Goal: Task Accomplishment & Management: Complete application form

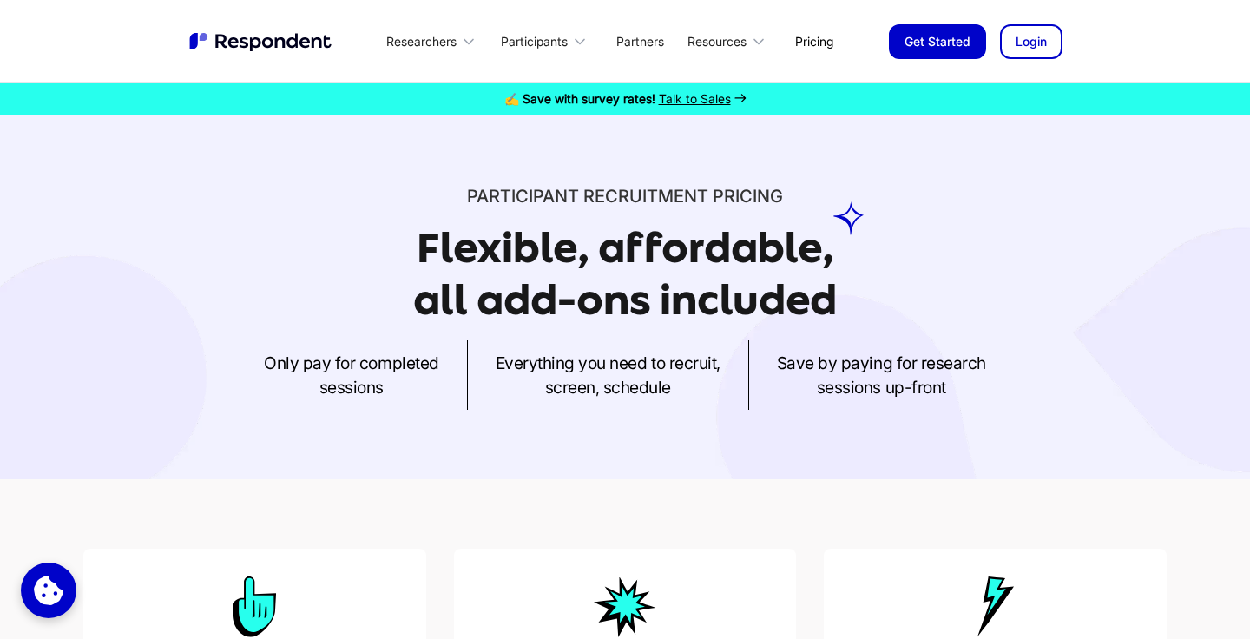
click at [824, 45] on link "Pricing" at bounding box center [814, 41] width 66 height 41
click at [493, 95] on link "✍️ Save with survey rates! Talk to Sales" at bounding box center [625, 98] width 1250 height 17
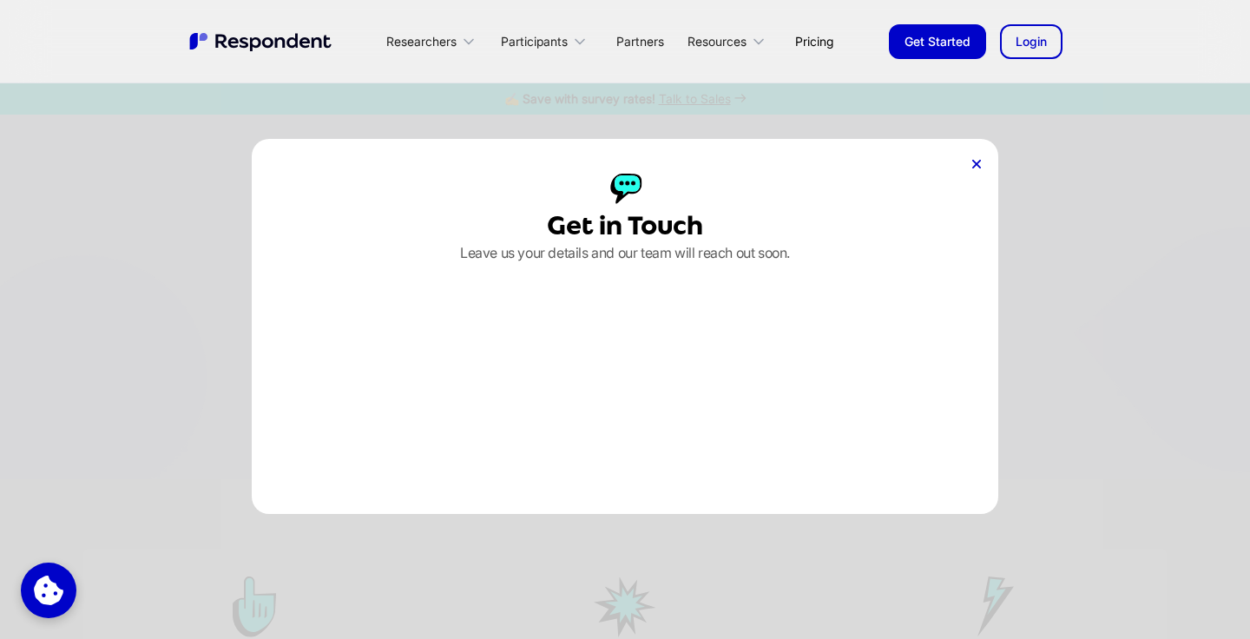
click at [978, 163] on icon at bounding box center [976, 164] width 9 height 9
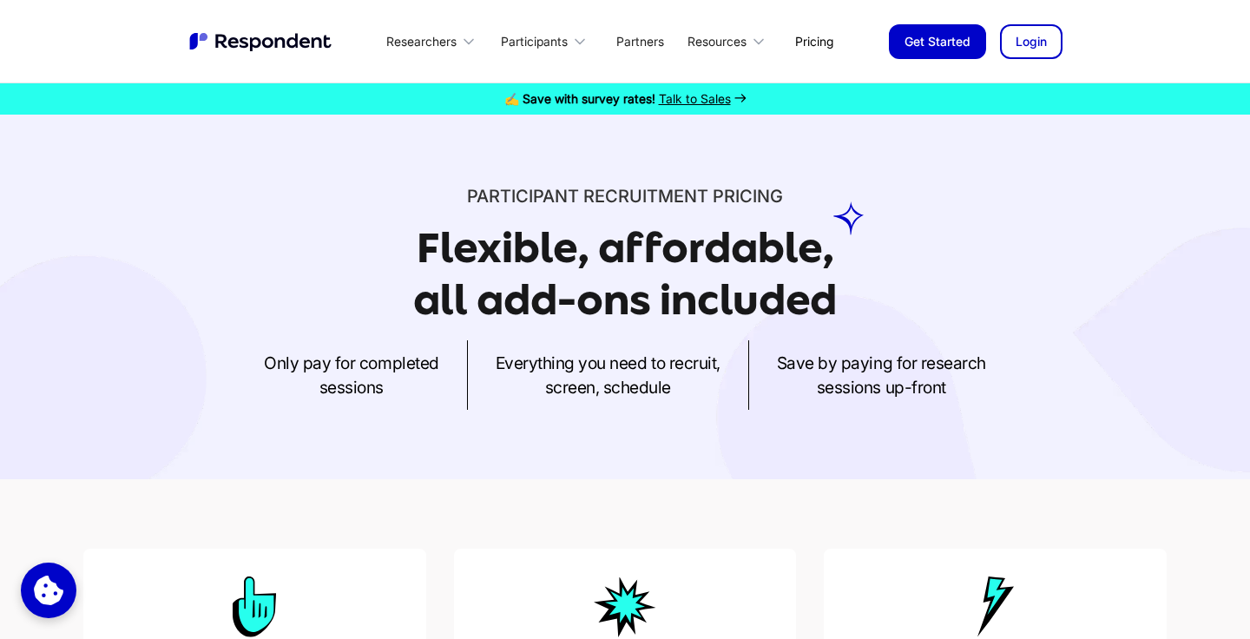
click at [940, 43] on link "Get Started" at bounding box center [937, 41] width 97 height 35
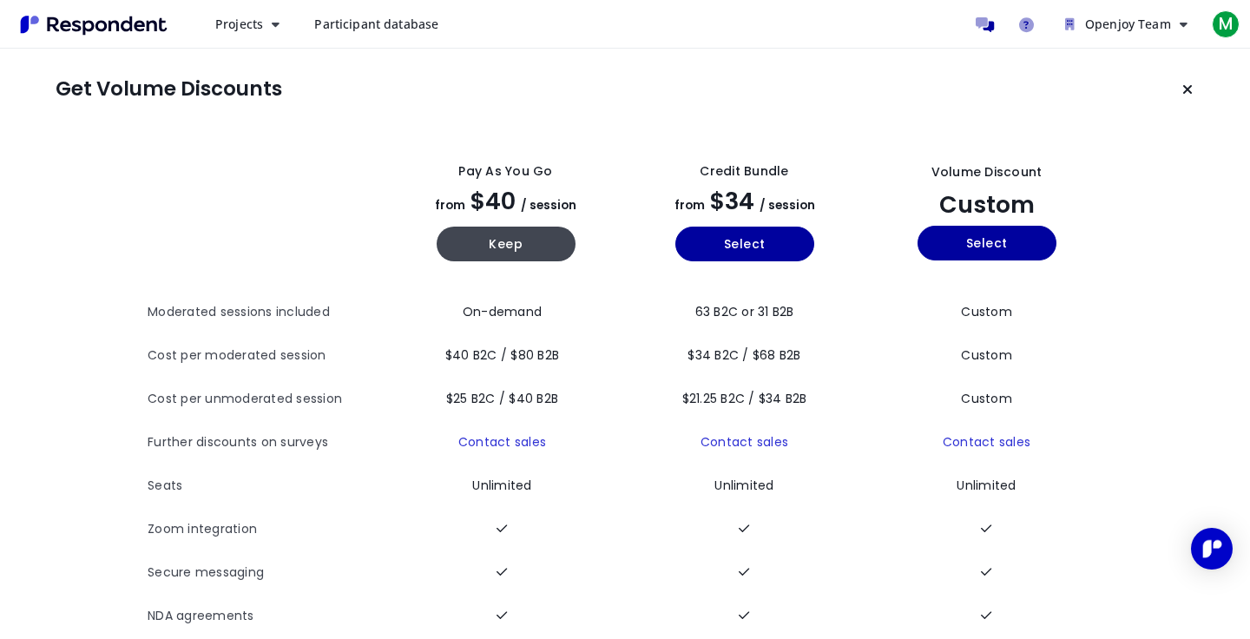
scroll to position [75, 0]
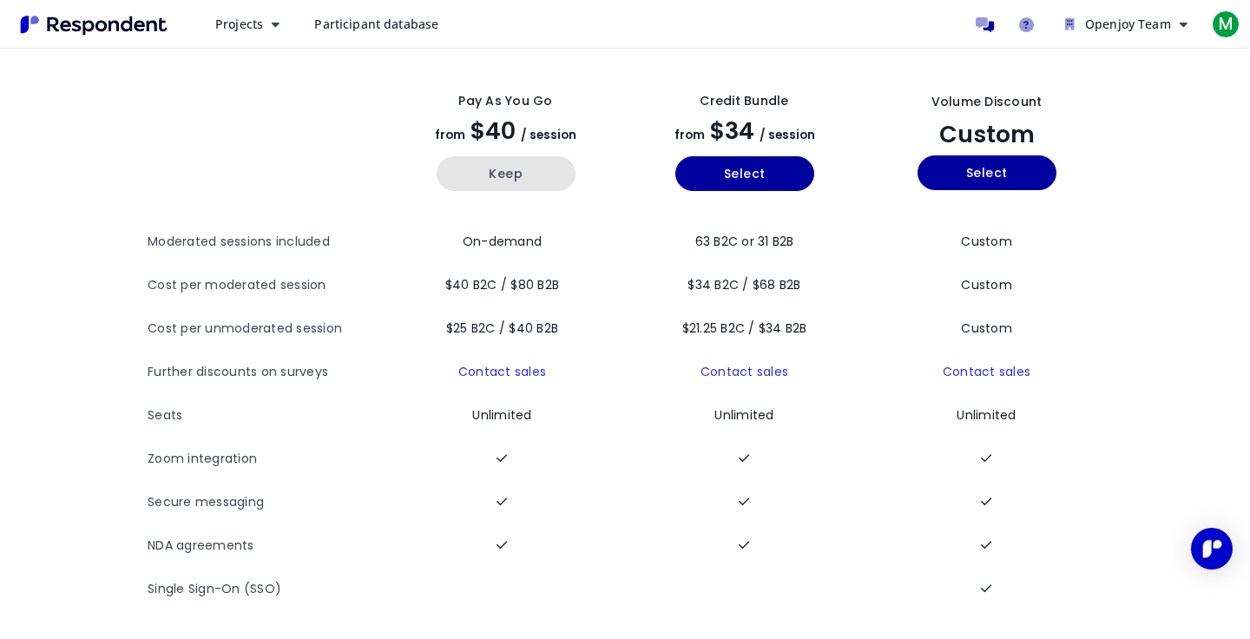
click at [496, 183] on button "Keep" at bounding box center [505, 173] width 139 height 35
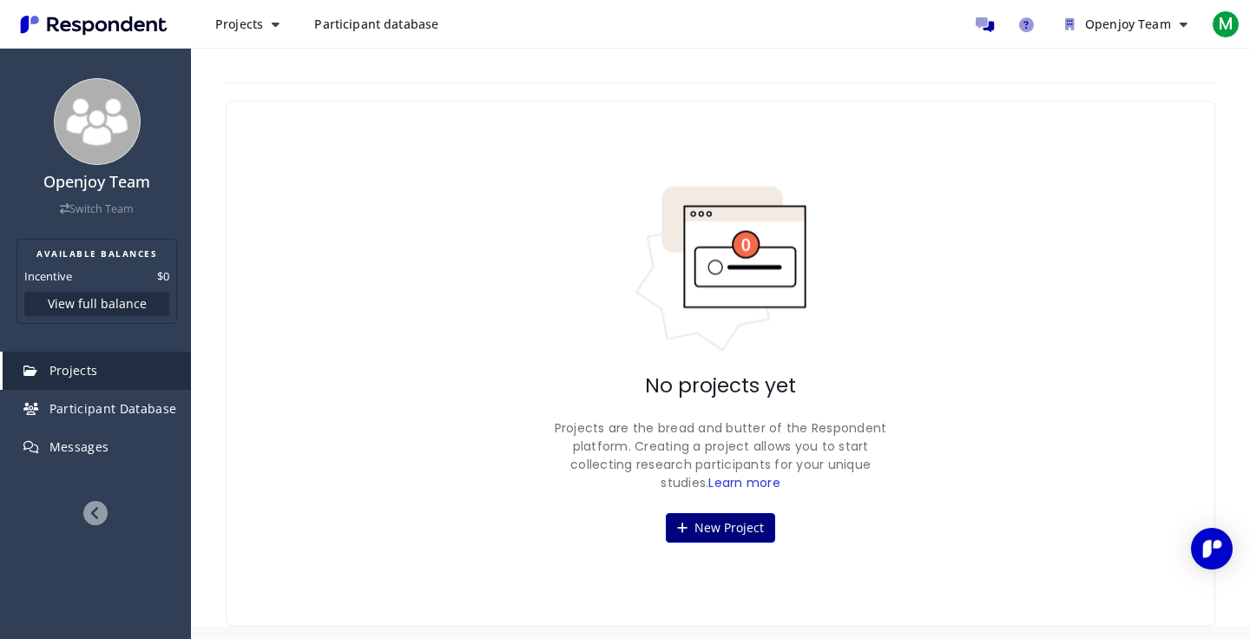
click at [716, 523] on button "New Project" at bounding box center [720, 528] width 109 height 30
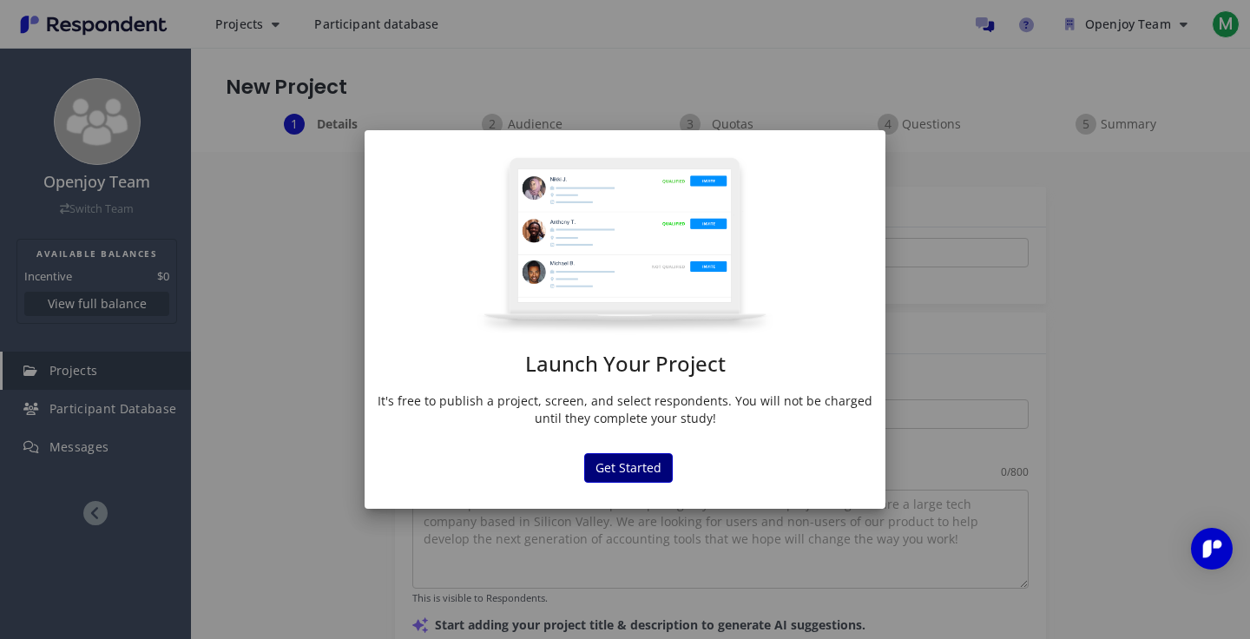
click at [620, 453] on button "Get Started" at bounding box center [628, 468] width 89 height 30
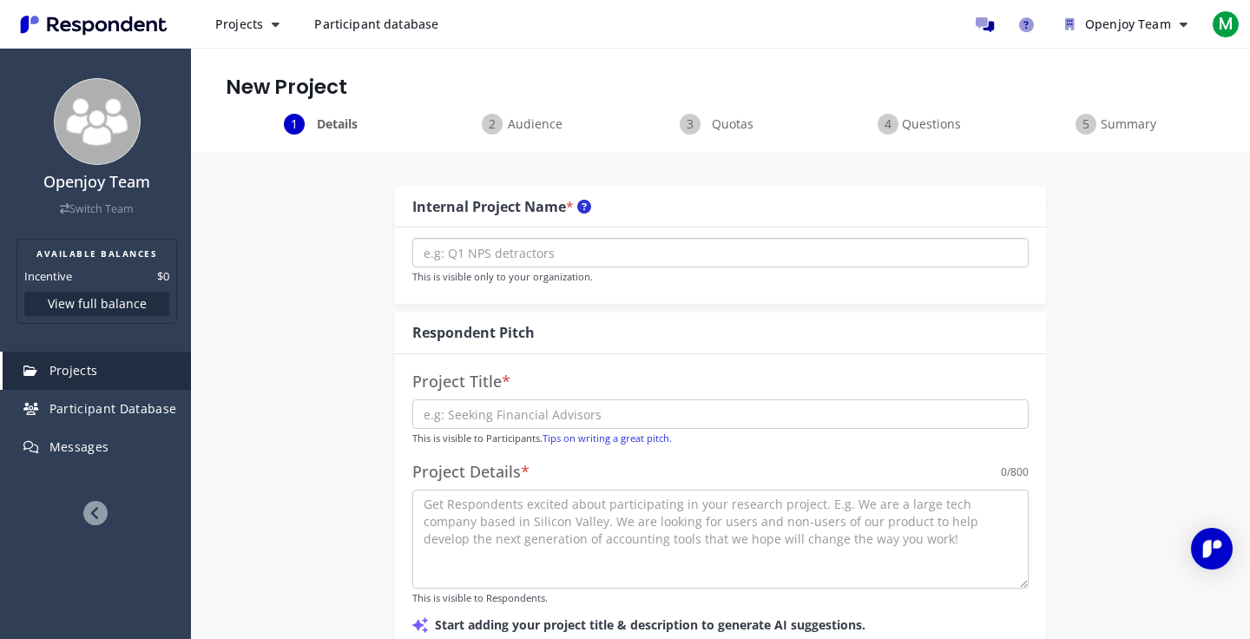
click at [471, 255] on input "text" at bounding box center [720, 253] width 616 height 30
paste input "Recipe Saving Habits Interviews"
click at [587, 256] on input "Recipe Saving Habits Interviews" at bounding box center [720, 253] width 616 height 30
type input "Recipe Saving"
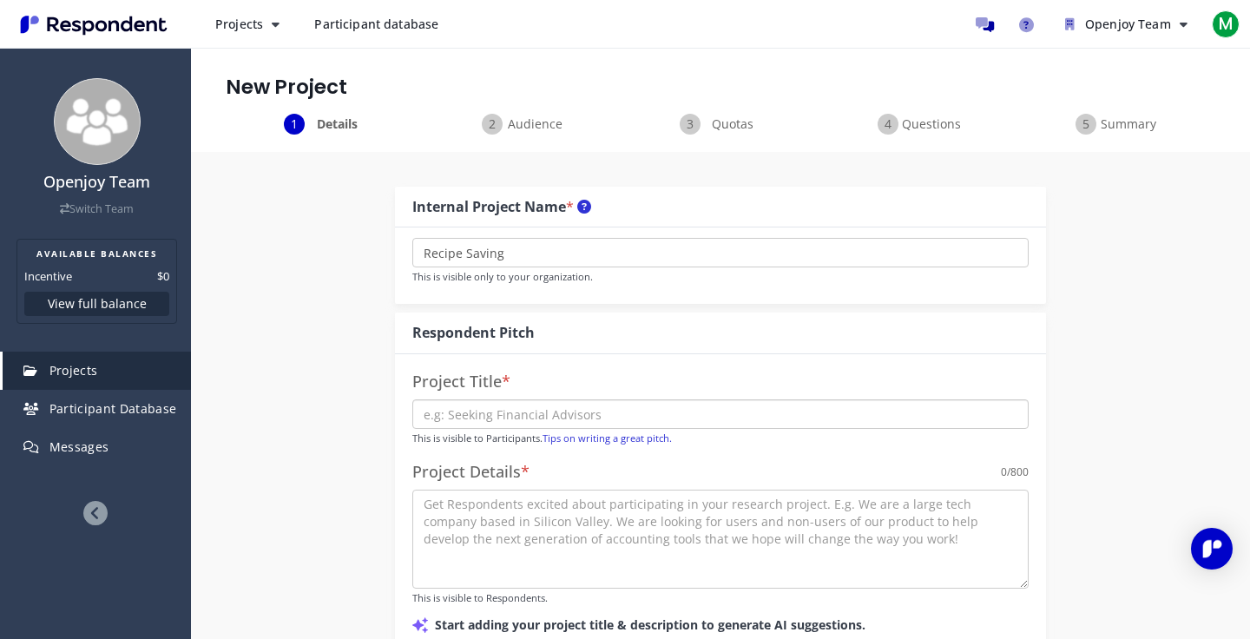
click at [470, 417] on input "text" at bounding box center [720, 414] width 616 height 30
paste input "How do you save and organize recipes you find online?"
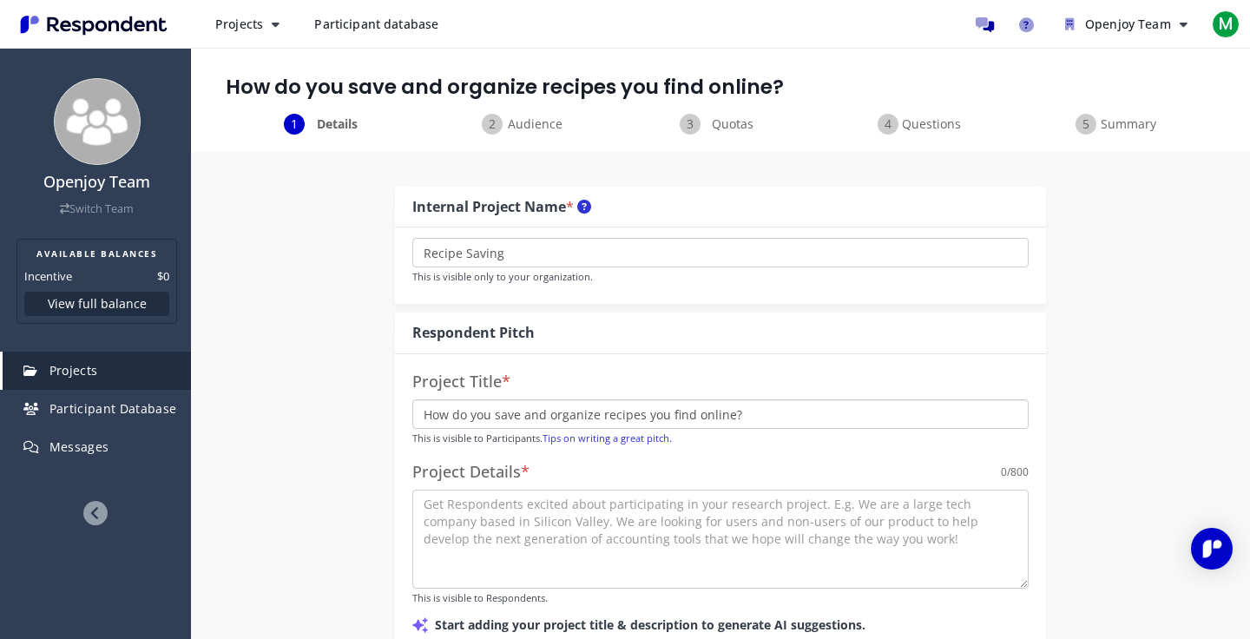
scroll to position [97, 0]
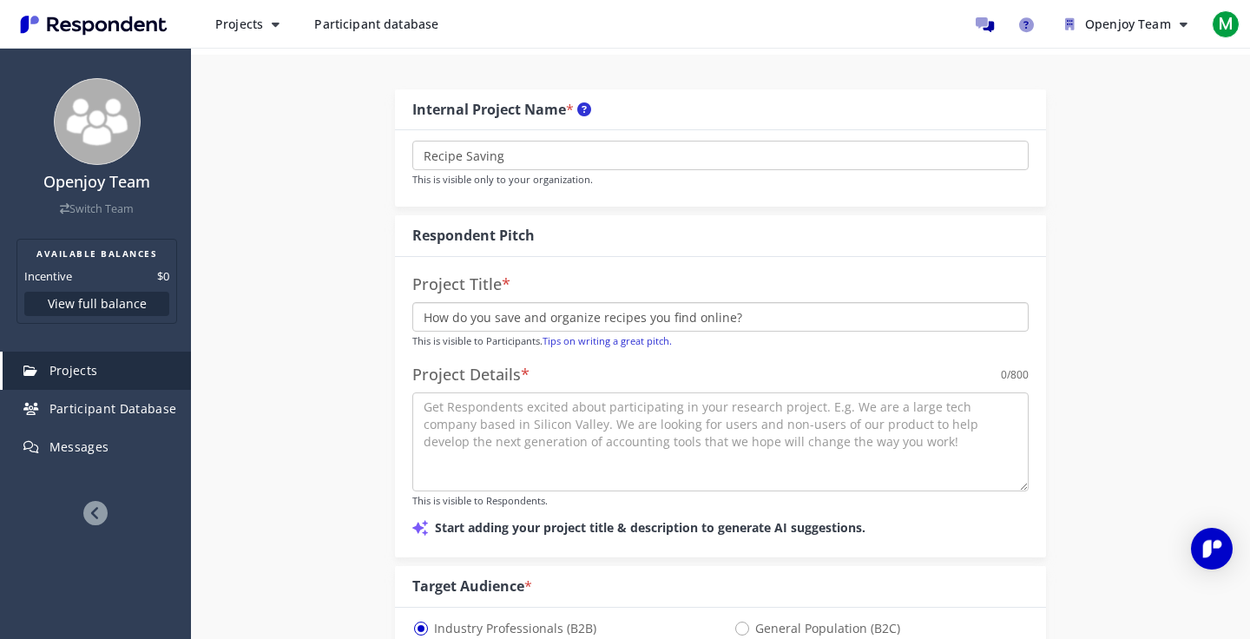
type input "How do you save and organize recipes you find online?"
click at [459, 417] on textarea at bounding box center [720, 441] width 616 height 99
paste textarea "I’m chatting with people who love finding recipes on Instagram, TikTok, Pintere…"
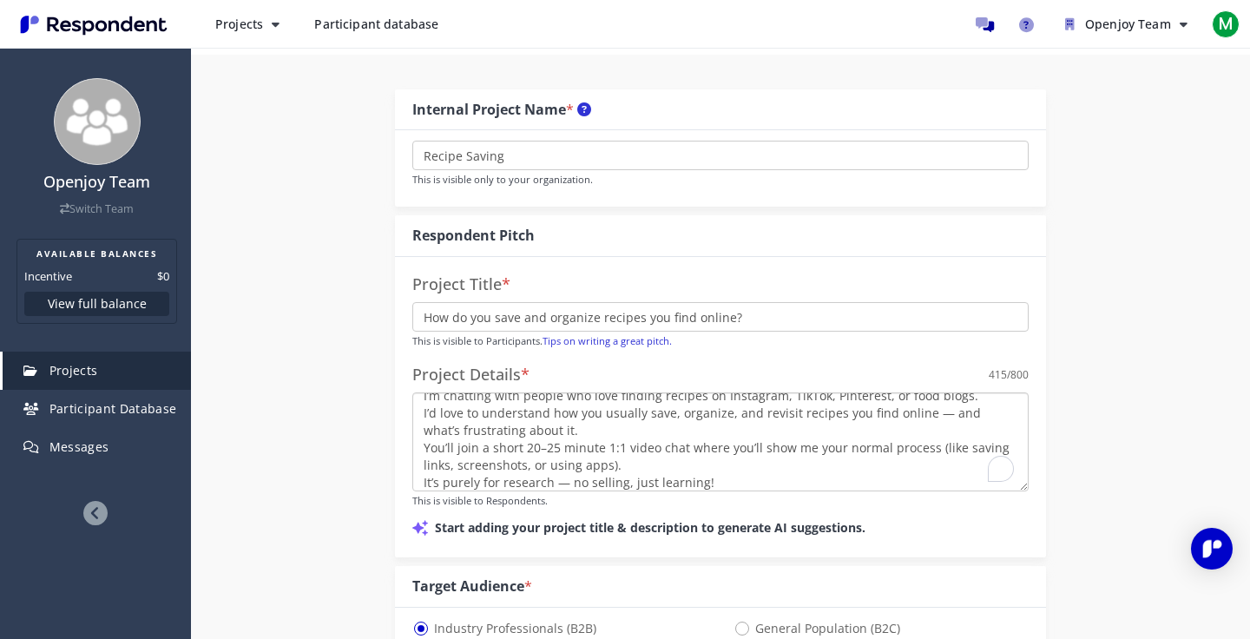
scroll to position [0, 0]
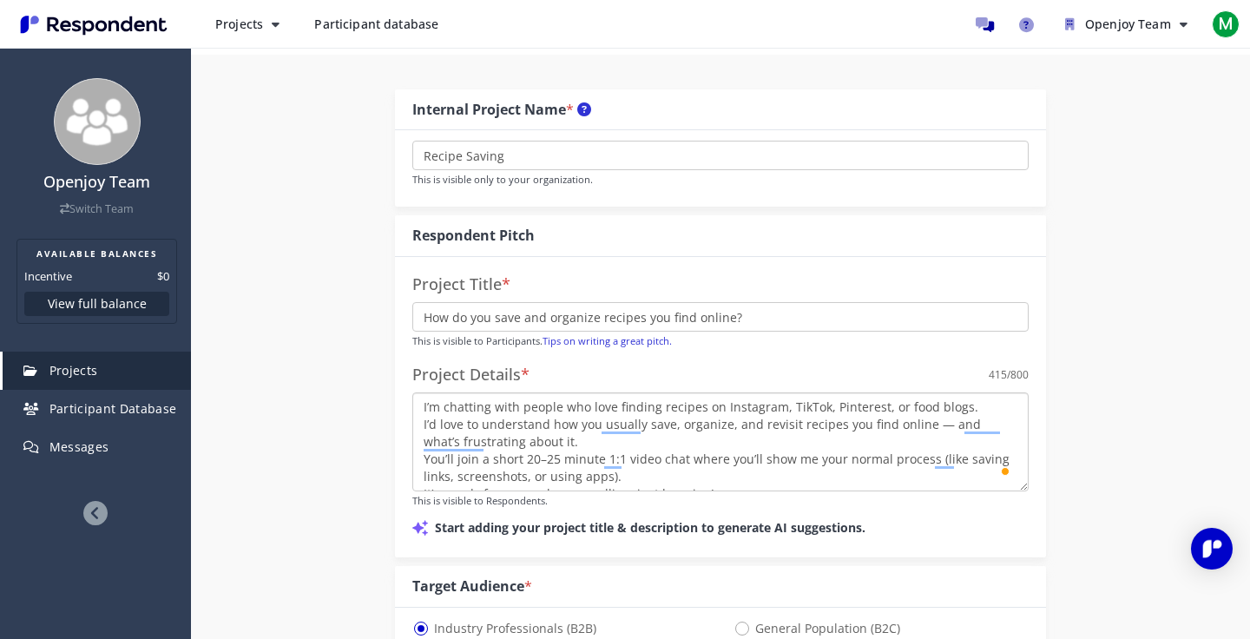
click at [971, 407] on textarea "I’m chatting with people who love finding recipes on Instagram, TikTok, Pintere…" at bounding box center [720, 441] width 616 height 99
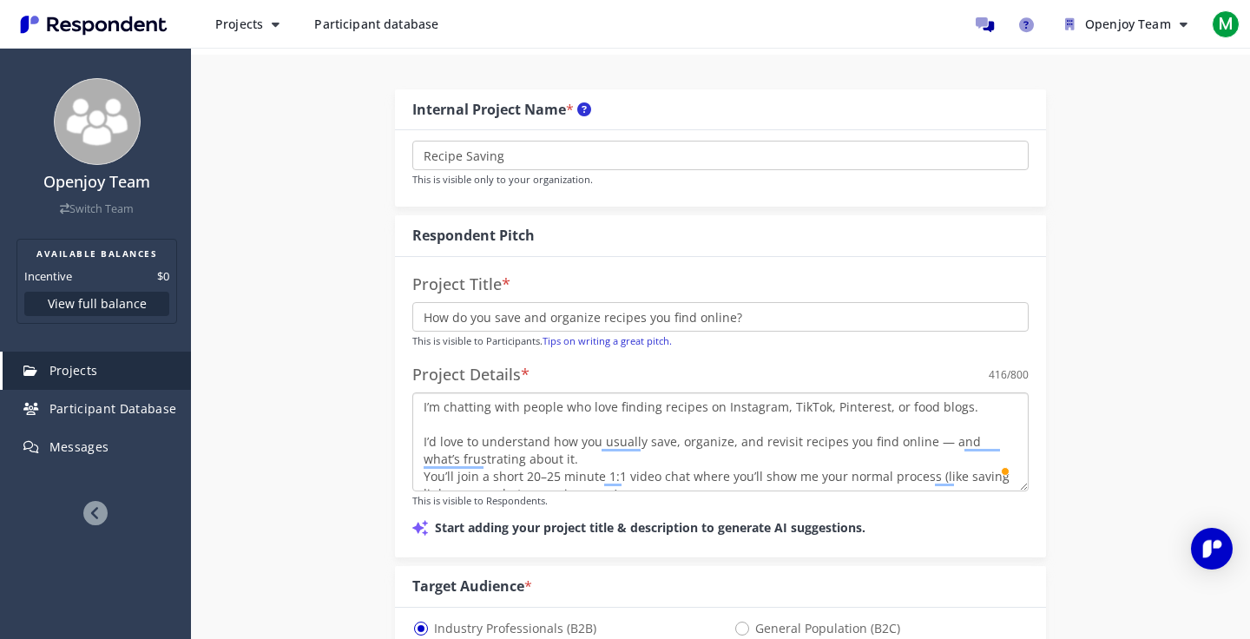
click at [568, 462] on textarea "I’m chatting with people who love finding recipes on Instagram, TikTok, Pintere…" at bounding box center [720, 441] width 616 height 99
click at [941, 448] on textarea "I’m chatting with people who love finding recipes on Instagram, TikTok, Pintere…" at bounding box center [720, 441] width 616 height 99
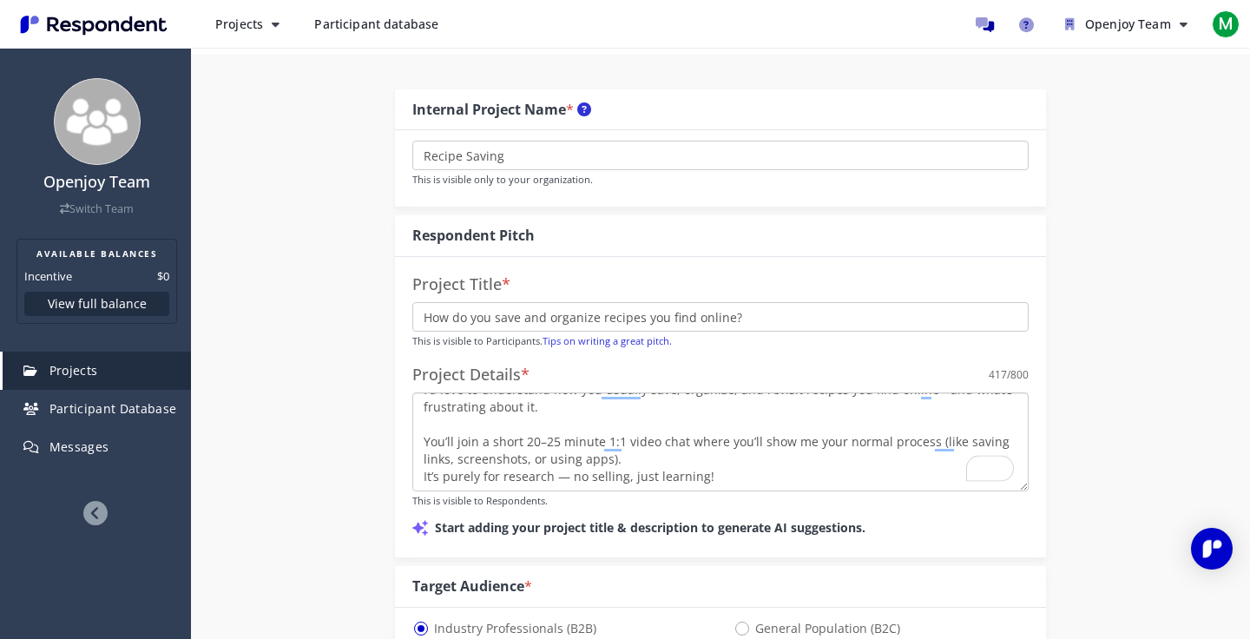
click at [654, 458] on textarea "I’m chatting with people who love finding recipes on Instagram, TikTok, Pintere…" at bounding box center [720, 441] width 616 height 99
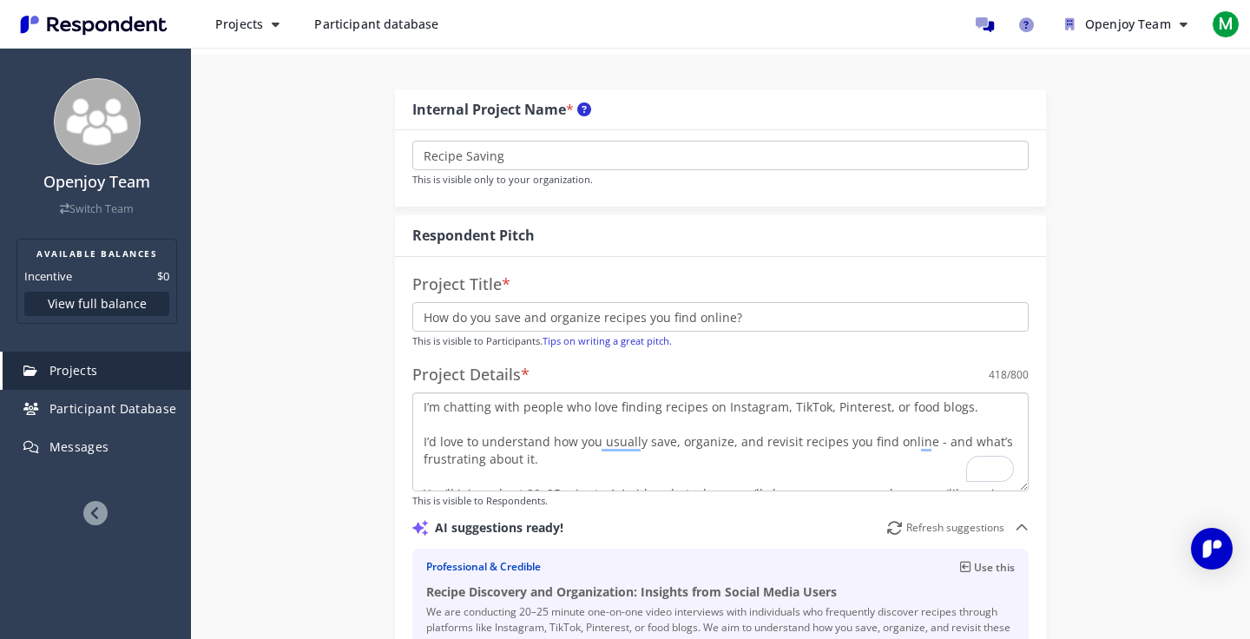
click at [472, 424] on textarea "I’m chatting with people who love finding recipes on Instagram, TikTok, Pintere…" at bounding box center [720, 441] width 616 height 99
paste textarea "— and what’s frustrating about it. Then, you’ll try a new GPT tool we’re buildi…"
click at [937, 446] on textarea "I’m chatting with people who love finding recipes on Instagram, TikTok, Pintere…" at bounding box center [720, 441] width 616 height 99
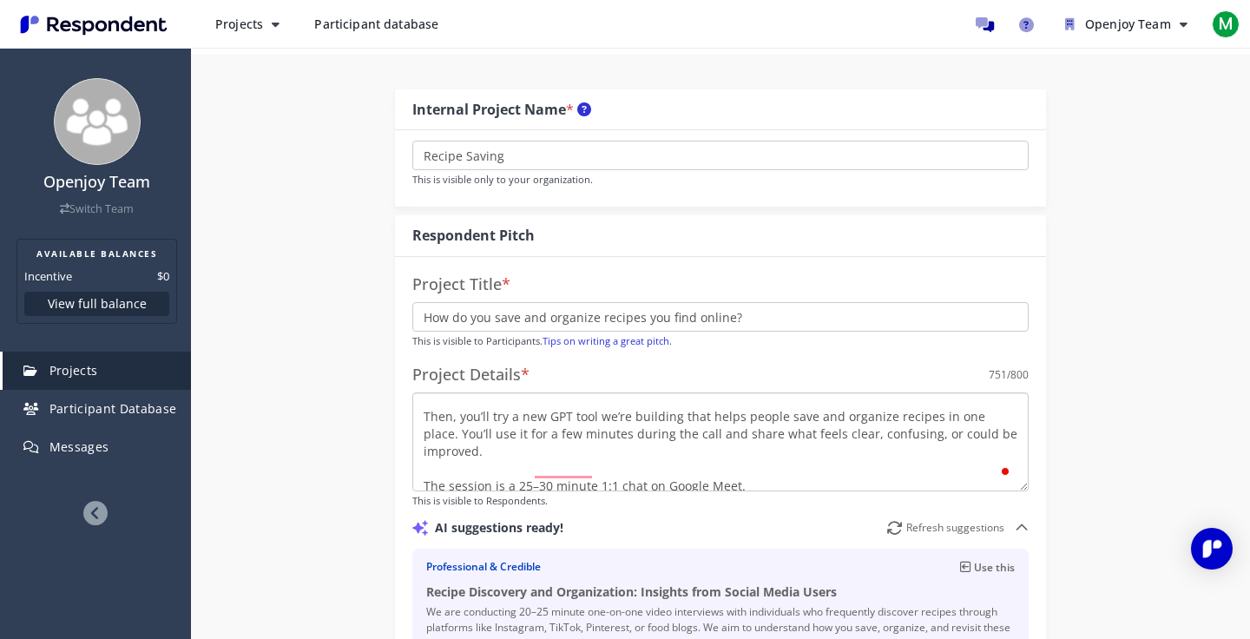
scroll to position [85, 0]
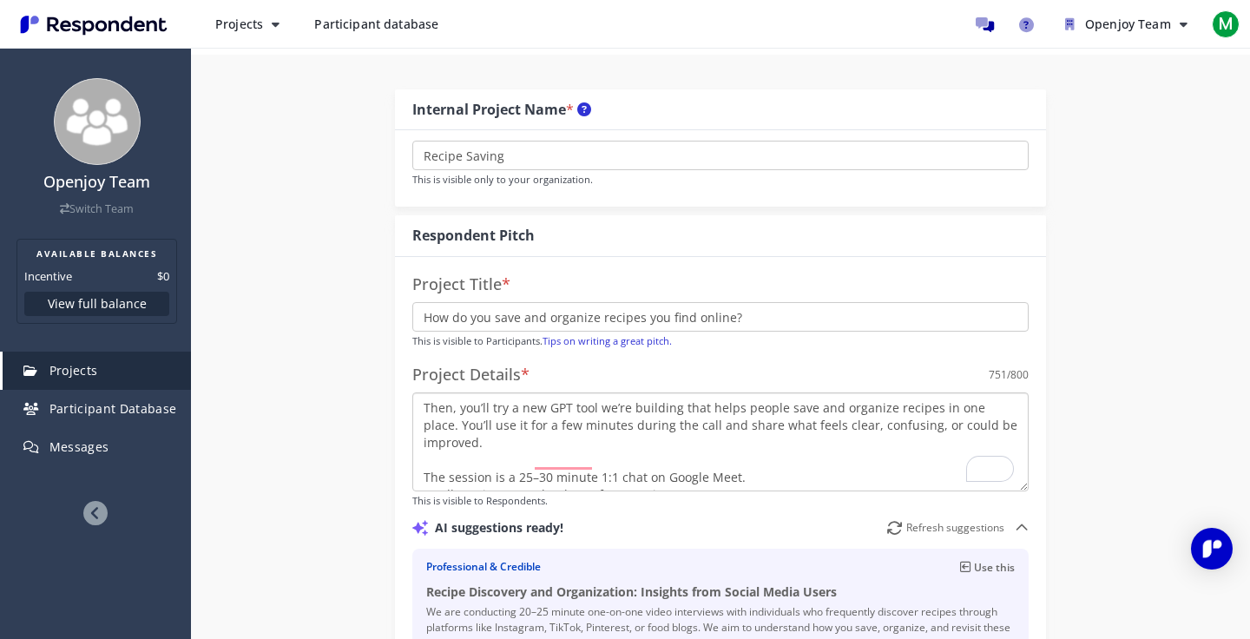
click at [554, 408] on textarea "I’m chatting with people who love finding recipes on Instagram, TikTok, Pintere…" at bounding box center [720, 441] width 616 height 99
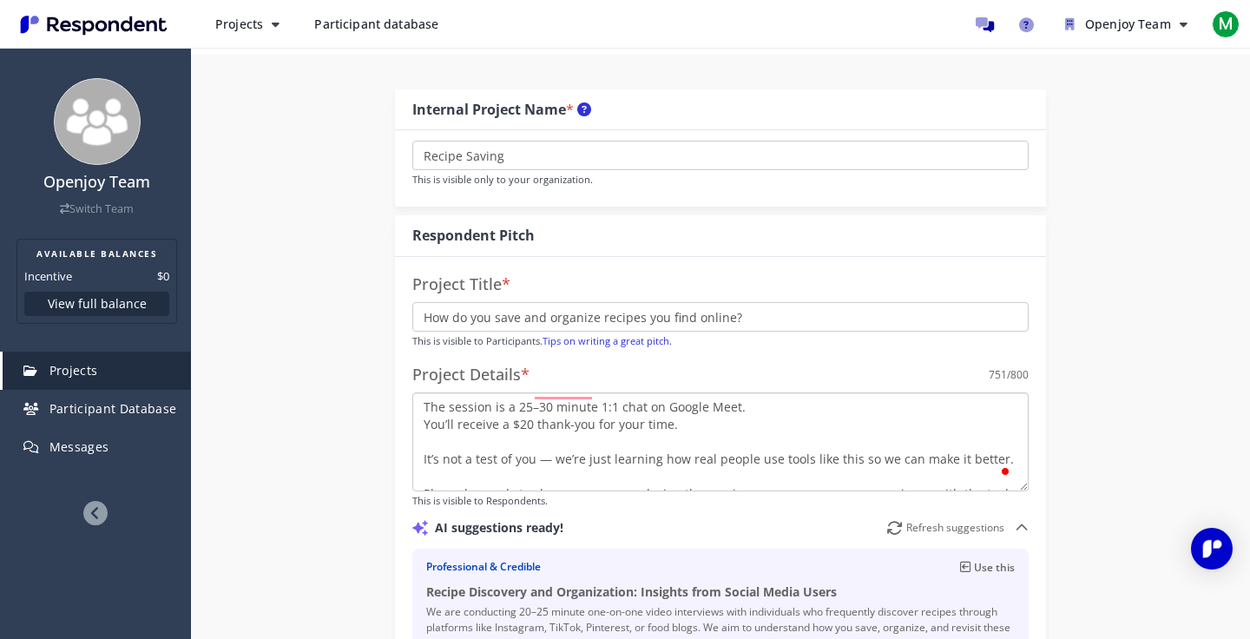
click at [554, 447] on textarea "I’m chatting with people who love finding recipes on Instagram, TikTok, Pintere…" at bounding box center [720, 441] width 616 height 99
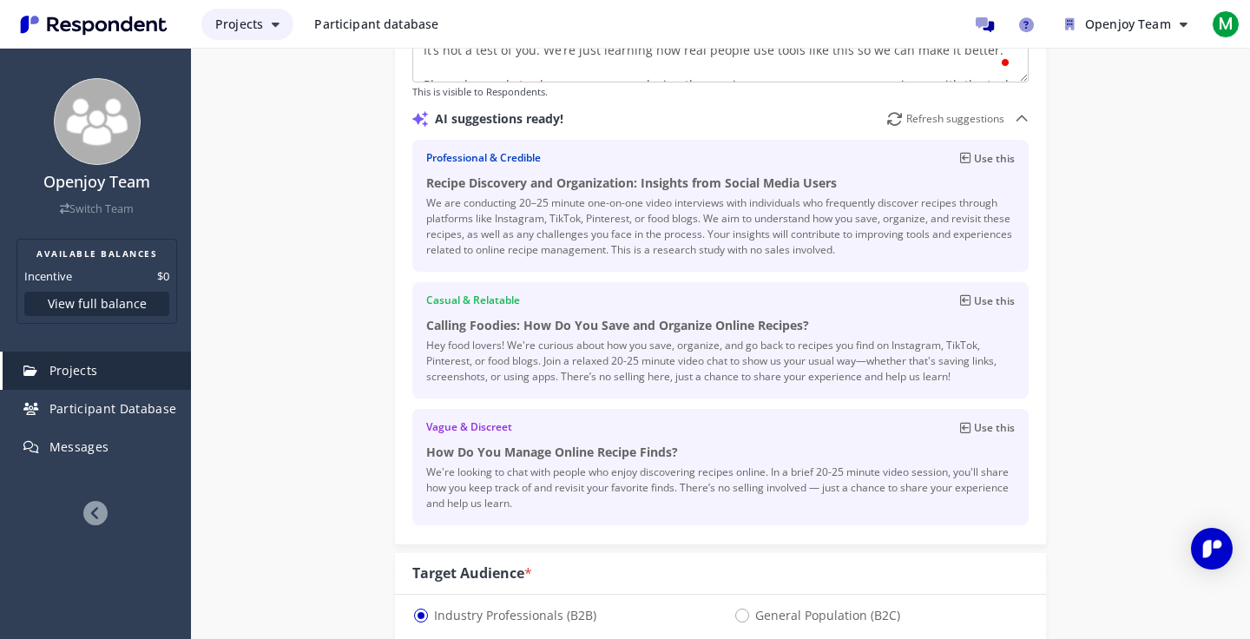
type textarea "I’m chatting with people who love finding recipes on Instagram, TikTok, Pintere…"
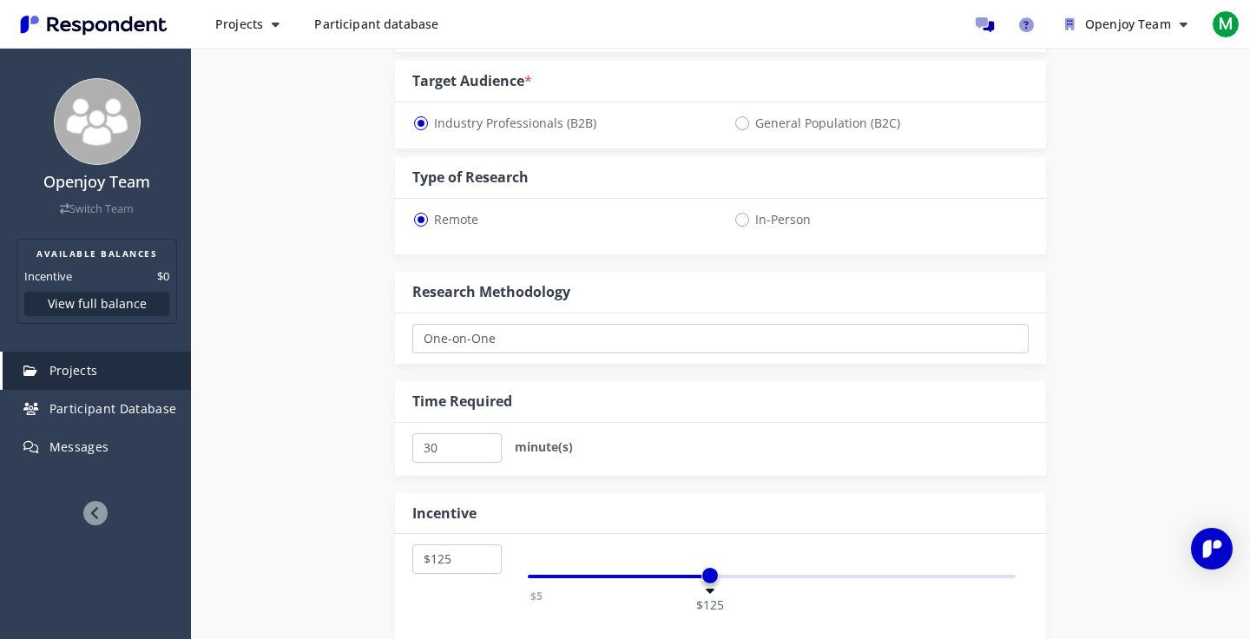
scroll to position [981, 0]
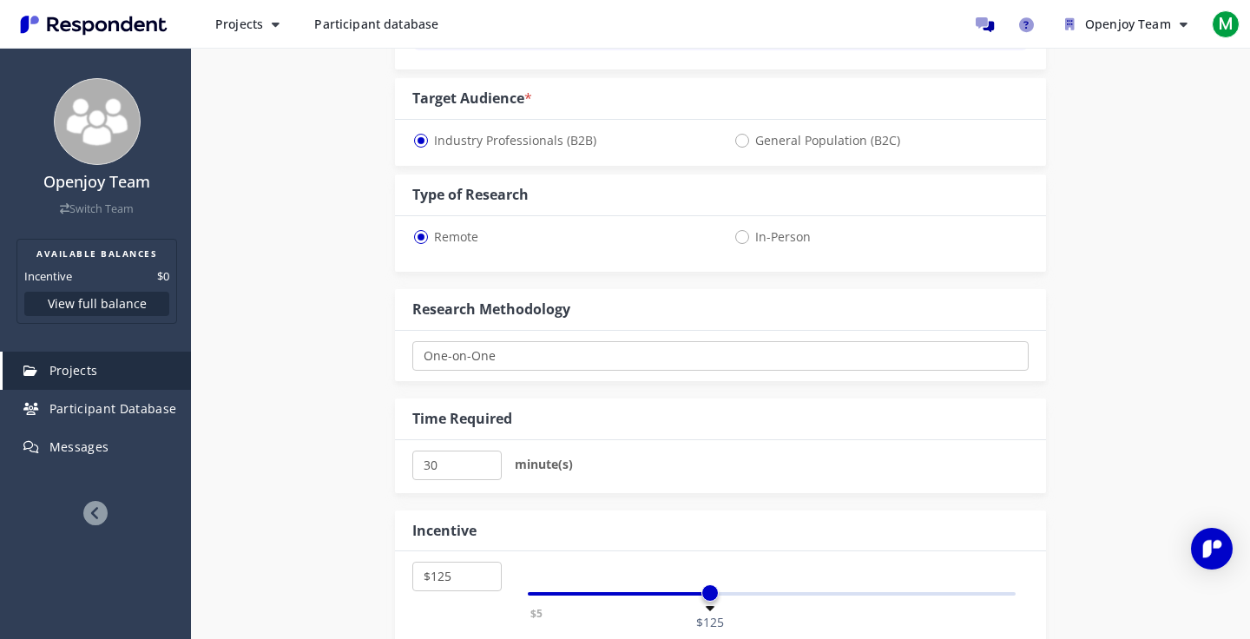
click at [741, 142] on span "General Population (B2C)" at bounding box center [816, 140] width 167 height 21
click at [741, 142] on input "General Population (B2C)" at bounding box center [738, 139] width 11 height 11
radio input "true"
select select "number:125"
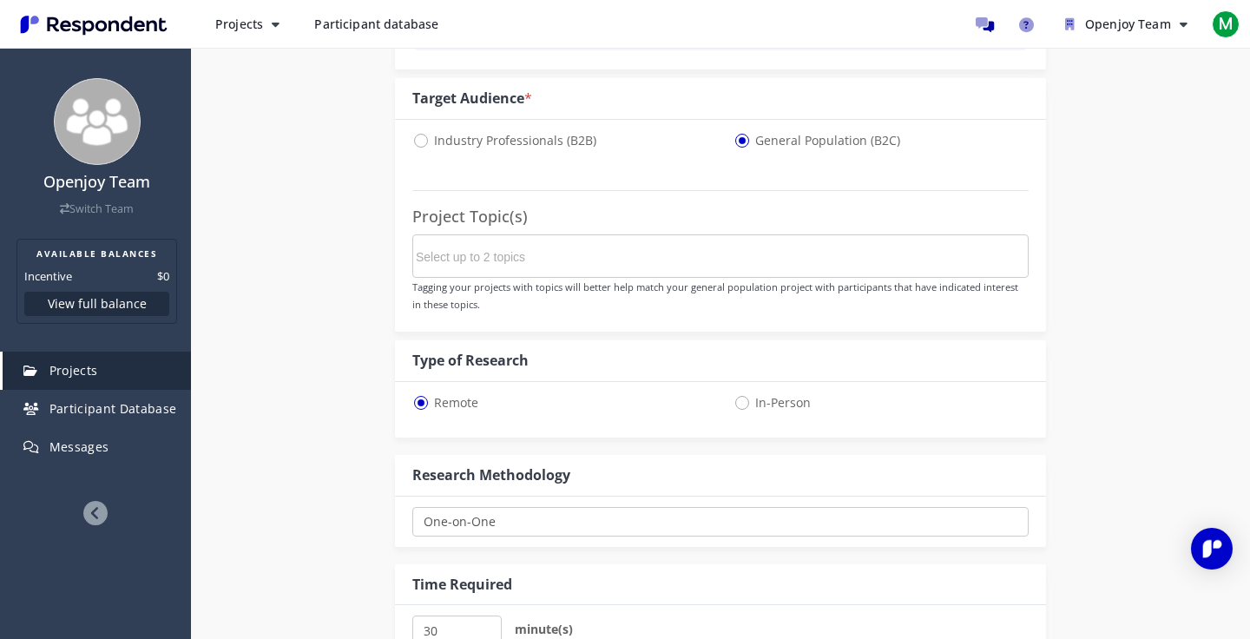
scroll to position [0, 0]
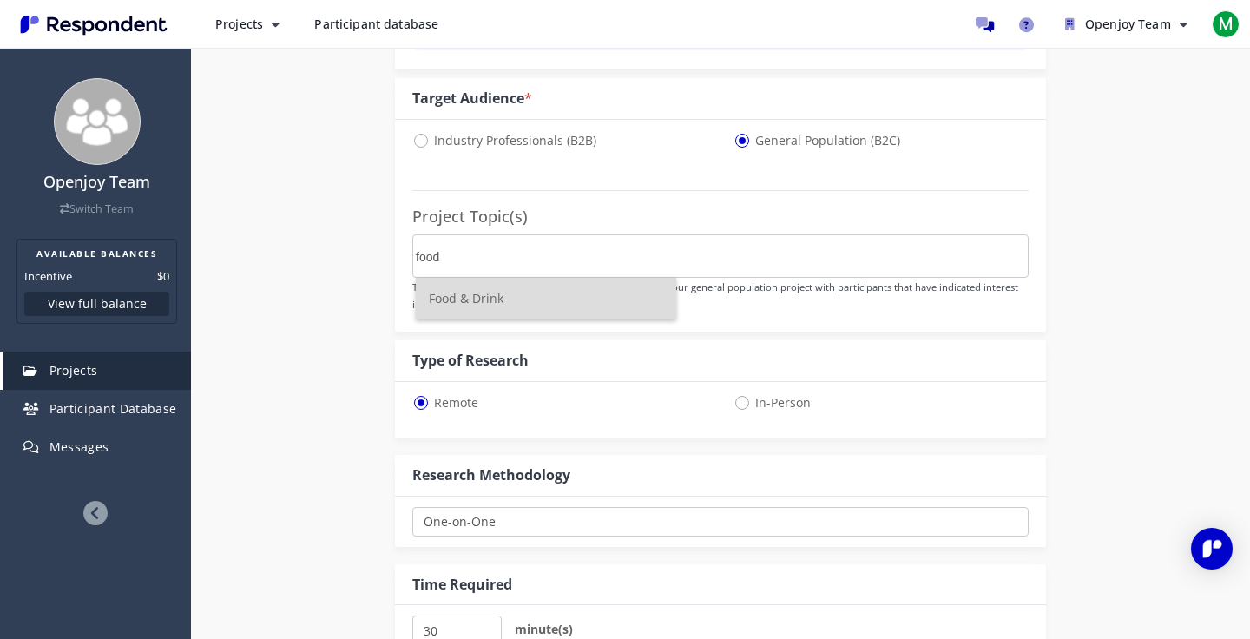
type input "food"
click at [482, 300] on span "Food & Drink" at bounding box center [466, 298] width 75 height 16
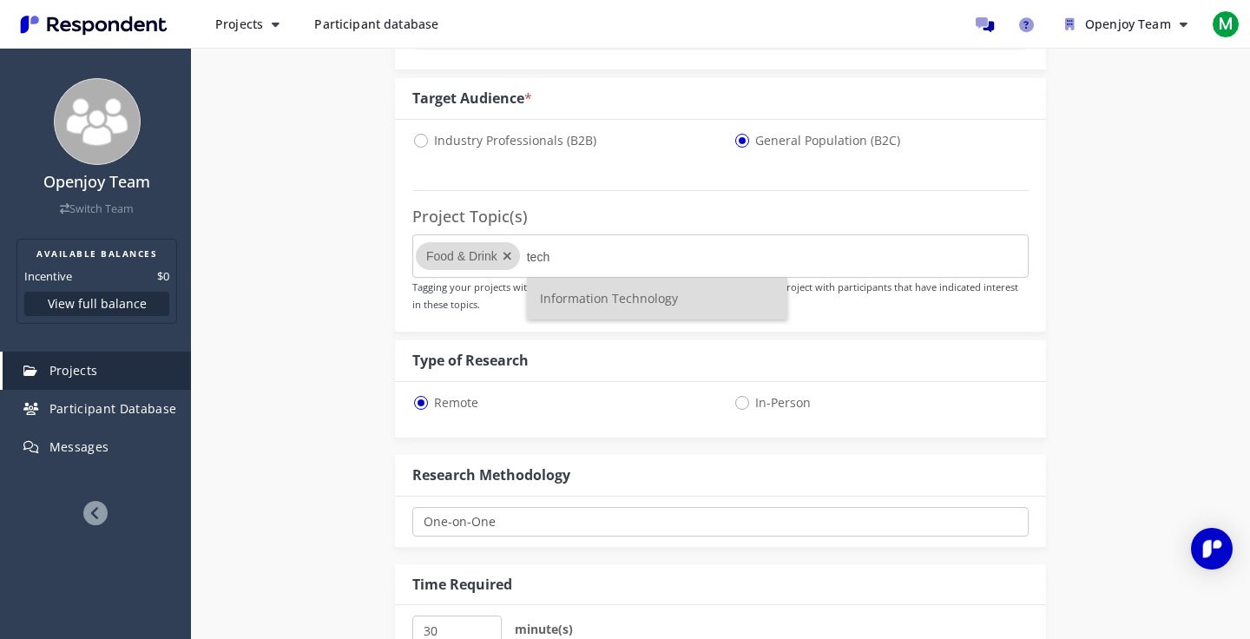
click at [570, 299] on span "Information Technology" at bounding box center [609, 298] width 138 height 16
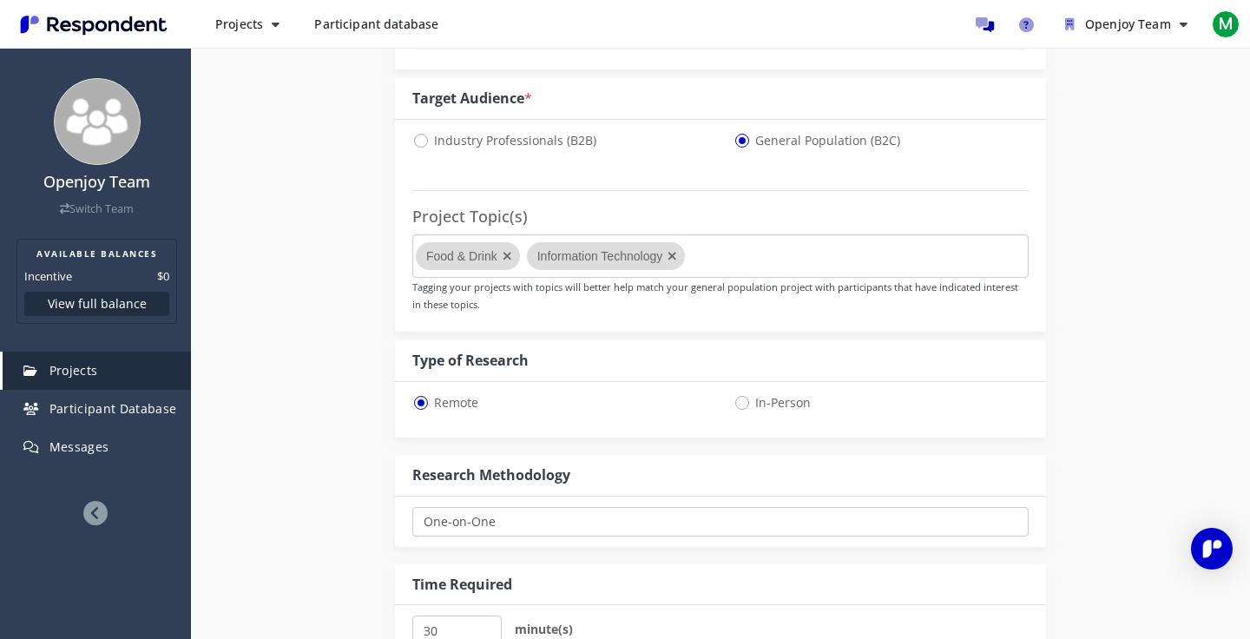
click at [745, 255] on md-chips-wrap "Food & Drink Information Technology" at bounding box center [720, 255] width 616 height 43
click at [739, 255] on md-chips-wrap "Food & Drink Information Technology" at bounding box center [720, 255] width 616 height 43
click at [726, 258] on md-chips-wrap "Food & Drink Information Technology" at bounding box center [720, 255] width 616 height 43
click at [712, 258] on md-chips-wrap "Food & Drink Information Technology" at bounding box center [720, 255] width 616 height 43
click at [704, 258] on md-chips-wrap "Food & Drink Information Technology" at bounding box center [720, 255] width 616 height 43
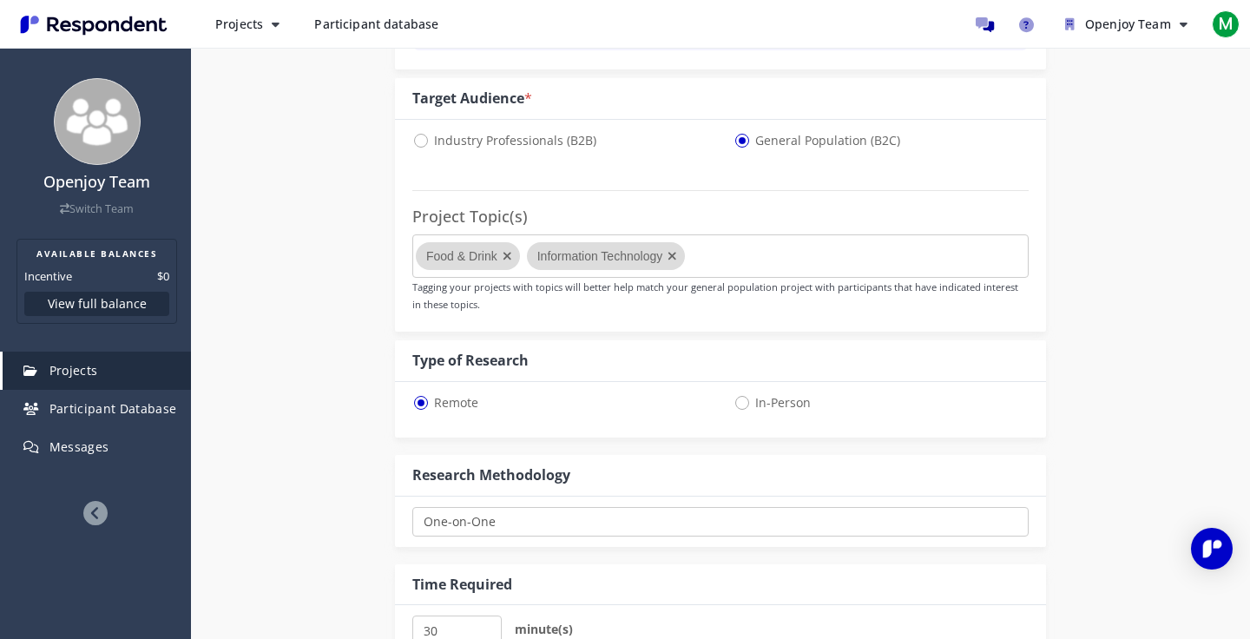
click at [672, 255] on icon "Remove Information Technology" at bounding box center [671, 256] width 25 height 28
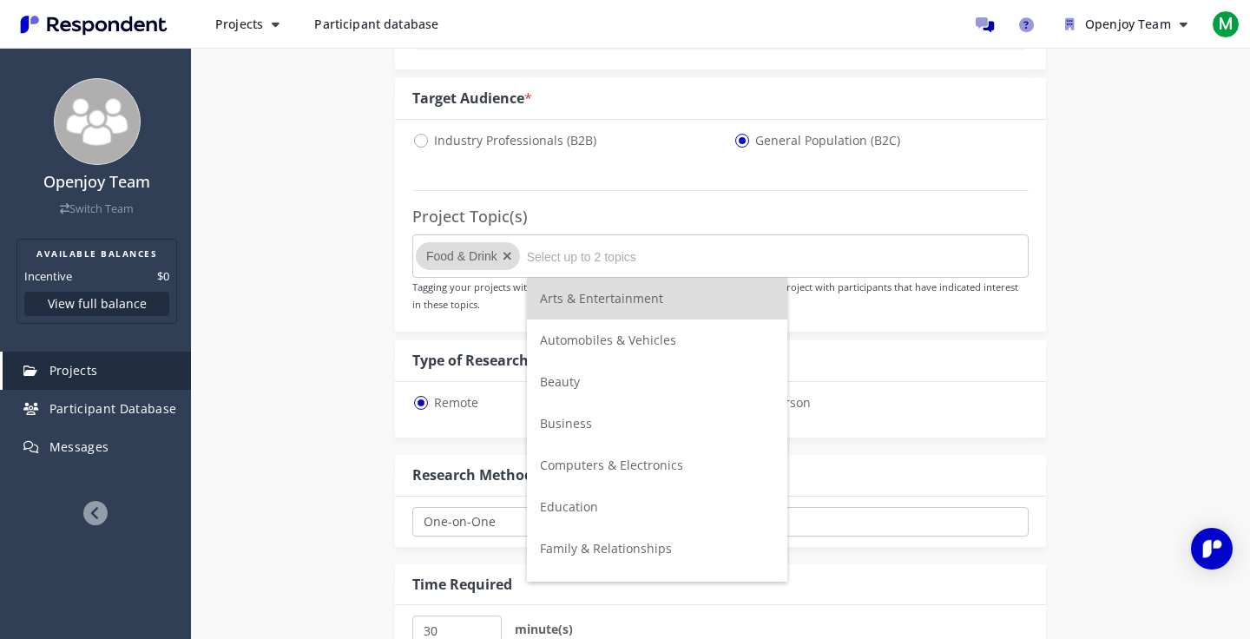
scroll to position [0, 0]
click at [588, 259] on input "Select up to 2 topics" at bounding box center [657, 257] width 260 height 30
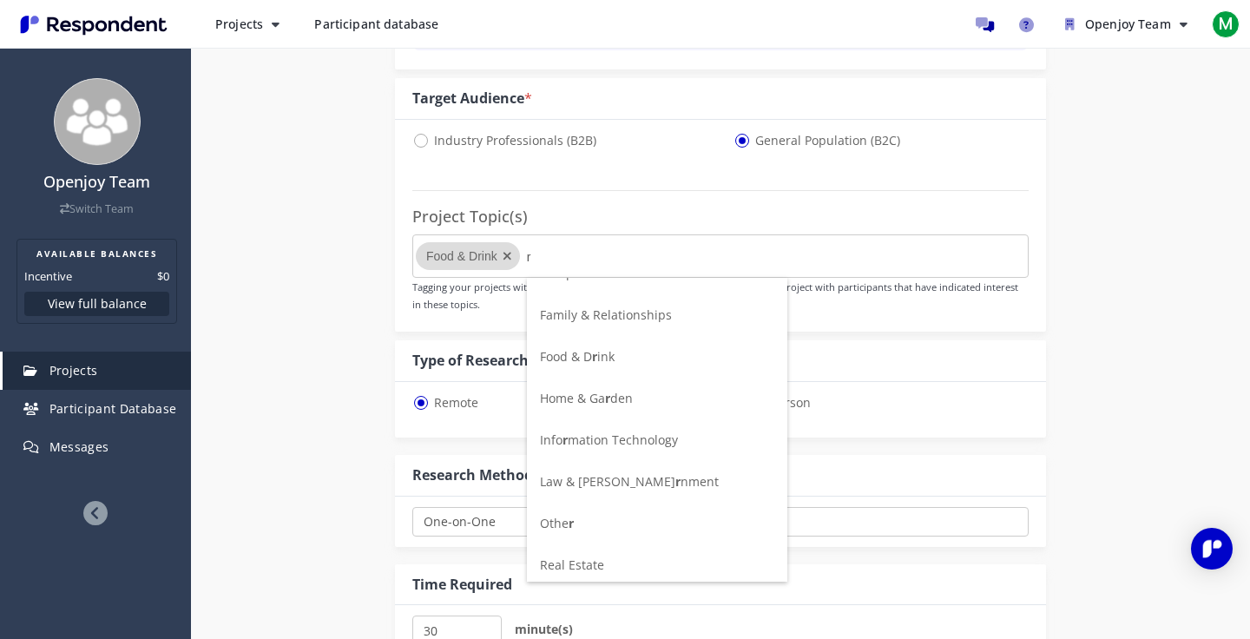
scroll to position [63, 0]
type input "r"
click at [607, 446] on span "Info r mation Technology" at bounding box center [609, 443] width 138 height 16
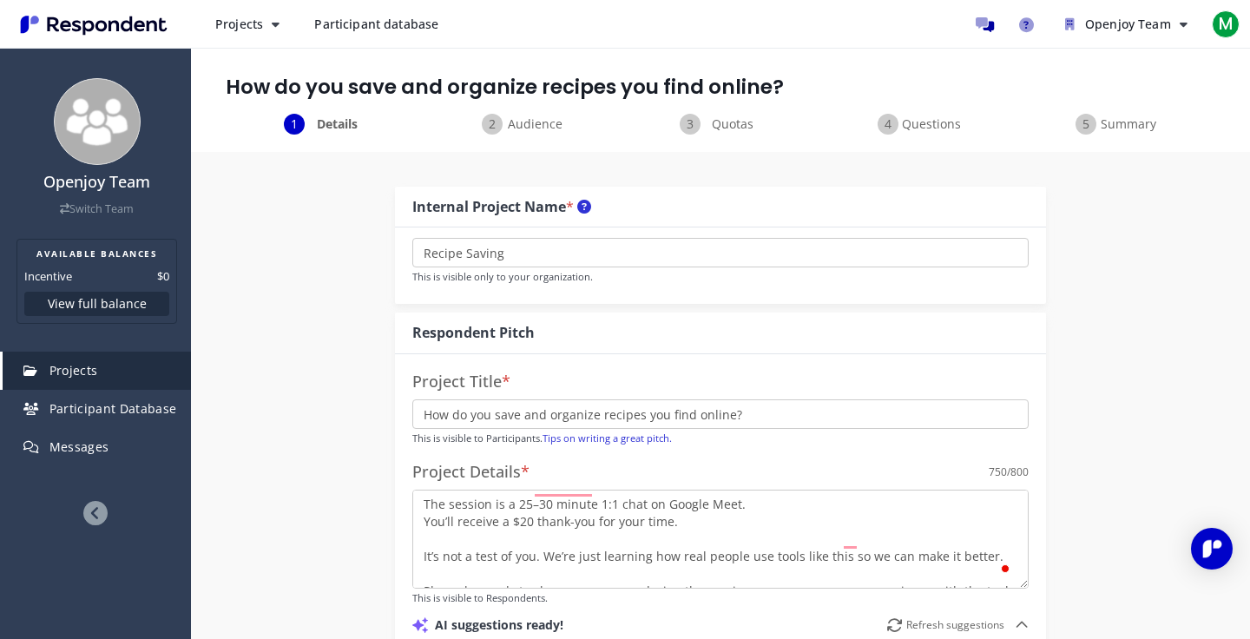
scroll to position [981, 0]
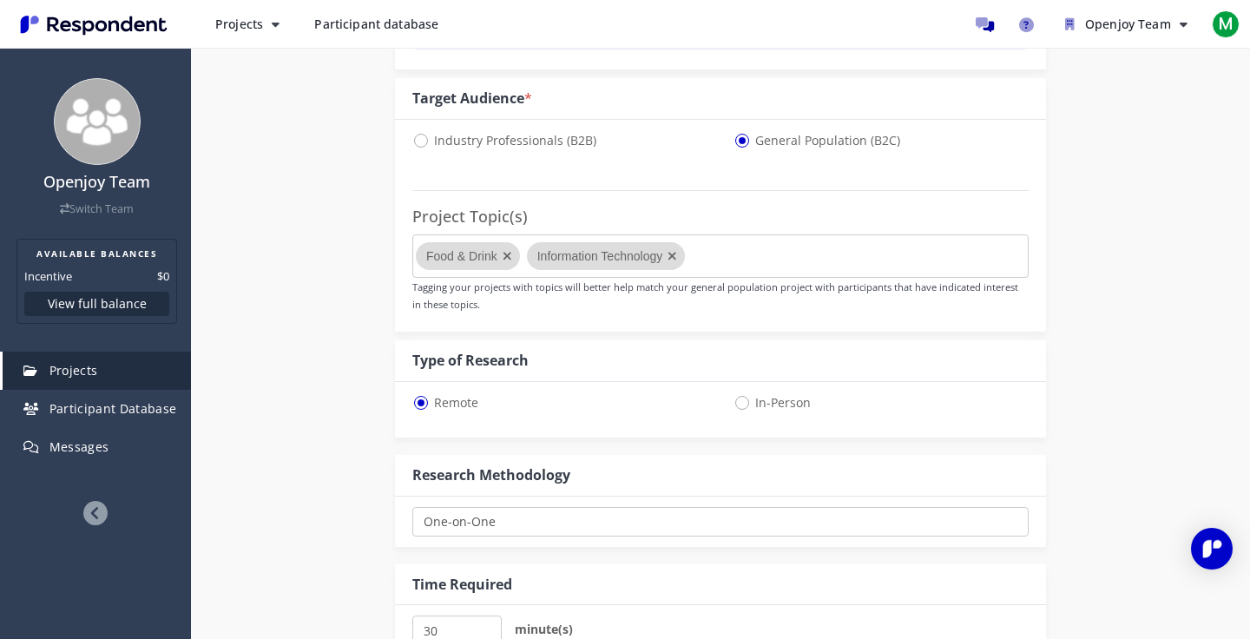
click at [280, 309] on div "Internal Project Name * Recipe Saving This is visible only to your organization…" at bounding box center [720, 106] width 1015 height 1871
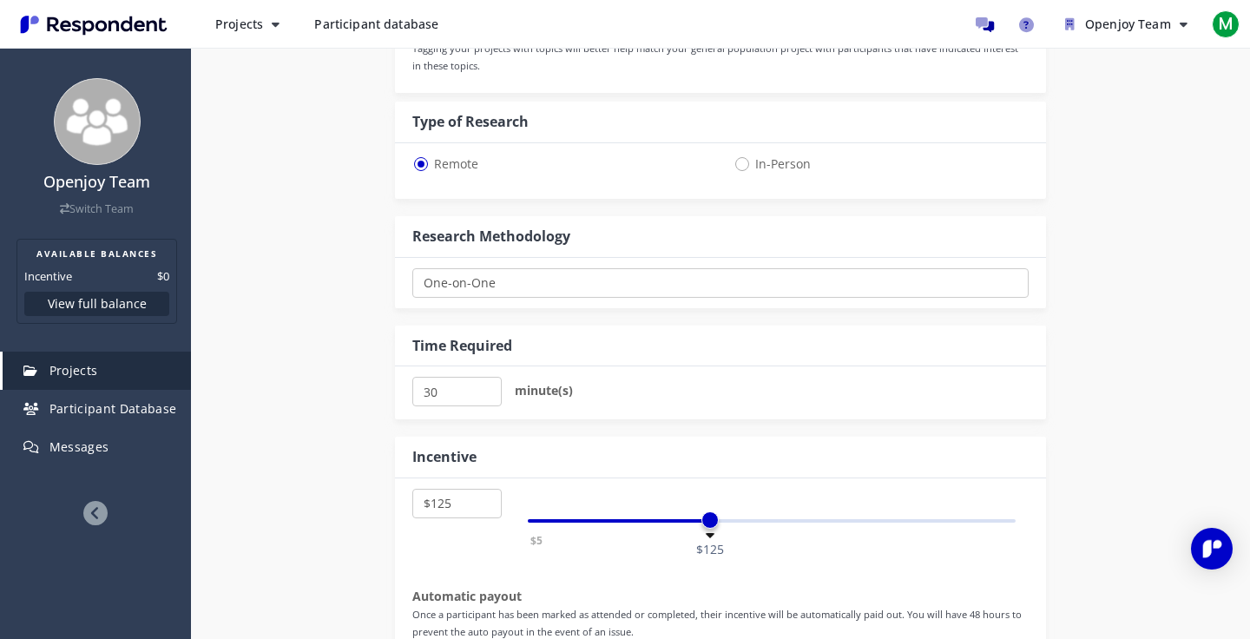
scroll to position [1220, 0]
click at [482, 285] on select "One-on-One Focus Group Unmoderated Study Survey Diary Study" at bounding box center [720, 282] width 616 height 30
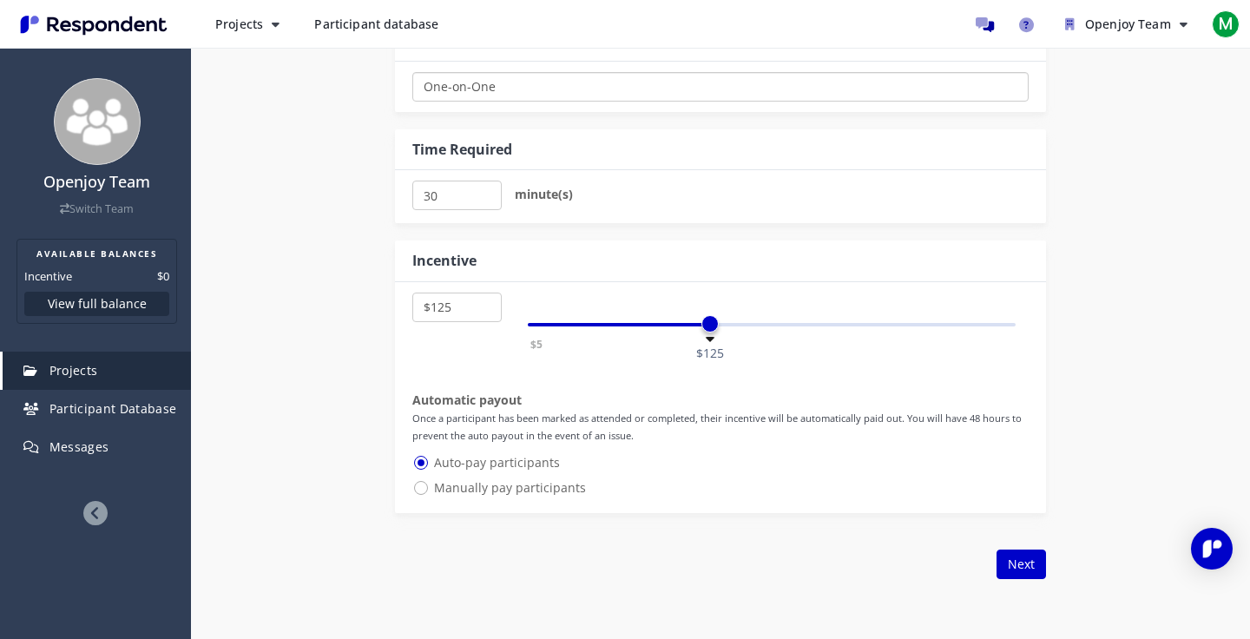
scroll to position [1416, 0]
click at [429, 486] on span "Manually pay participants" at bounding box center [499, 486] width 174 height 21
click at [423, 486] on input "Manually pay participants" at bounding box center [417, 485] width 11 height 11
radio input "true"
click at [419, 461] on span "Auto-pay participants" at bounding box center [486, 461] width 148 height 21
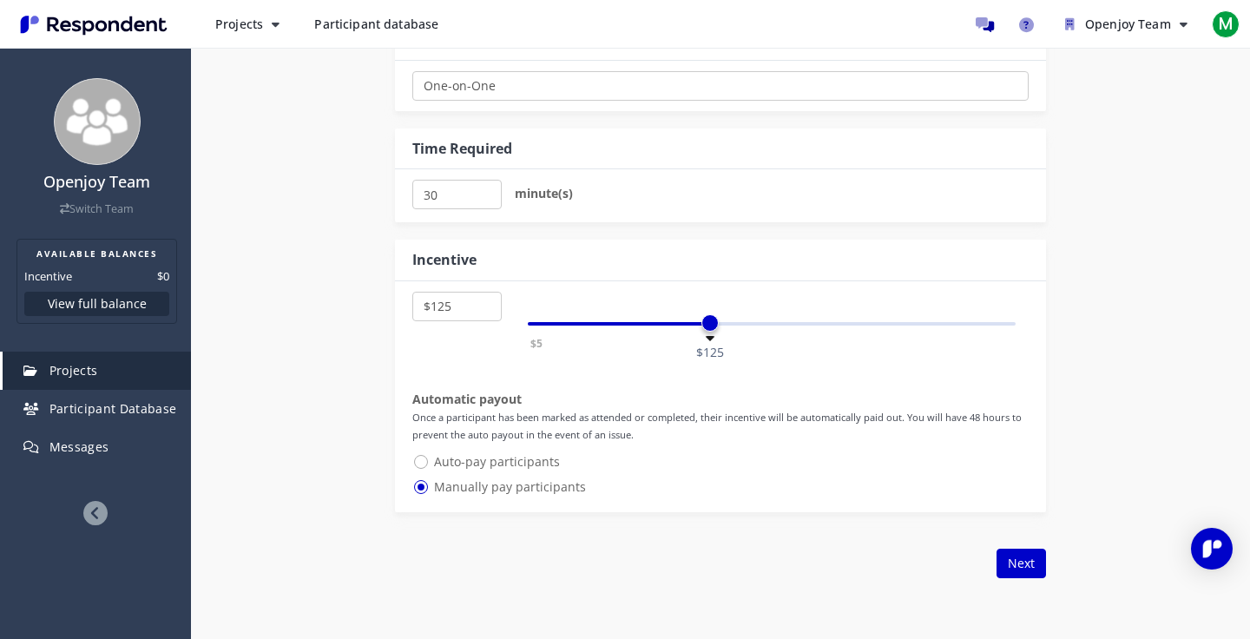
click at [419, 461] on input "Auto-pay participants" at bounding box center [417, 460] width 11 height 11
radio input "true"
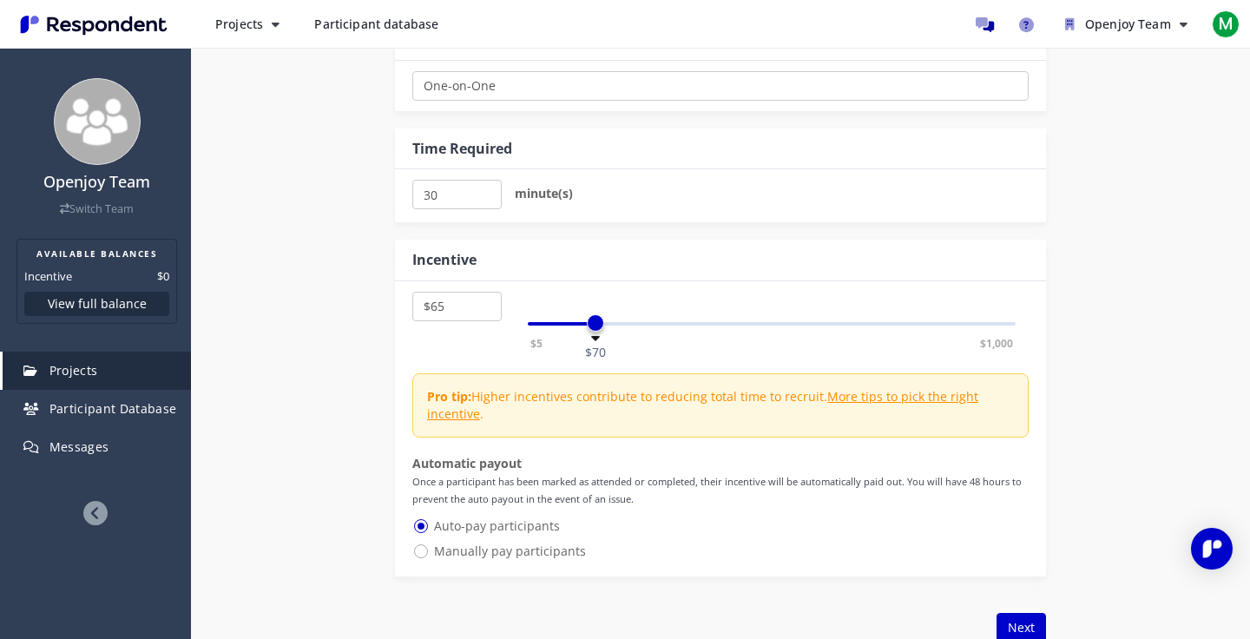
select select "number:60"
drag, startPoint x: 713, startPoint y: 321, endPoint x: 586, endPoint y: 328, distance: 127.7
click at [586, 328] on span at bounding box center [585, 322] width 17 height 17
click at [441, 198] on input "30" at bounding box center [456, 195] width 89 height 30
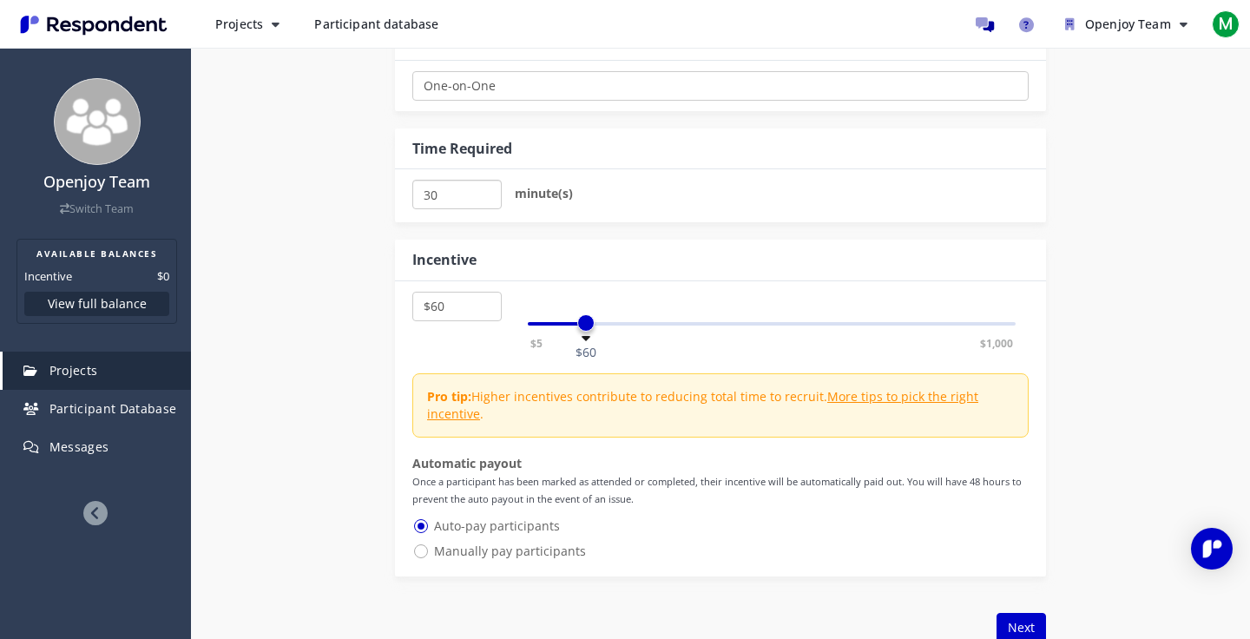
click at [441, 198] on input "30" at bounding box center [456, 195] width 89 height 30
click at [462, 305] on select "$5 $10 $15 $20 $25 $30 $35 $40 $45 $50 $55 $60 $65 $70 $75 $80 $85 $90 $95 $100…" at bounding box center [456, 307] width 89 height 30
click at [441, 200] on input "45" at bounding box center [456, 195] width 89 height 30
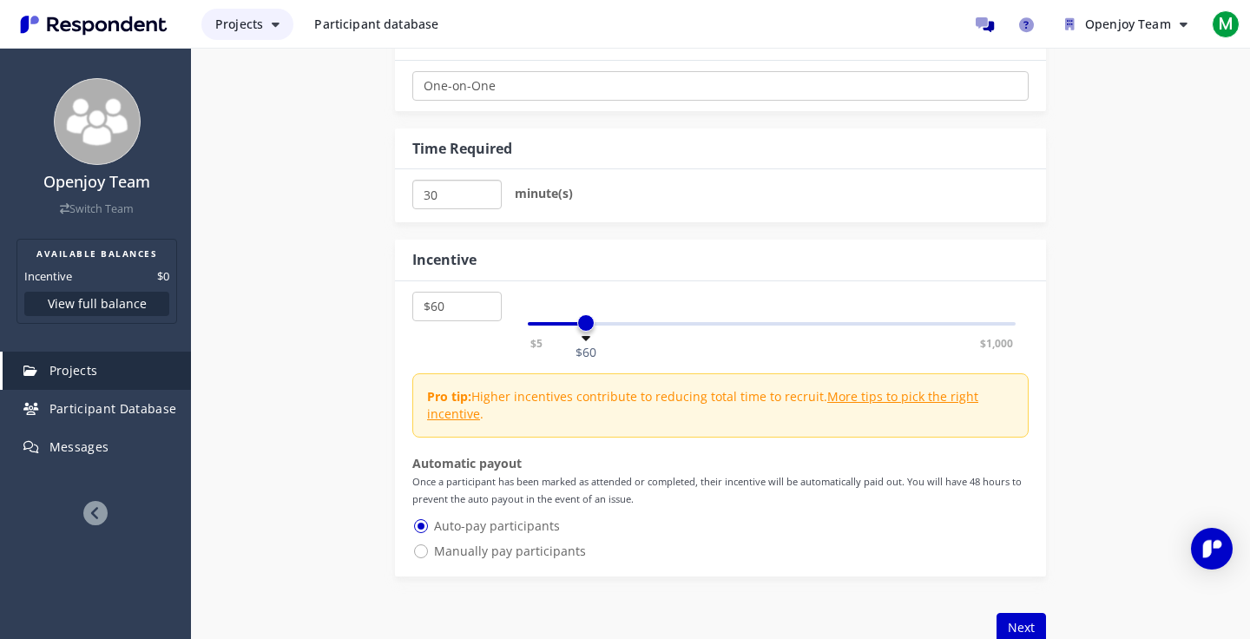
type input "30"
select select "number:40"
click at [568, 322] on div "$5 $1,000 $40" at bounding box center [772, 323] width 488 height 3
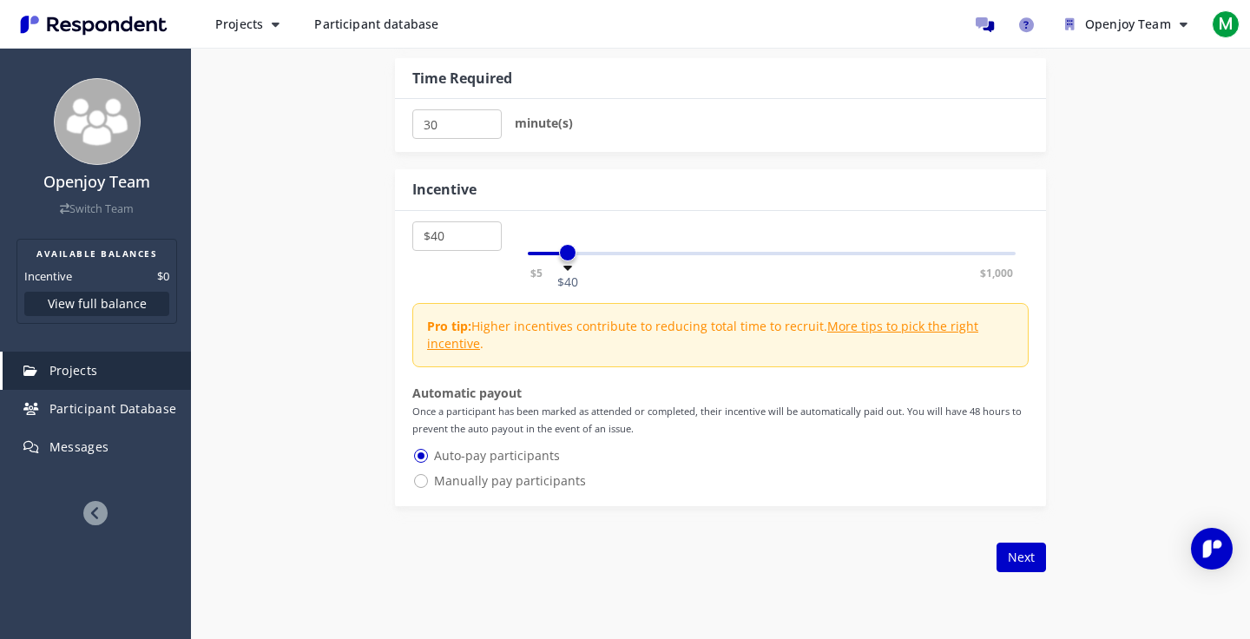
scroll to position [1514, 0]
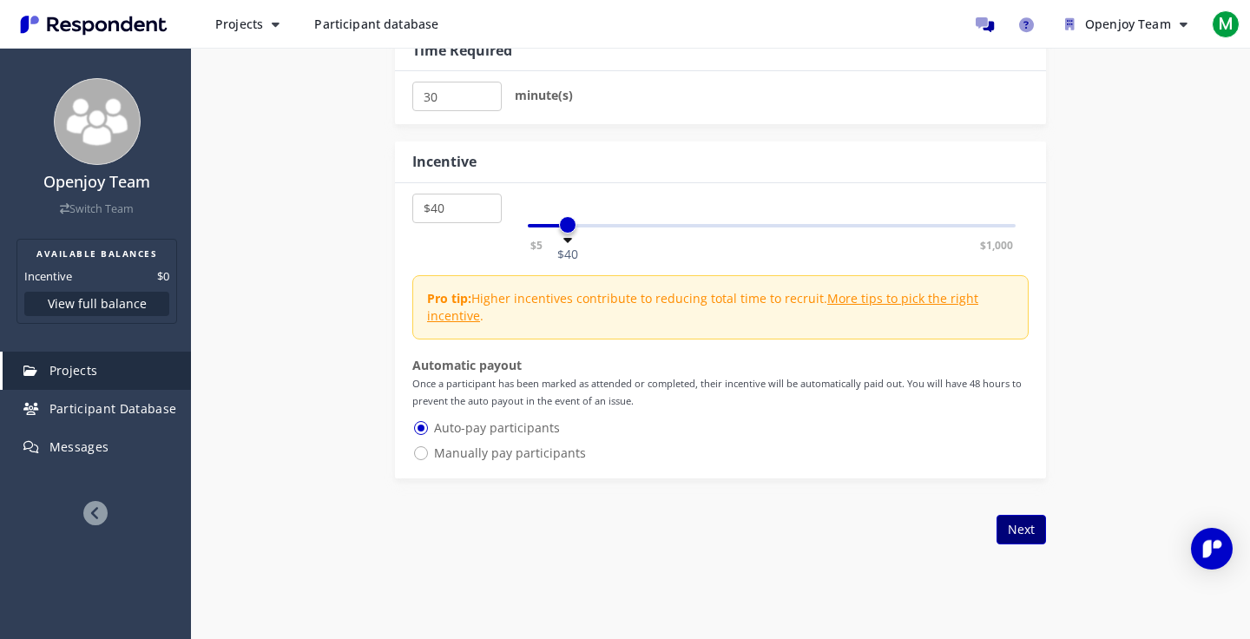
click at [1029, 529] on button "Next" at bounding box center [1020, 530] width 49 height 30
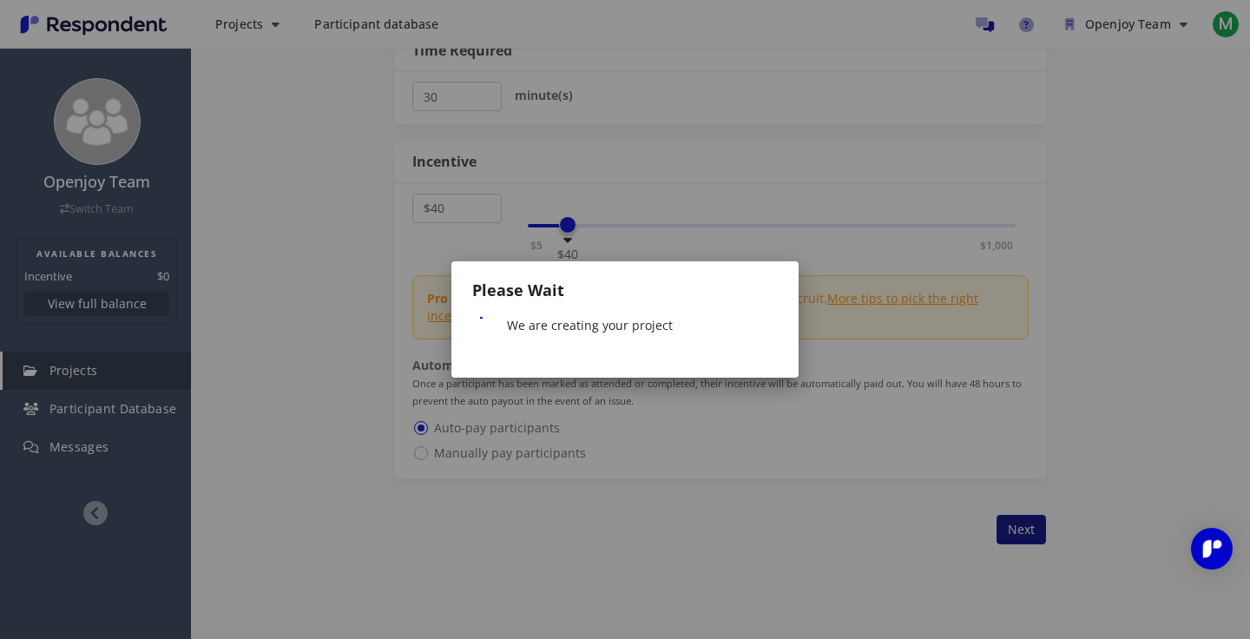
scroll to position [0, 0]
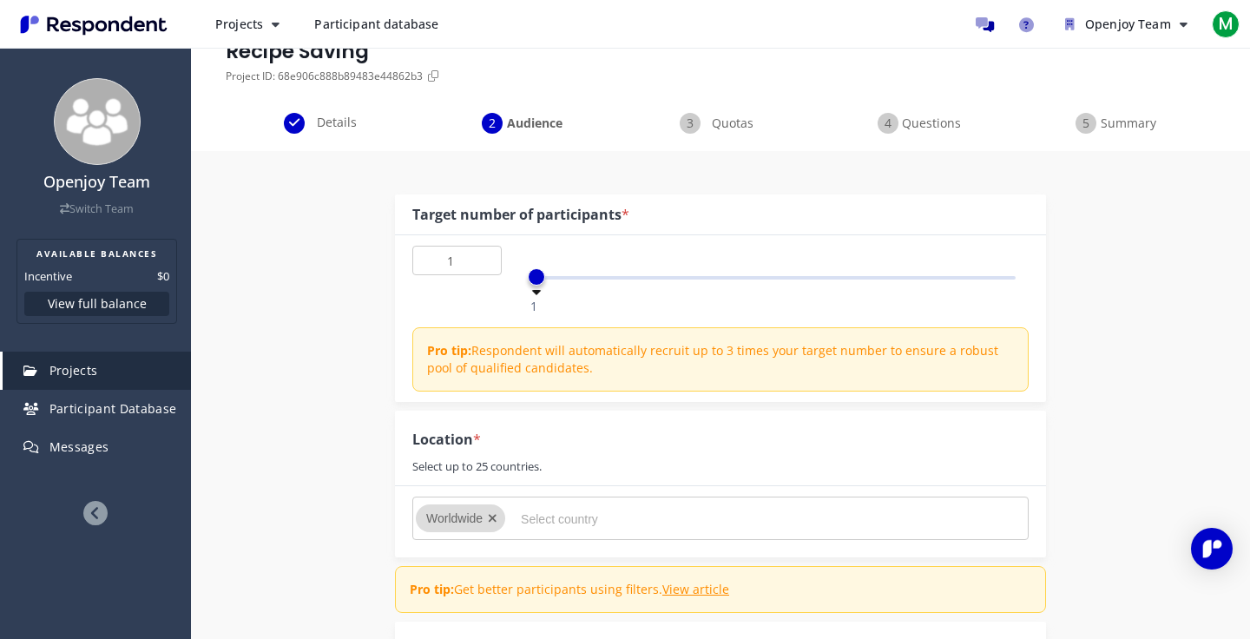
scroll to position [85, 0]
click at [573, 535] on md-chips-wrap "Worldwide" at bounding box center [720, 516] width 616 height 43
click at [567, 517] on input "Select country" at bounding box center [651, 518] width 260 height 30
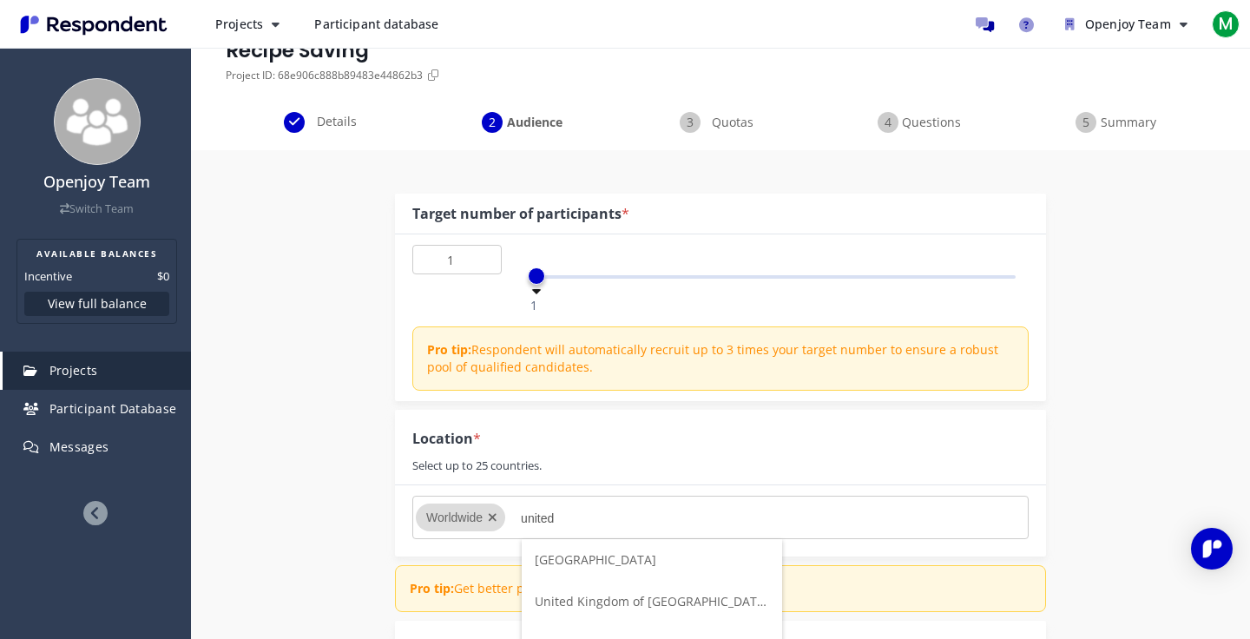
click at [548, 525] on input "united" at bounding box center [651, 518] width 260 height 30
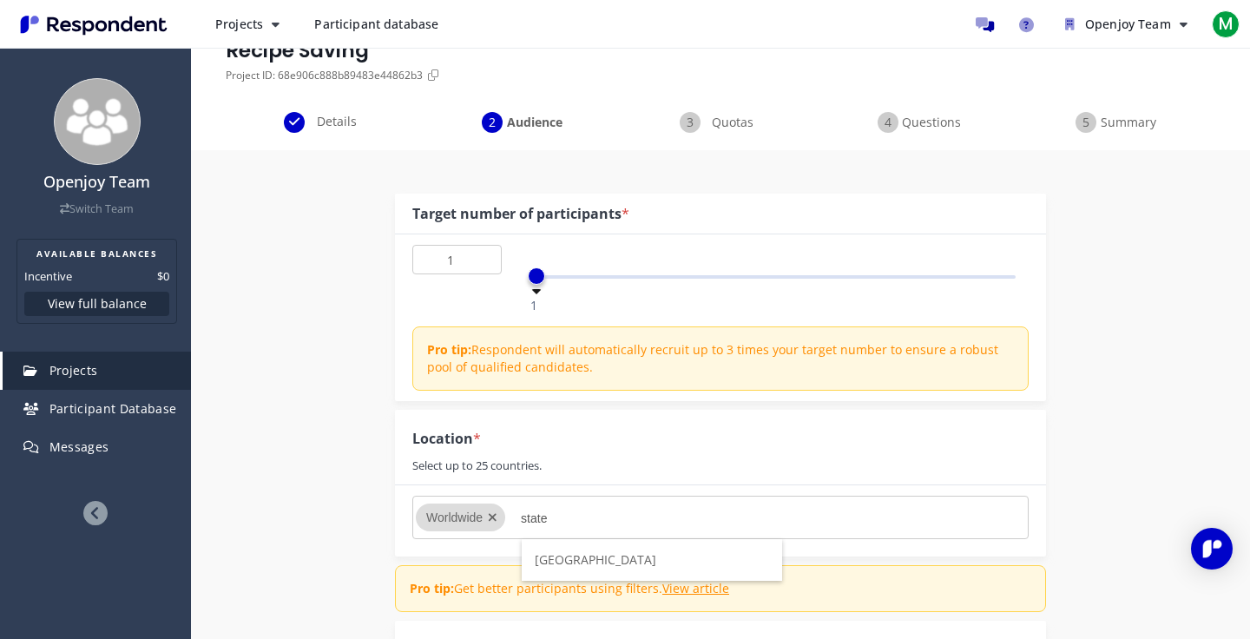
type input "state"
click at [574, 560] on span "[GEOGRAPHIC_DATA]" at bounding box center [595, 559] width 121 height 16
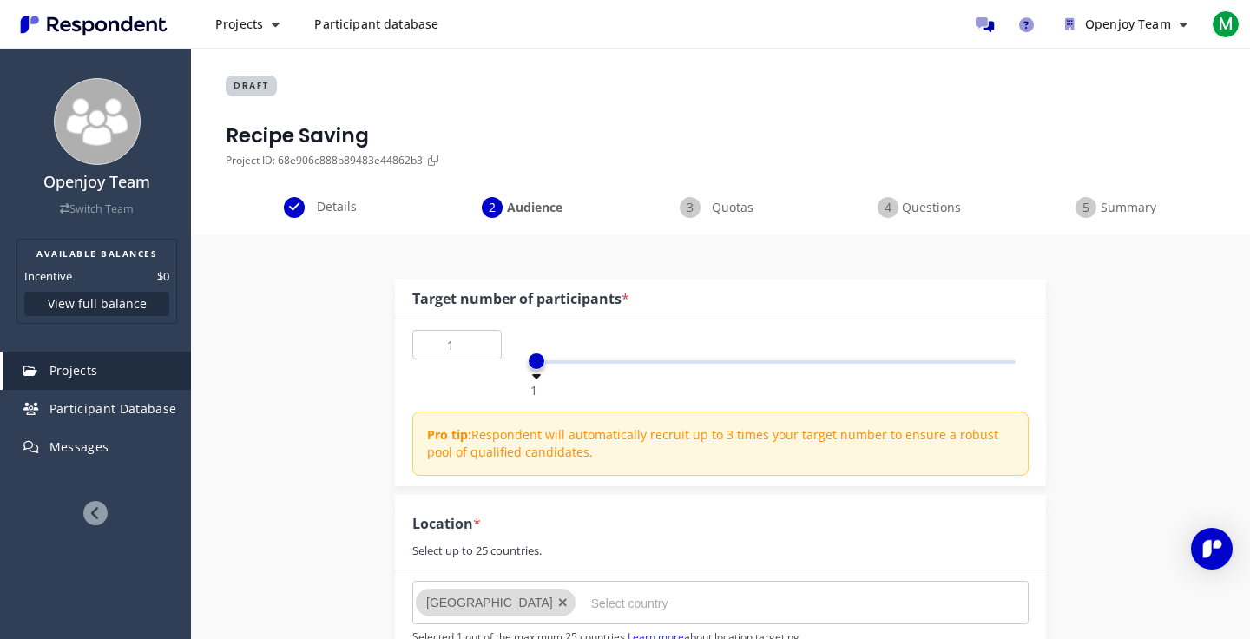
scroll to position [85, 0]
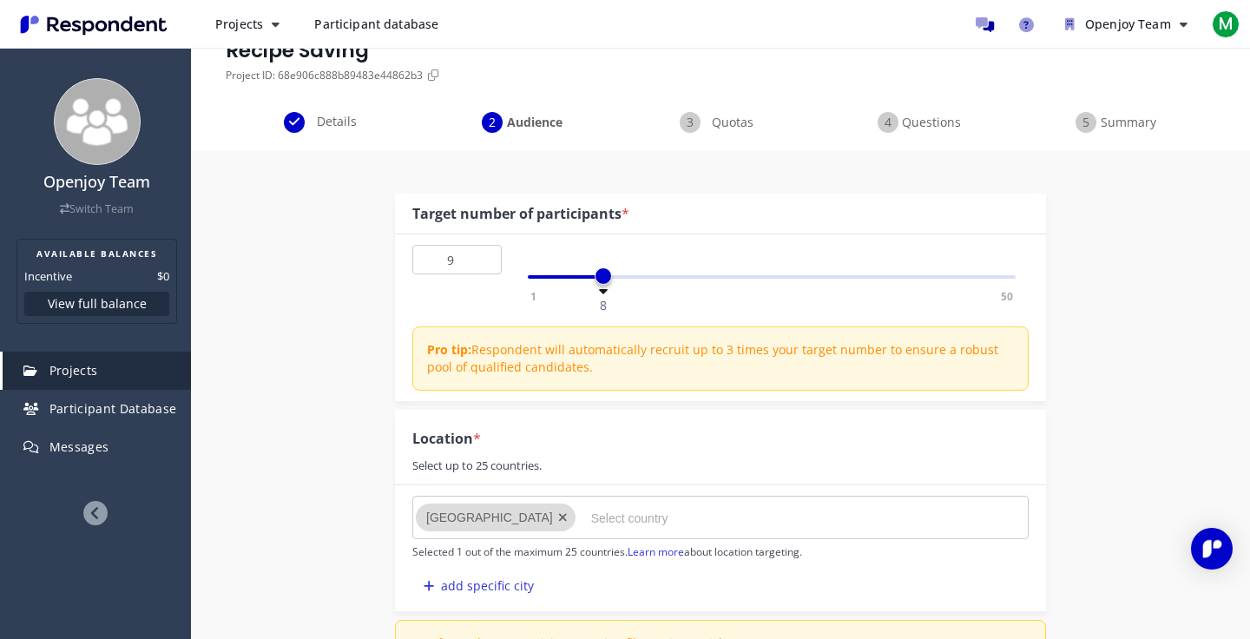
type input "10"
drag, startPoint x: 540, startPoint y: 282, endPoint x: 622, endPoint y: 281, distance: 82.4
click at [622, 281] on span at bounding box center [621, 275] width 17 height 17
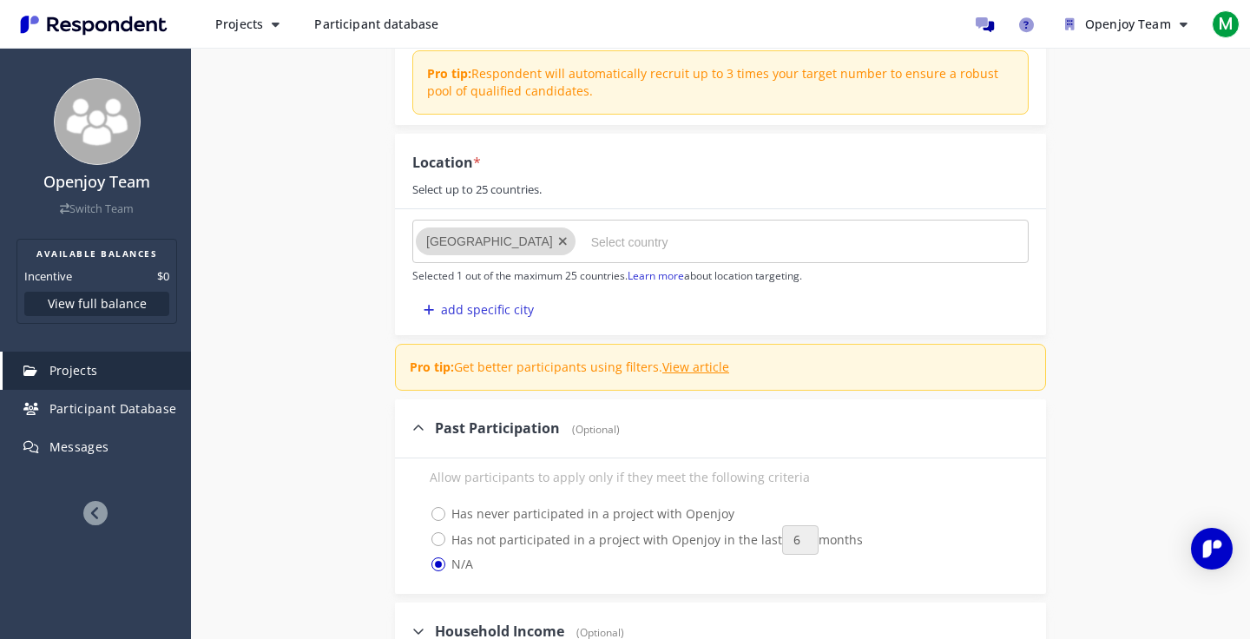
scroll to position [357, 0]
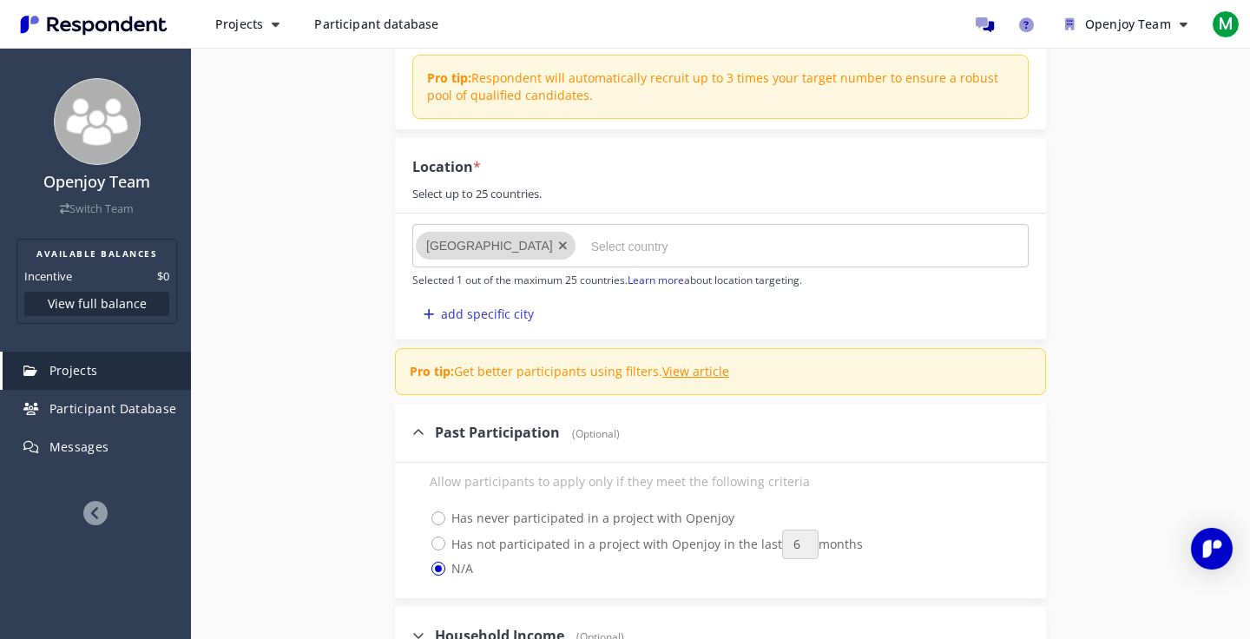
click at [624, 253] on input "Select country" at bounding box center [721, 247] width 260 height 30
type input "U"
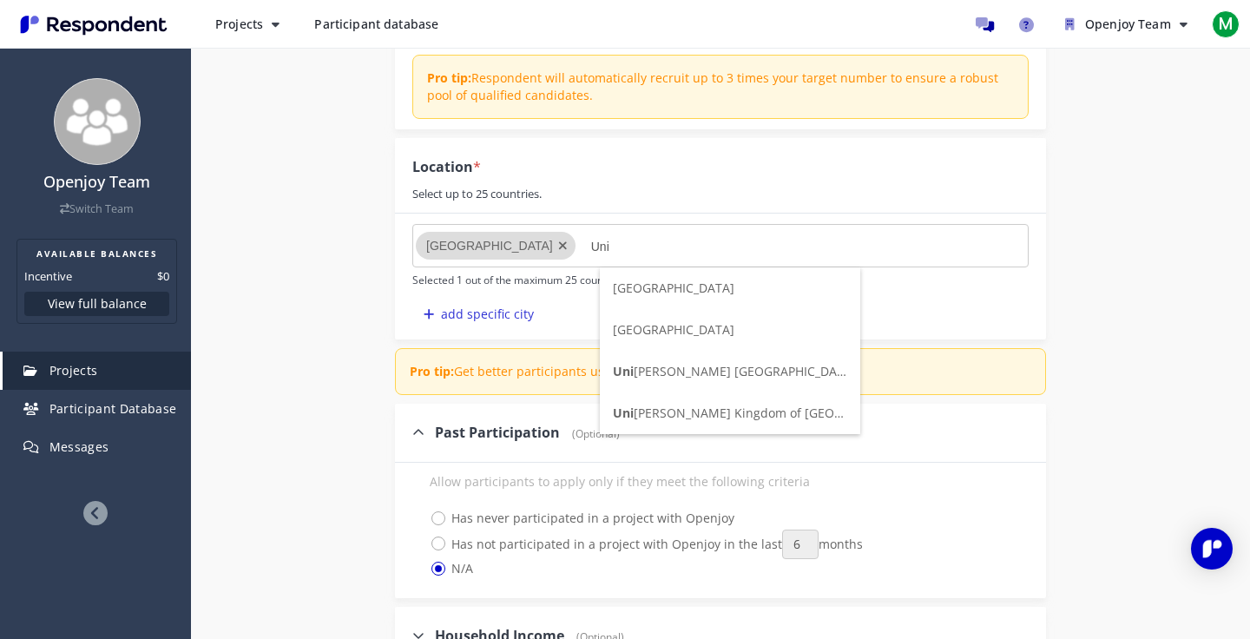
type input "Uni"
click at [683, 417] on span "Uni [PERSON_NAME] Kingdom of [GEOGRAPHIC_DATA] and [GEOGRAPHIC_DATA]" at bounding box center [845, 412] width 464 height 16
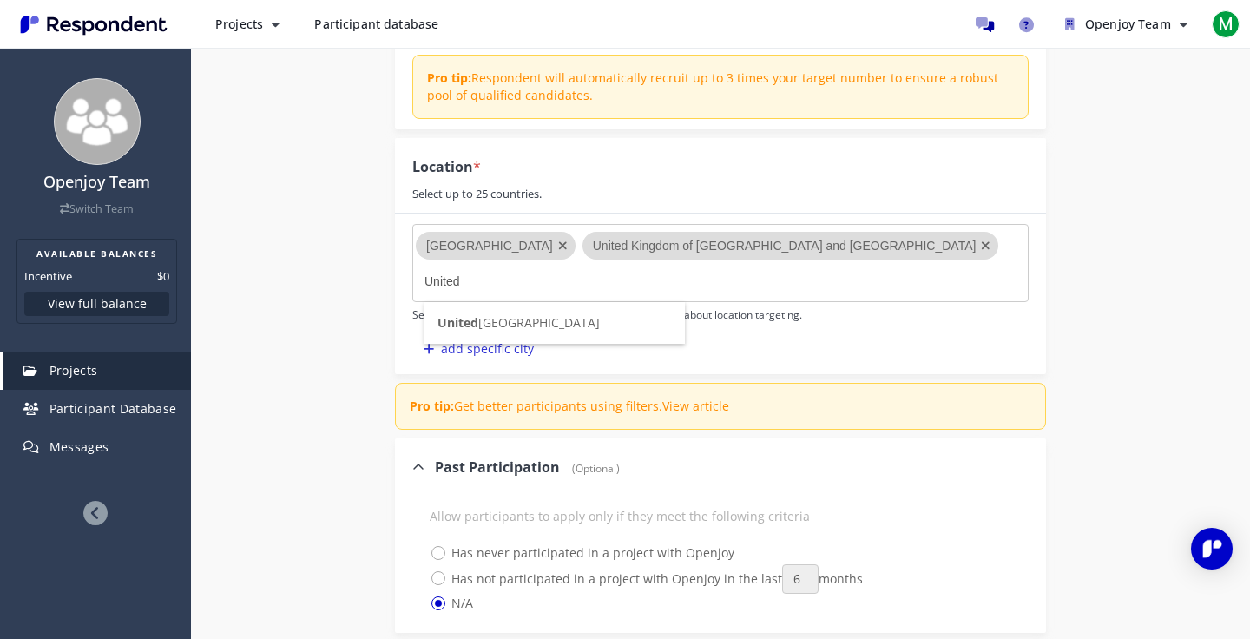
type input "United"
click at [552, 319] on span "[GEOGRAPHIC_DATA]" at bounding box center [518, 322] width 162 height 16
type input "Cana"
click at [646, 327] on li "Cana da" at bounding box center [710, 323] width 260 height 42
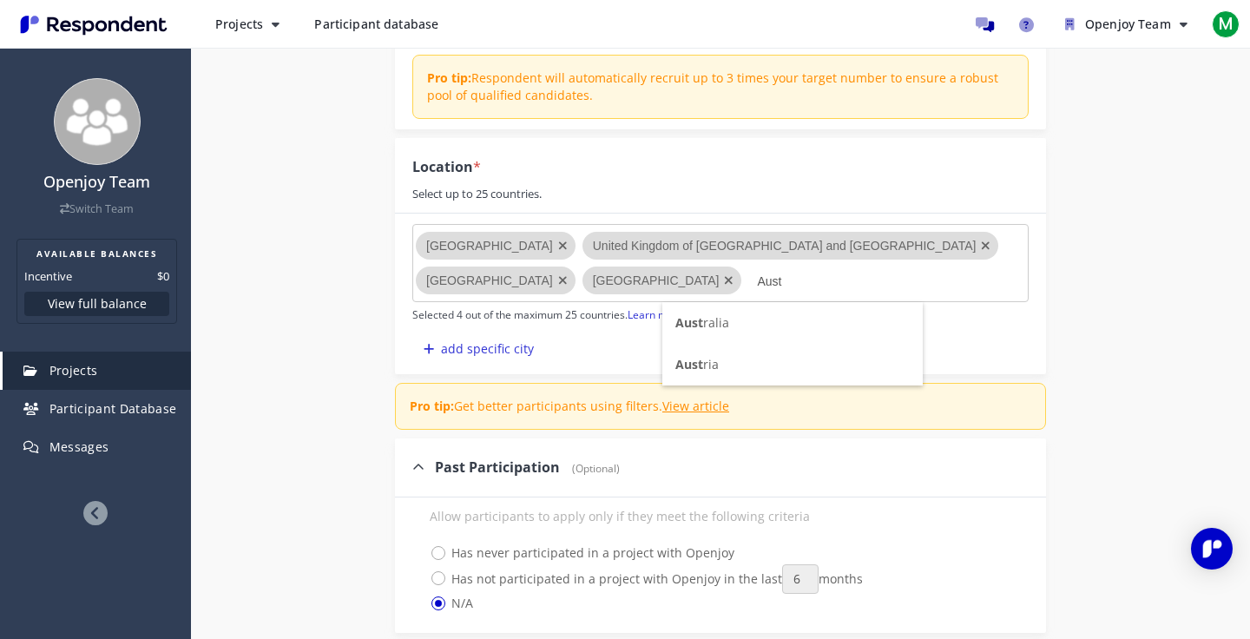
type input "Aust"
click at [728, 322] on li "Aust ralia" at bounding box center [792, 323] width 260 height 42
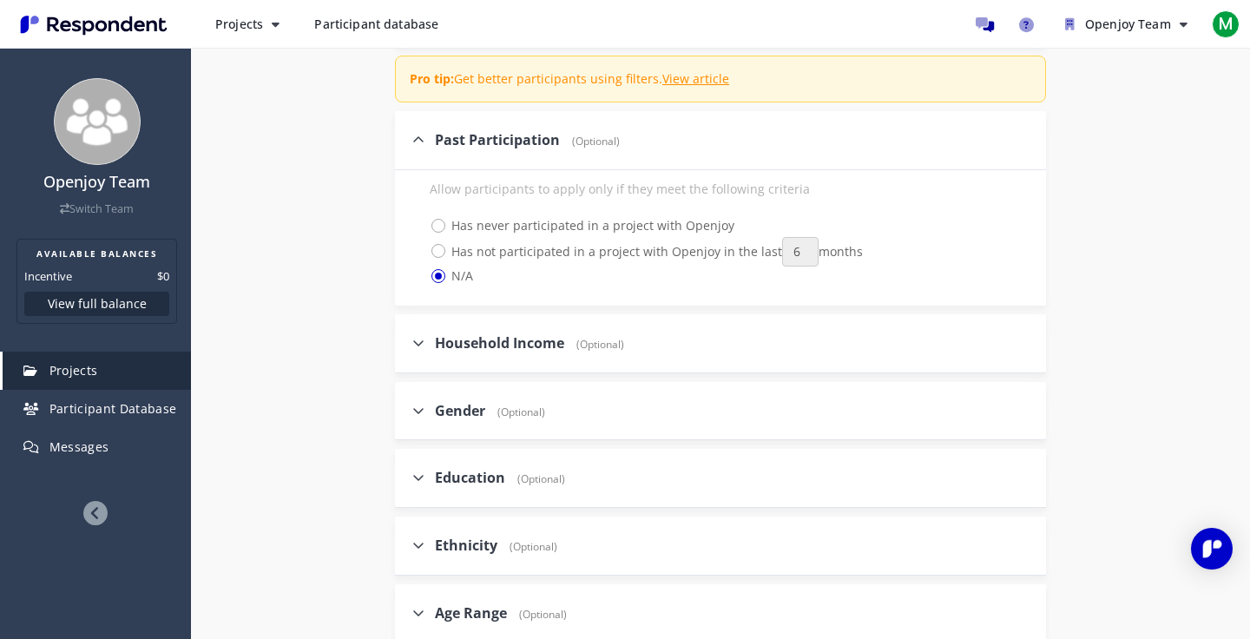
scroll to position [872, 0]
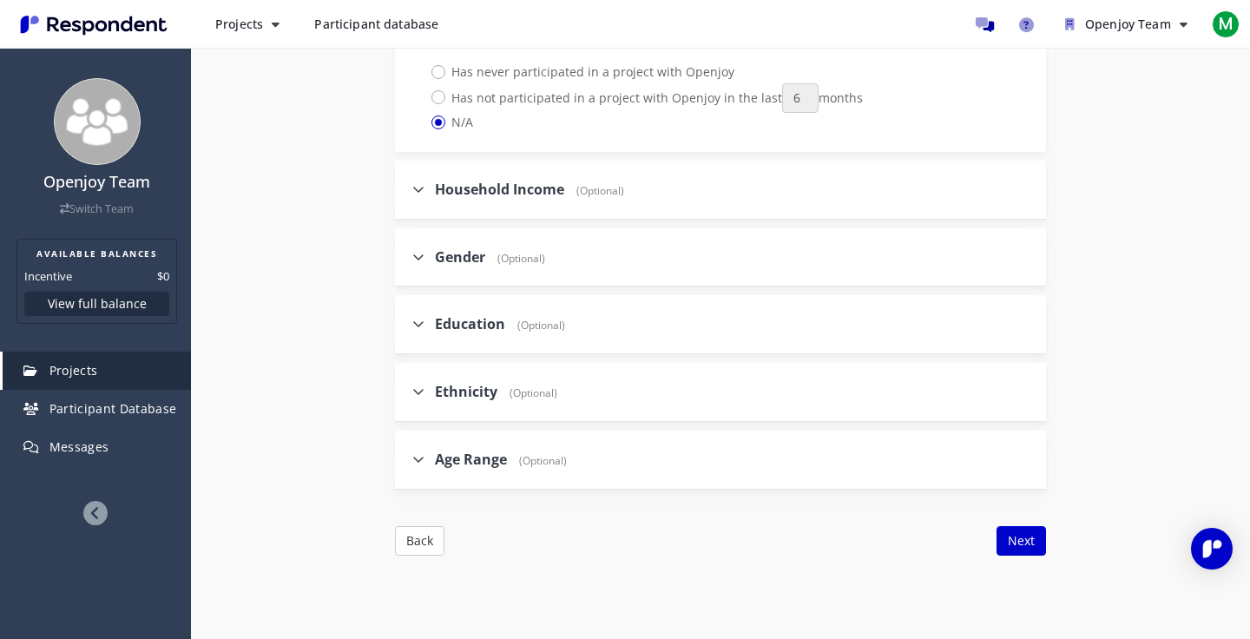
click at [419, 452] on icon at bounding box center [418, 459] width 12 height 14
click at [406, 453] on input "Age Range (Optional)" at bounding box center [400, 458] width 11 height 11
checkbox input "true"
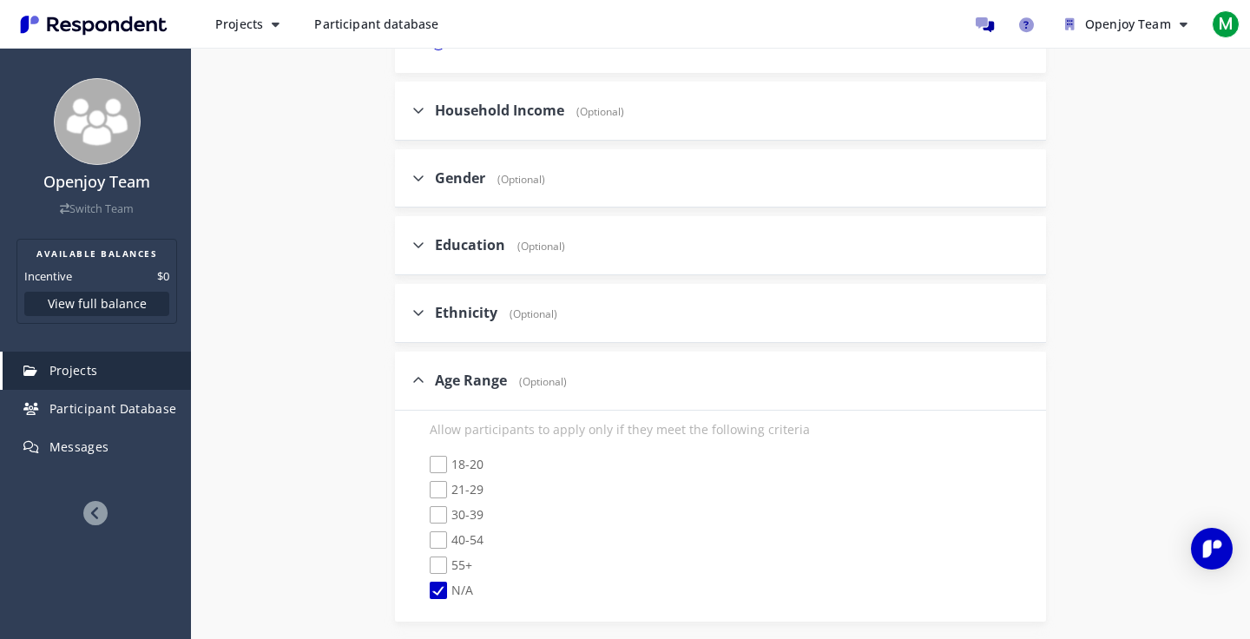
scroll to position [1107, 0]
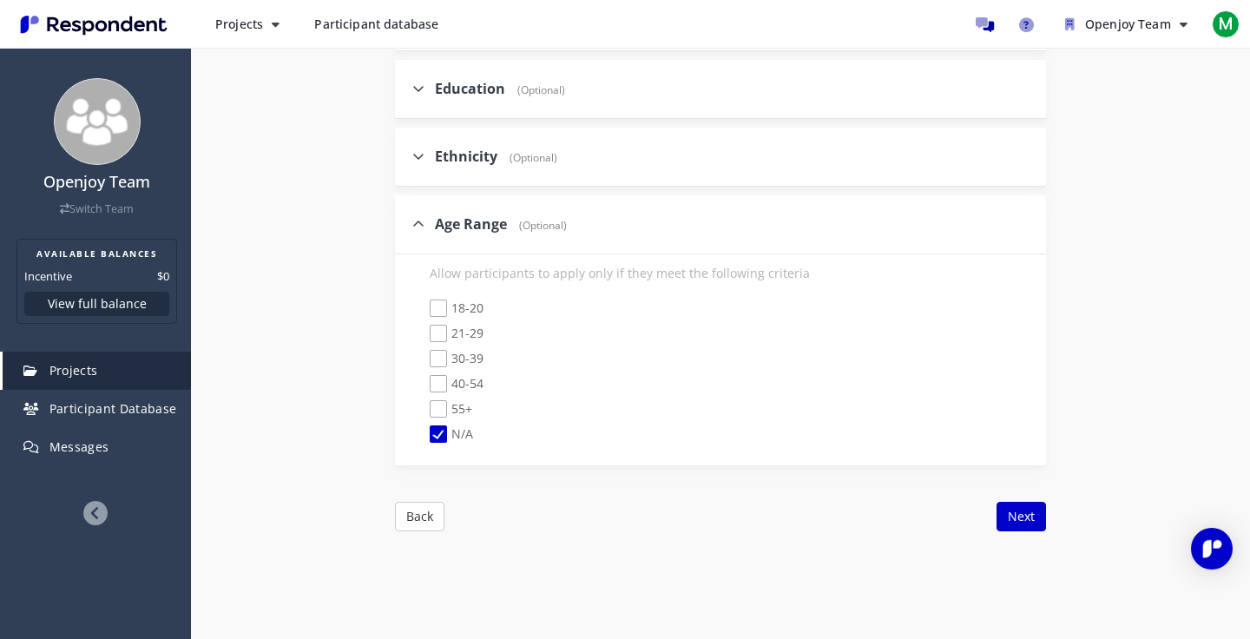
click at [443, 325] on span "21-29" at bounding box center [457, 335] width 54 height 21
click at [423, 328] on input "21-29" at bounding box center [417, 333] width 11 height 11
checkbox input "true"
checkbox input "false"
click at [443, 350] on span "30-39" at bounding box center [457, 360] width 54 height 21
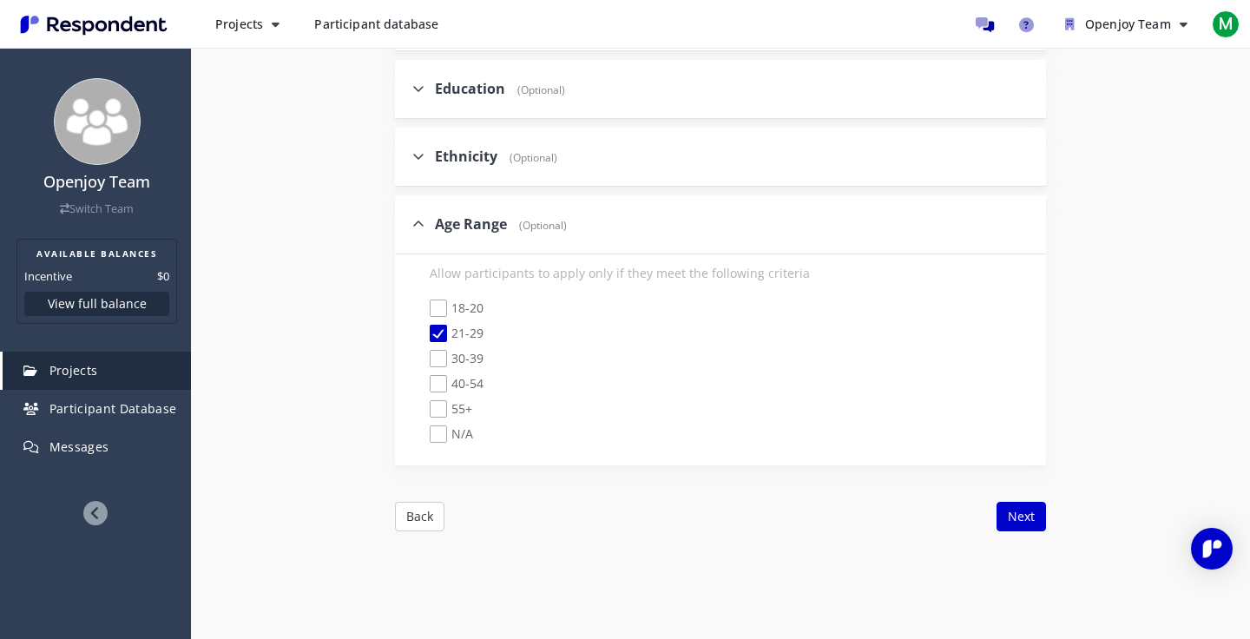
click at [423, 353] on input "30-39" at bounding box center [417, 358] width 11 height 11
checkbox input "true"
click at [436, 375] on span "40-54" at bounding box center [457, 385] width 54 height 21
click at [423, 378] on input "40-54" at bounding box center [417, 383] width 11 height 11
checkbox input "true"
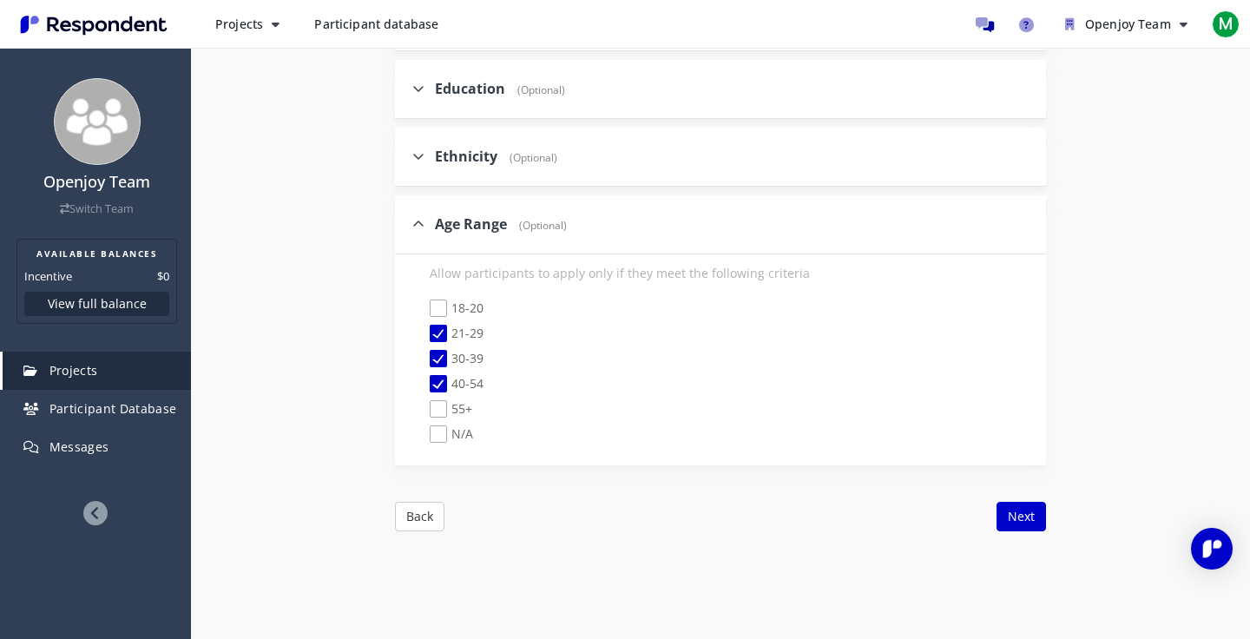
click at [436, 400] on span "55+" at bounding box center [451, 410] width 43 height 21
click at [423, 403] on input "55+" at bounding box center [417, 408] width 11 height 11
checkbox input "true"
click at [1021, 502] on button "Next" at bounding box center [1020, 517] width 49 height 30
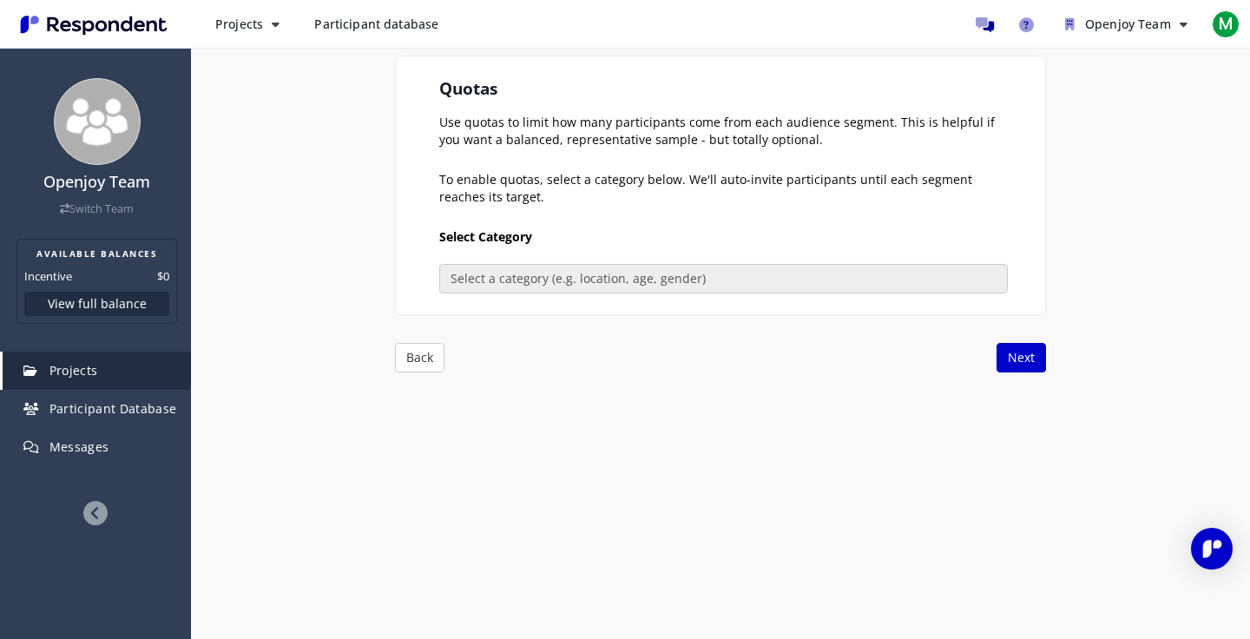
scroll to position [206, 0]
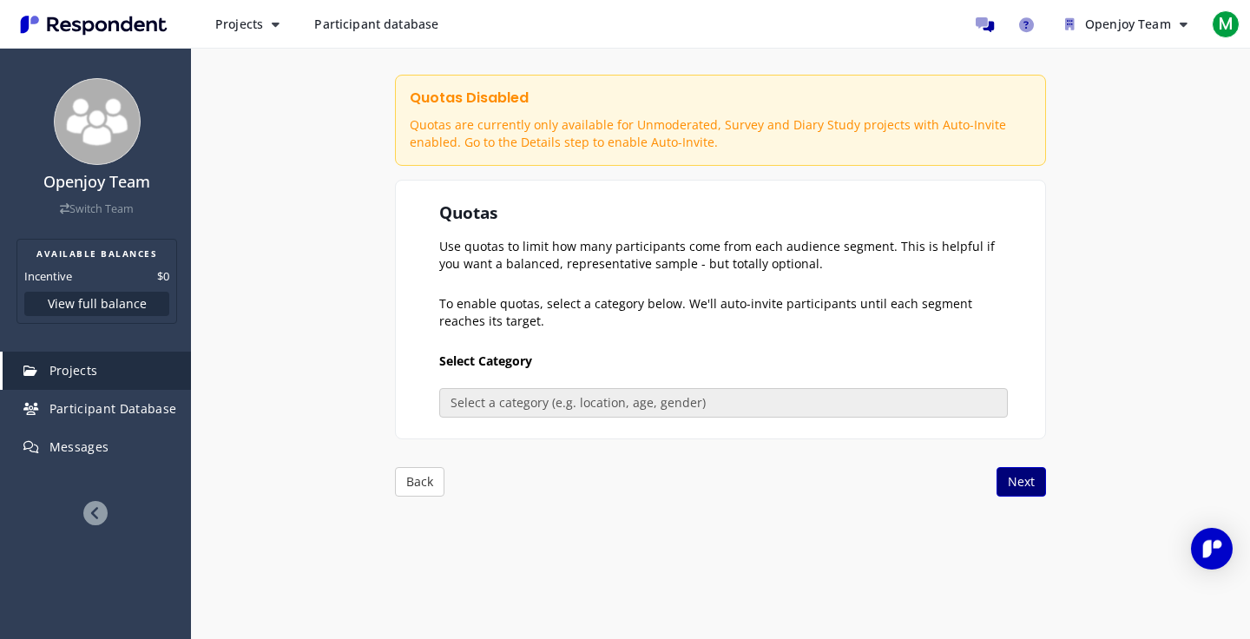
click at [1022, 476] on button "Next" at bounding box center [1020, 482] width 49 height 30
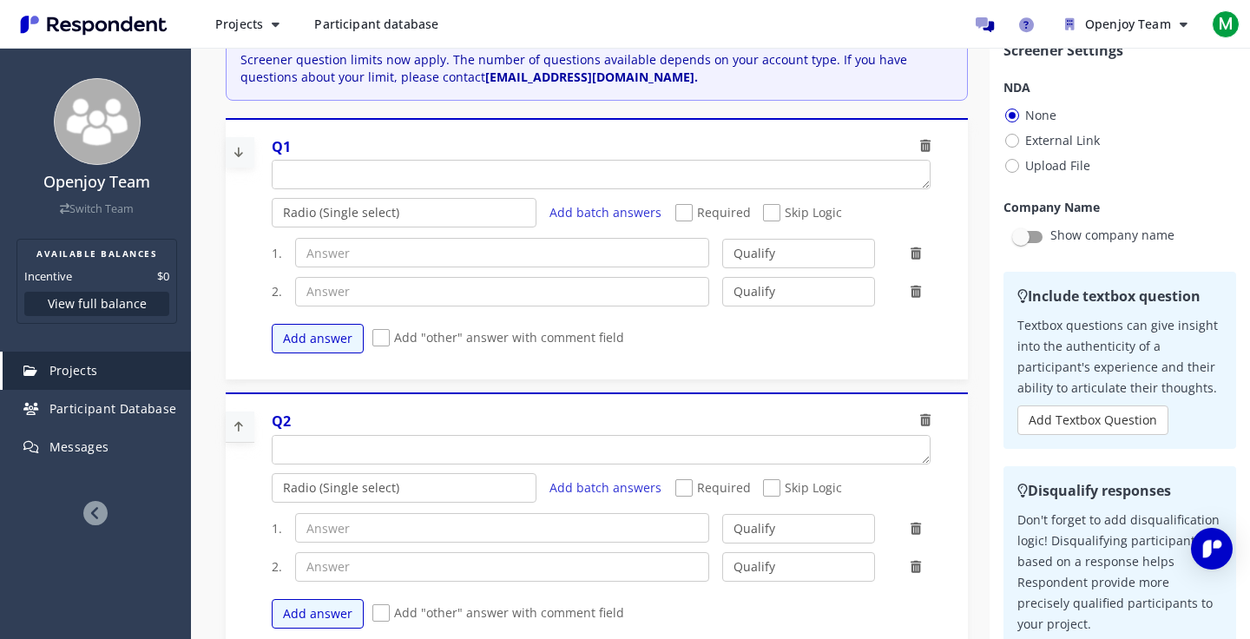
scroll to position [0, 0]
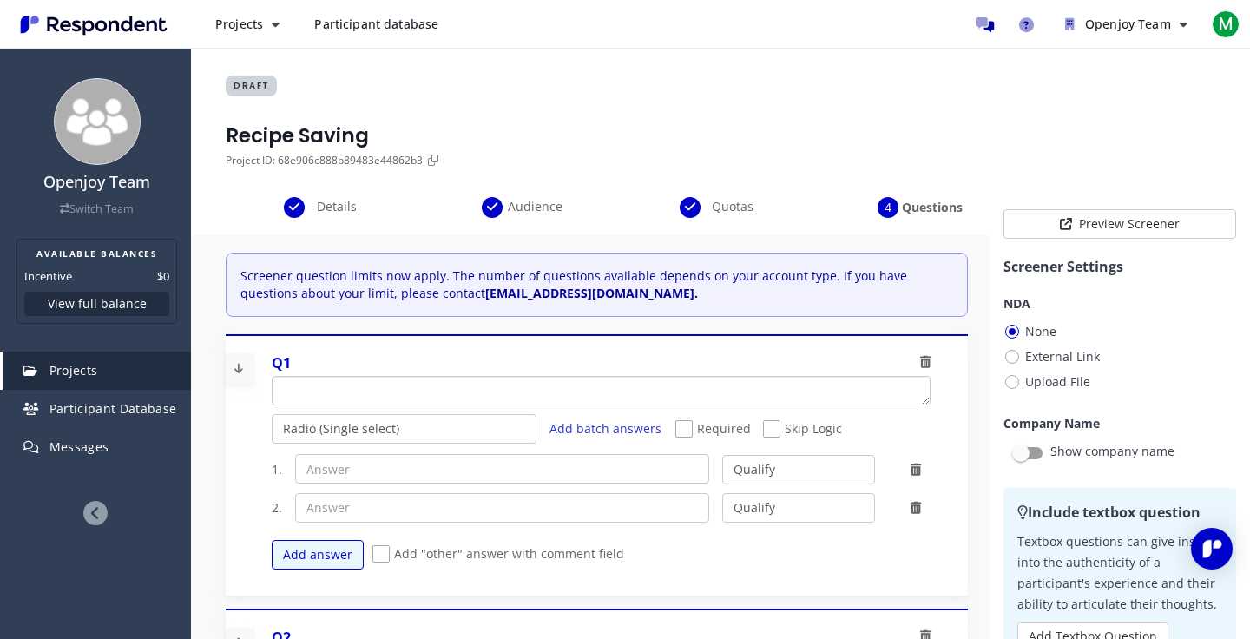
click at [351, 390] on textarea "Which of the following categories best describes your firm's total assets under…" at bounding box center [600, 391] width 657 height 28
paste textarea "How often do you cook at home?"
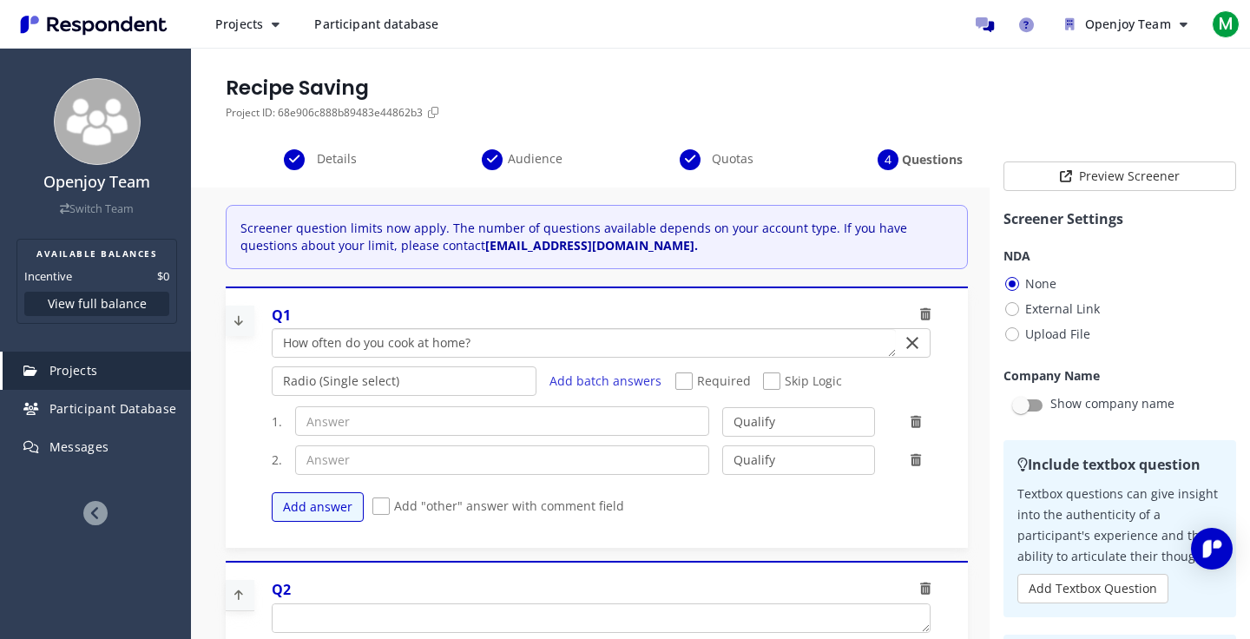
type textarea "How often do you cook at home?"
click at [338, 422] on input "text" at bounding box center [502, 421] width 415 height 30
paste input "Every day"
type input "Every day"
click at [345, 461] on input "text" at bounding box center [502, 460] width 415 height 30
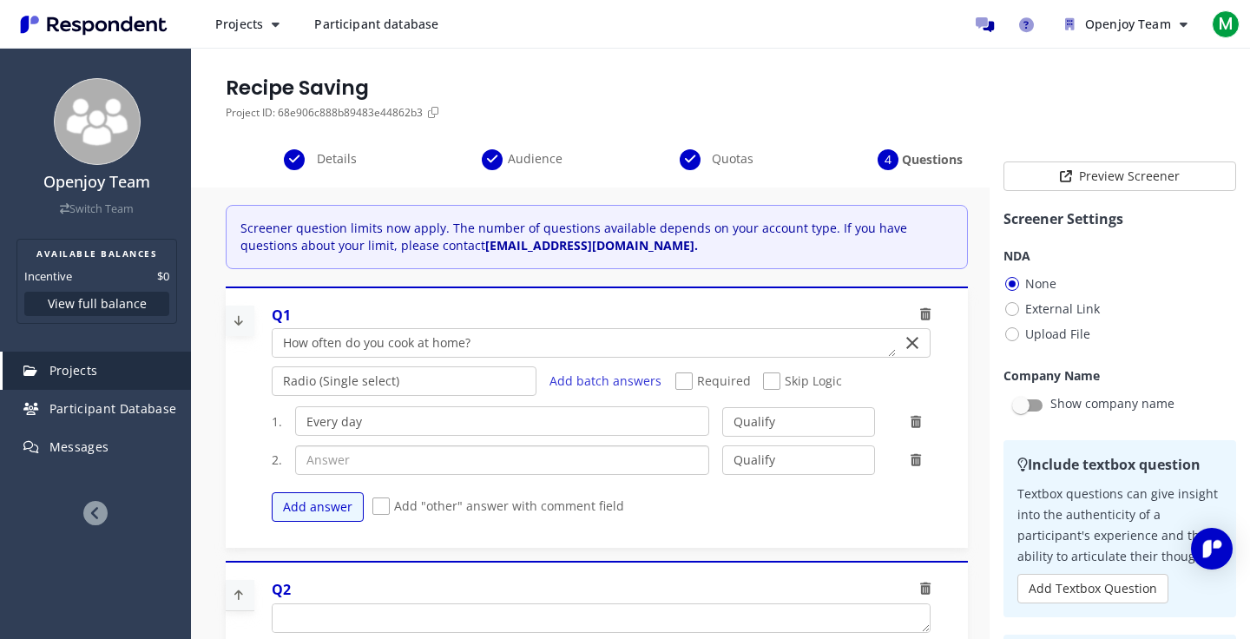
paste input "A few times a week"
type input "A few times a week"
click at [332, 513] on button "Add answer" at bounding box center [318, 507] width 92 height 30
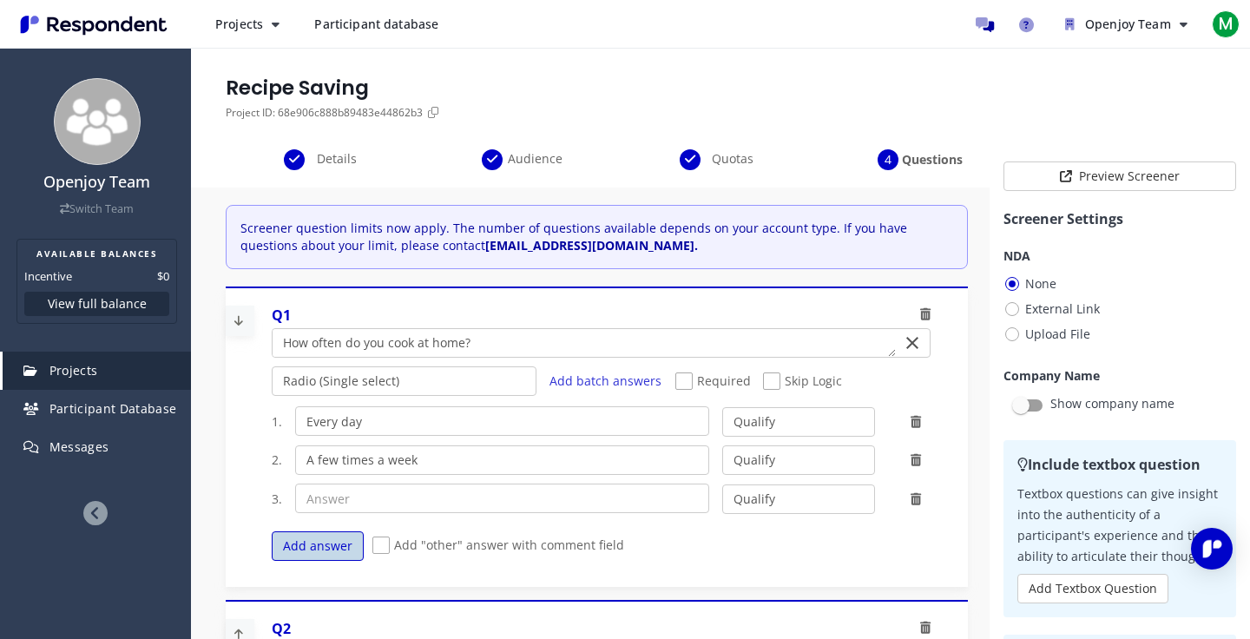
click at [320, 549] on button "Add answer" at bounding box center [318, 546] width 92 height 30
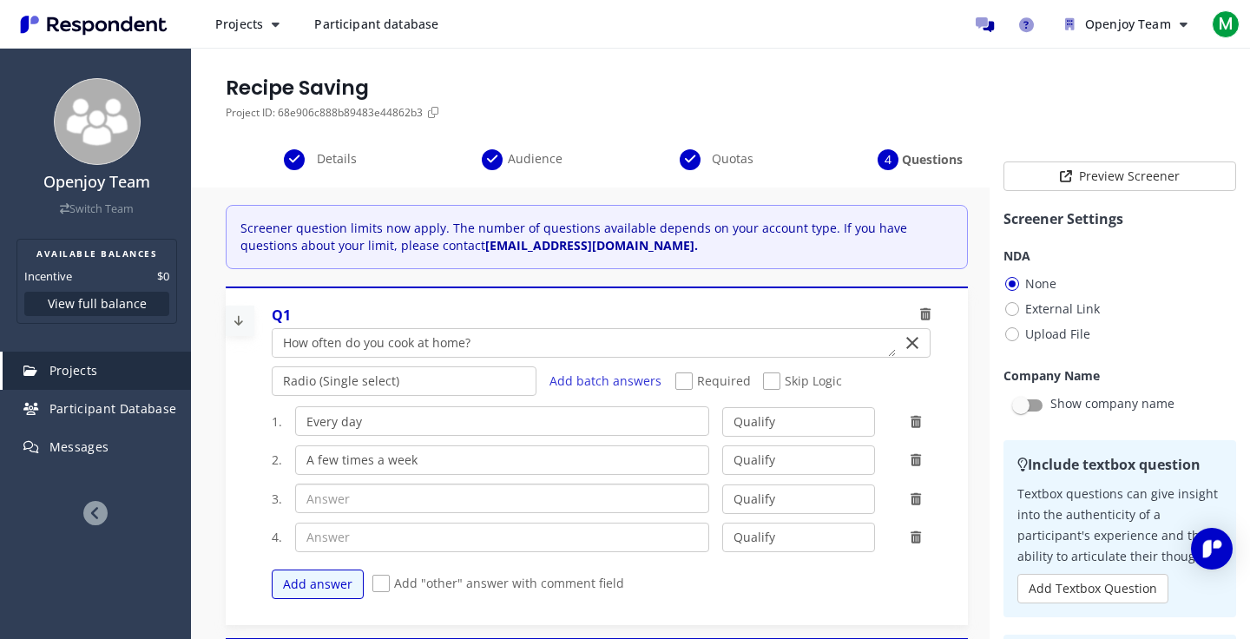
click at [352, 495] on input "text" at bounding box center [502, 498] width 415 height 30
paste input "Occasionally"
type input "Occasionally"
click at [344, 542] on input "text" at bounding box center [502, 537] width 415 height 30
paste input "Rarely"
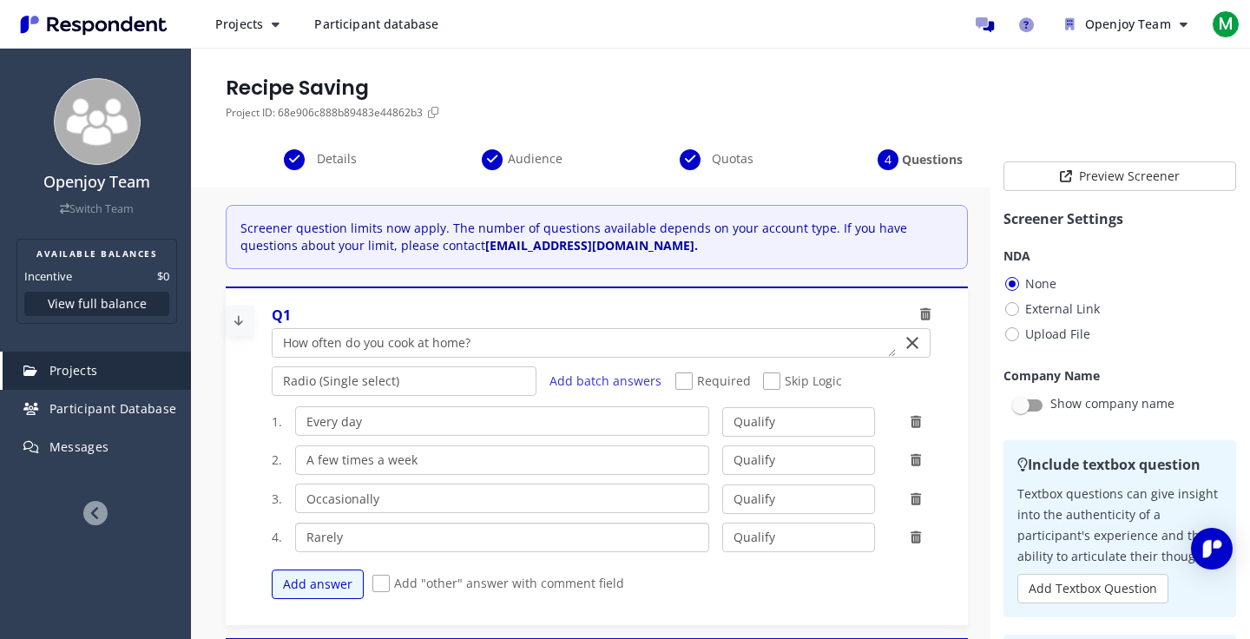
type input "Rarely"
click at [752, 538] on select "Qualify Disqualify" at bounding box center [798, 537] width 152 height 30
select select "number:2"
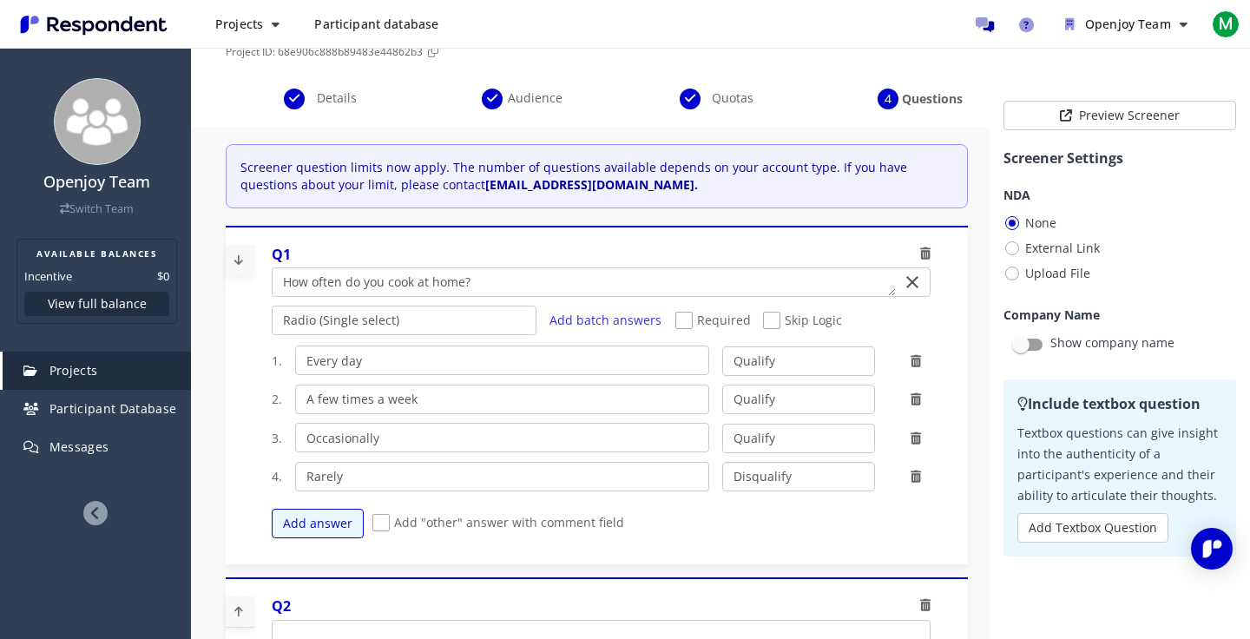
scroll to position [112, 0]
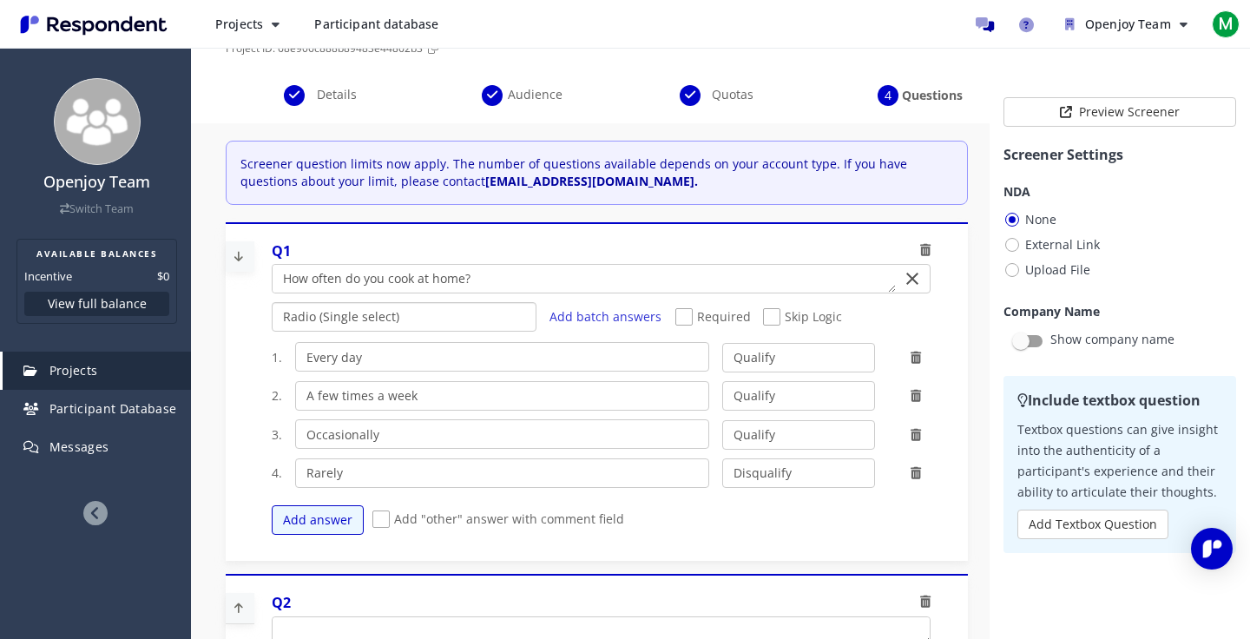
click at [356, 320] on select "Radio (Single select) Checkbox (Multi select) Multi-line text box Single-line t…" at bounding box center [405, 317] width 266 height 30
click at [681, 318] on span "Required" at bounding box center [712, 318] width 75 height 21
click at [681, 318] on input "Required" at bounding box center [680, 317] width 11 height 11
checkbox input "true"
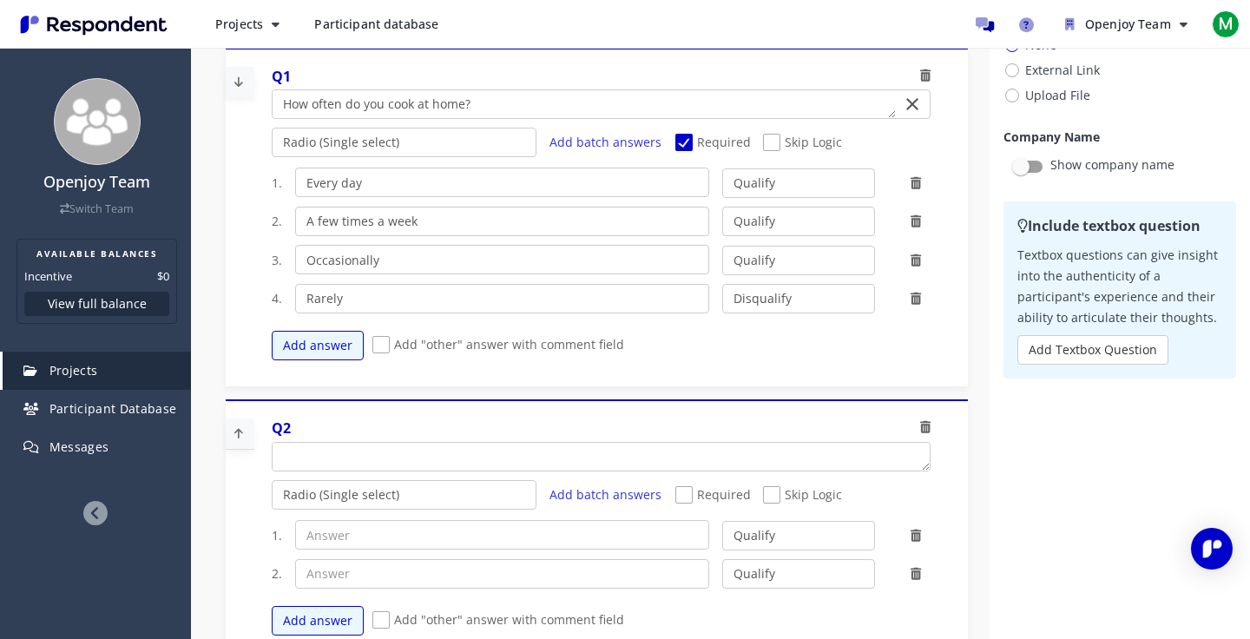
scroll to position [299, 0]
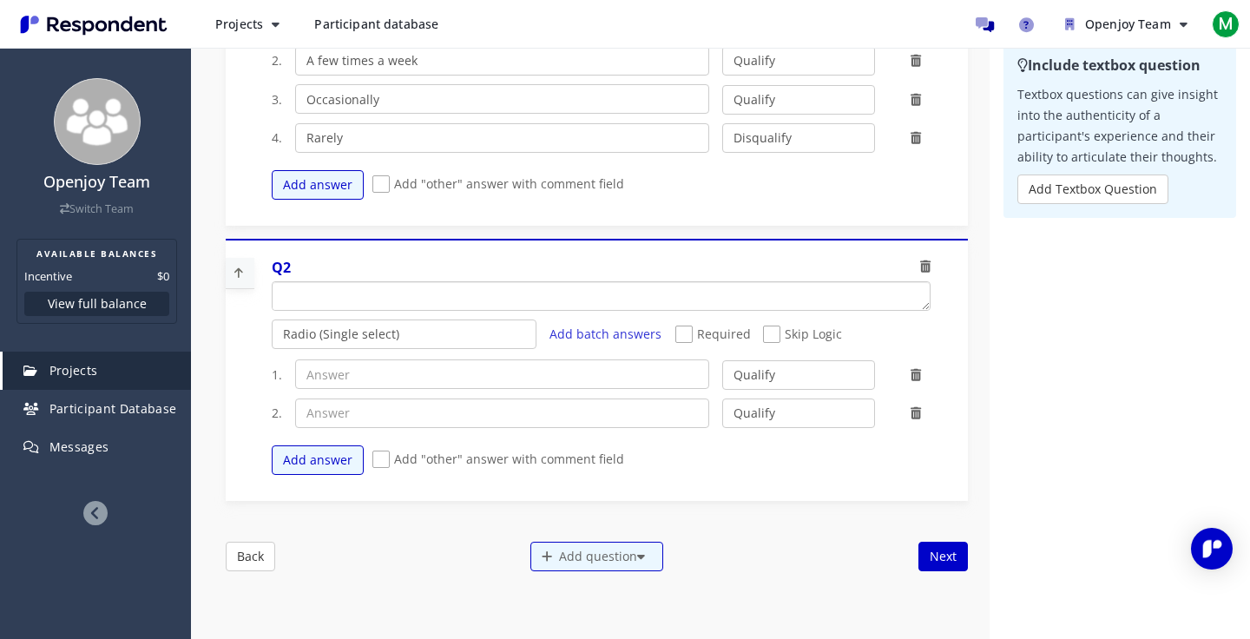
click at [351, 287] on textarea "Which of the following categories best describes your firm's total assets under…" at bounding box center [600, 296] width 657 height 28
paste textarea "Where do you usually find new recipes? (Select all that apply)"
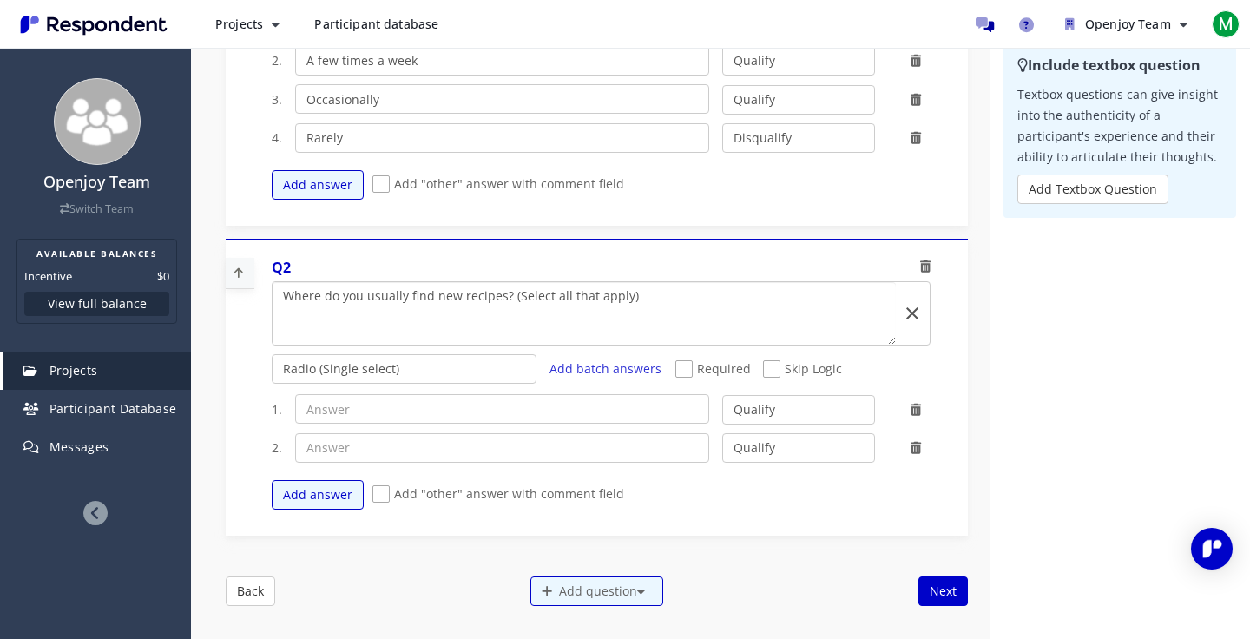
scroll to position [0, 0]
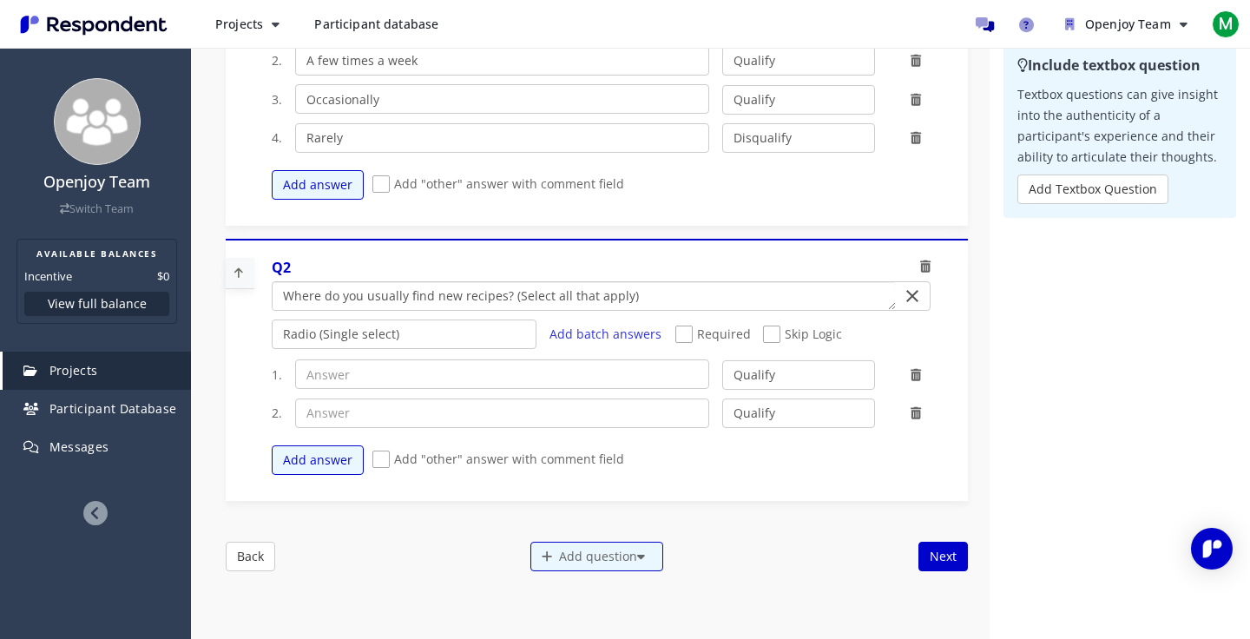
type textarea "Where do you usually find new recipes? (Select all that apply)"
click at [329, 370] on input "text" at bounding box center [502, 374] width 415 height 30
paste input "Instagram"
type input "Instagram"
click at [319, 462] on button "Add answer" at bounding box center [318, 460] width 92 height 30
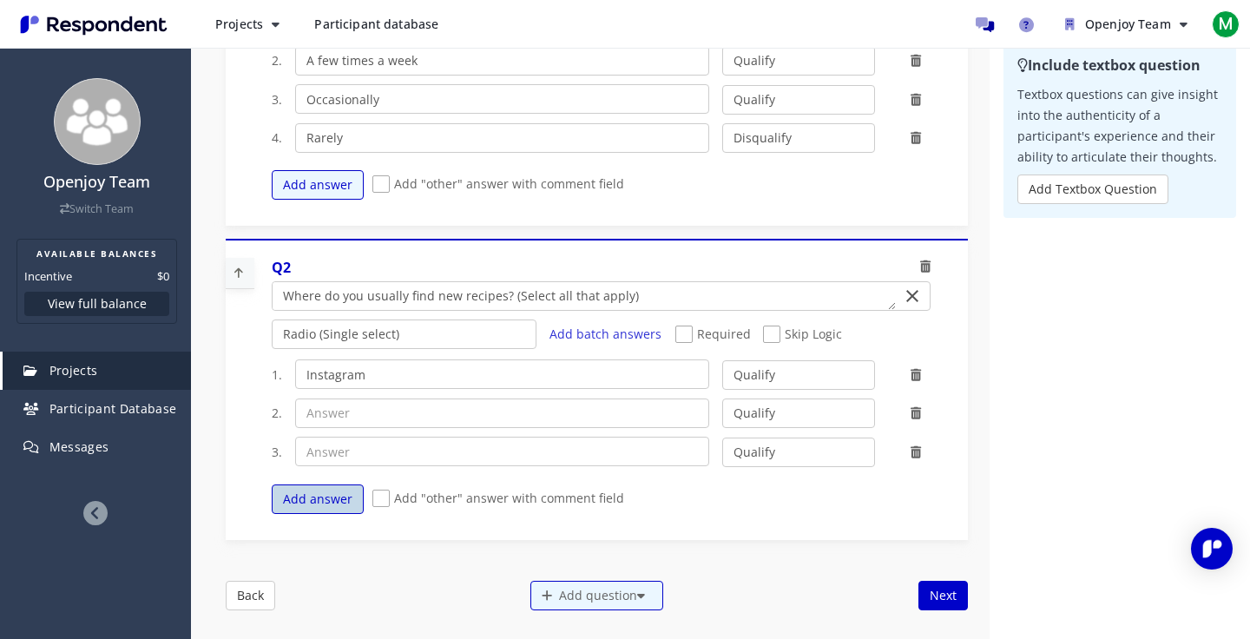
click at [312, 502] on button "Add answer" at bounding box center [318, 499] width 92 height 30
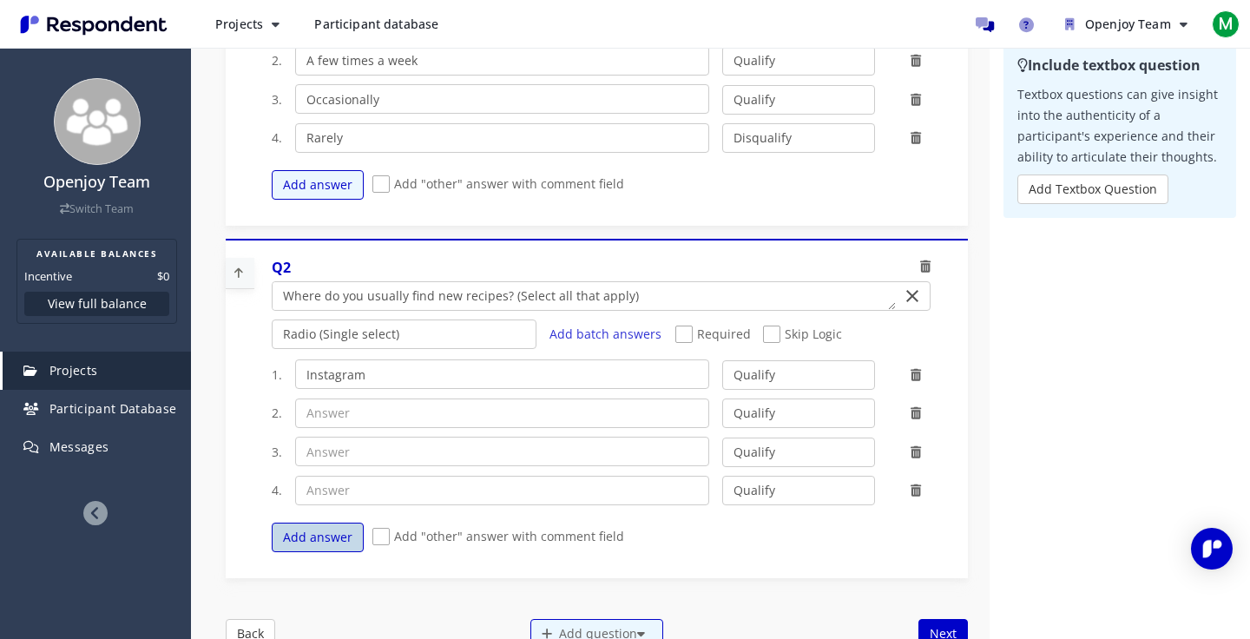
click at [305, 536] on button "Add answer" at bounding box center [318, 537] width 92 height 30
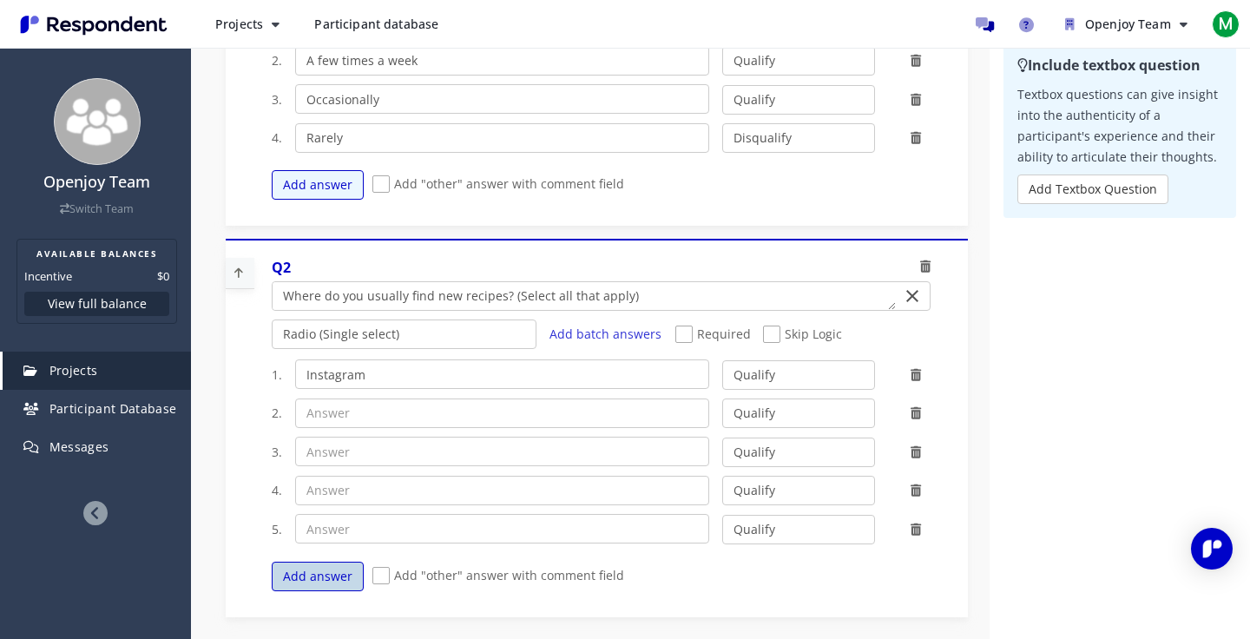
click at [304, 569] on button "Add answer" at bounding box center [318, 576] width 92 height 30
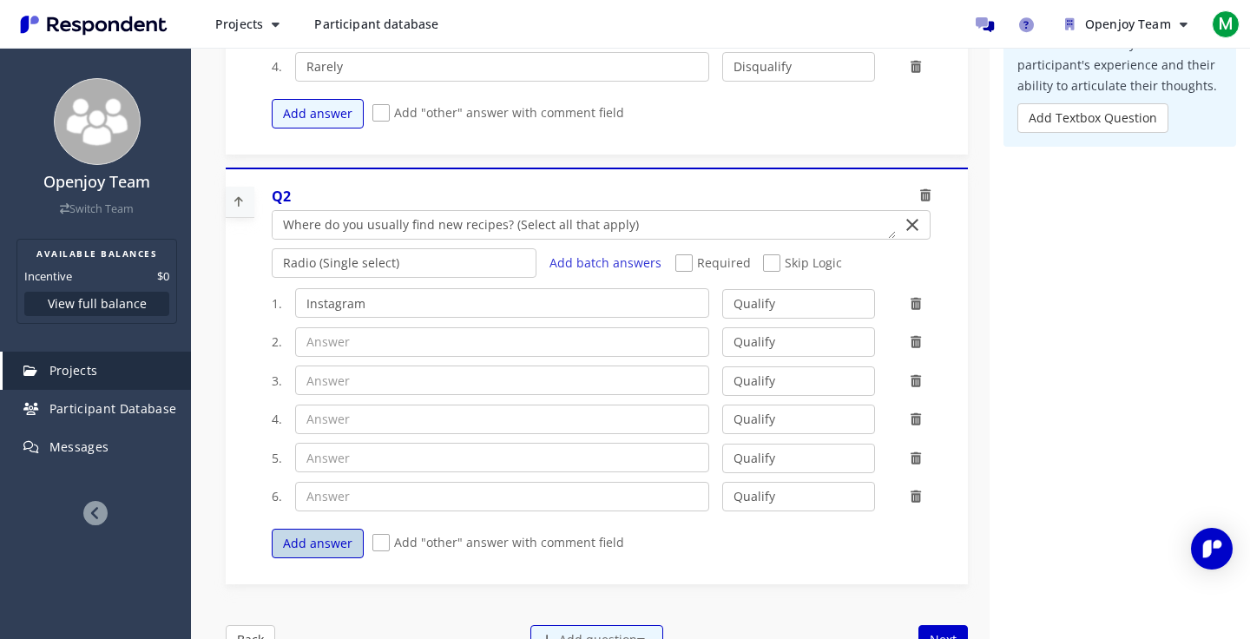
scroll to position [375, 0]
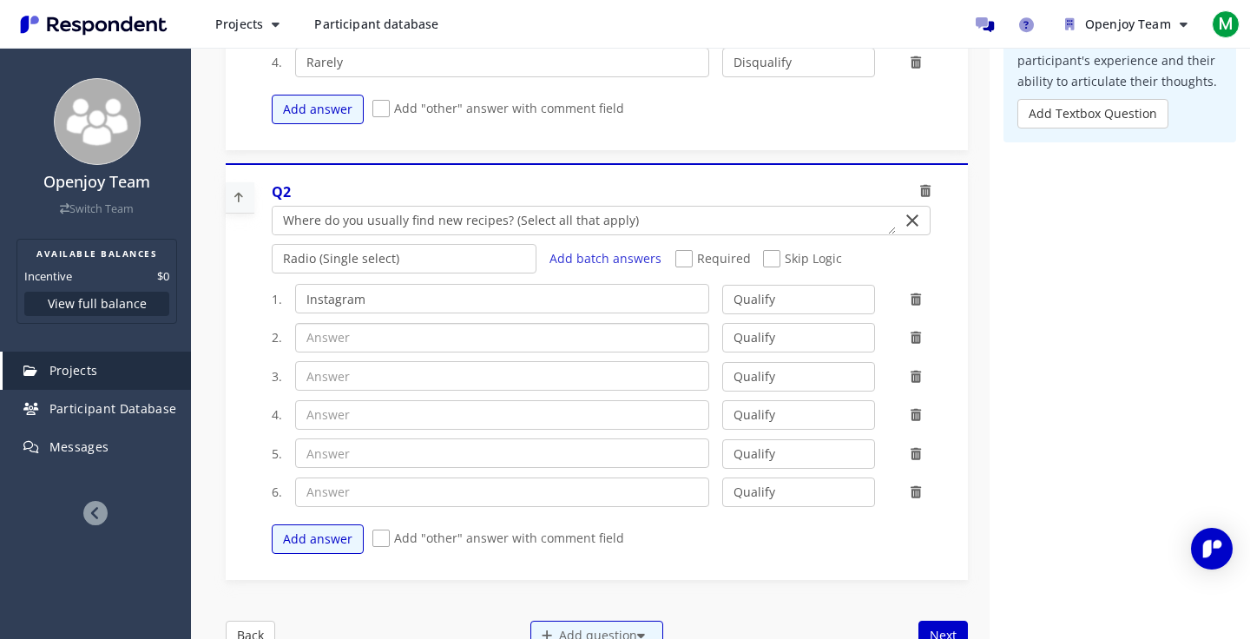
click at [341, 335] on input "text" at bounding box center [502, 338] width 415 height 30
paste input "TikTok"
type input "TikTok"
click at [334, 386] on input "text" at bounding box center [502, 376] width 415 height 30
paste input "Pinterest"
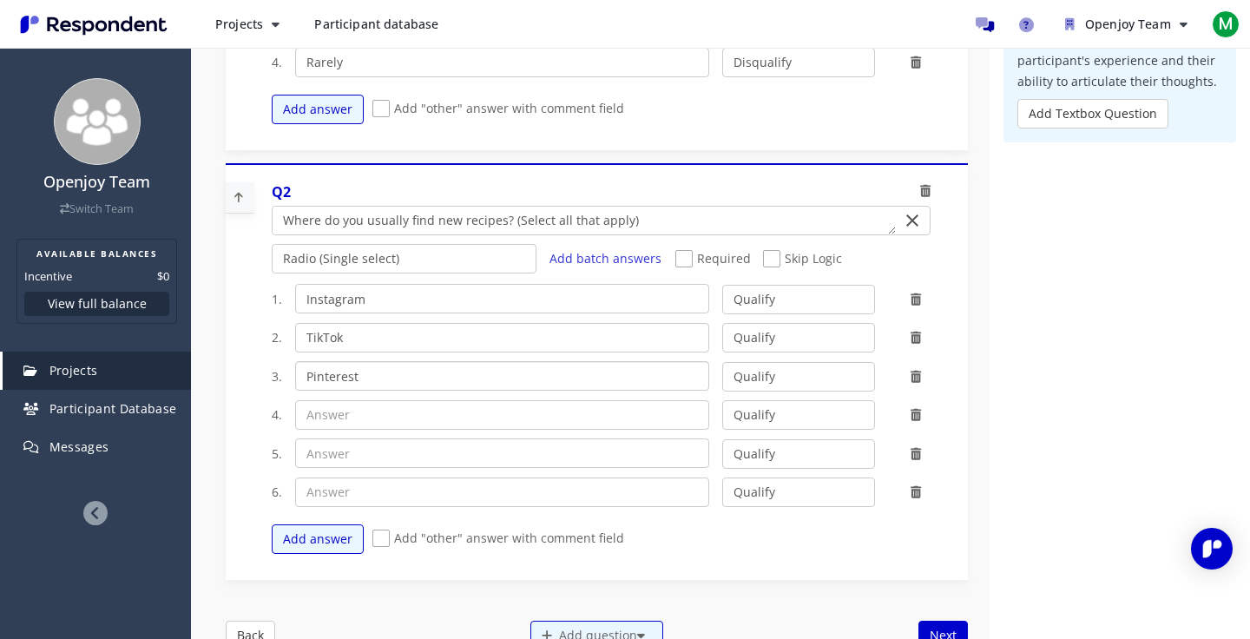
type input "Pinterest"
click at [332, 416] on input "text" at bounding box center [502, 415] width 415 height 30
paste input "YouTube"
type input "YouTube"
click at [344, 453] on input "text" at bounding box center [502, 453] width 415 height 30
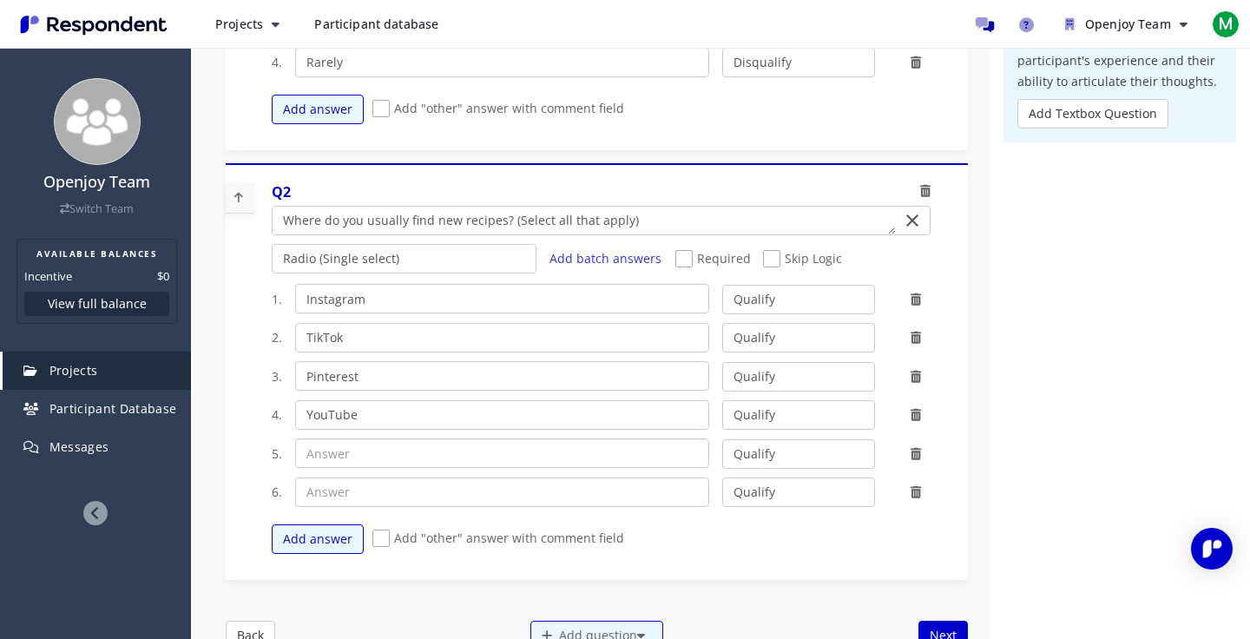
paste input "Food blogs"
type input "Food blogs"
click at [345, 491] on input "text" at bounding box center [502, 492] width 415 height 30
paste input "Cookbooks"
type input "Cookbooks"
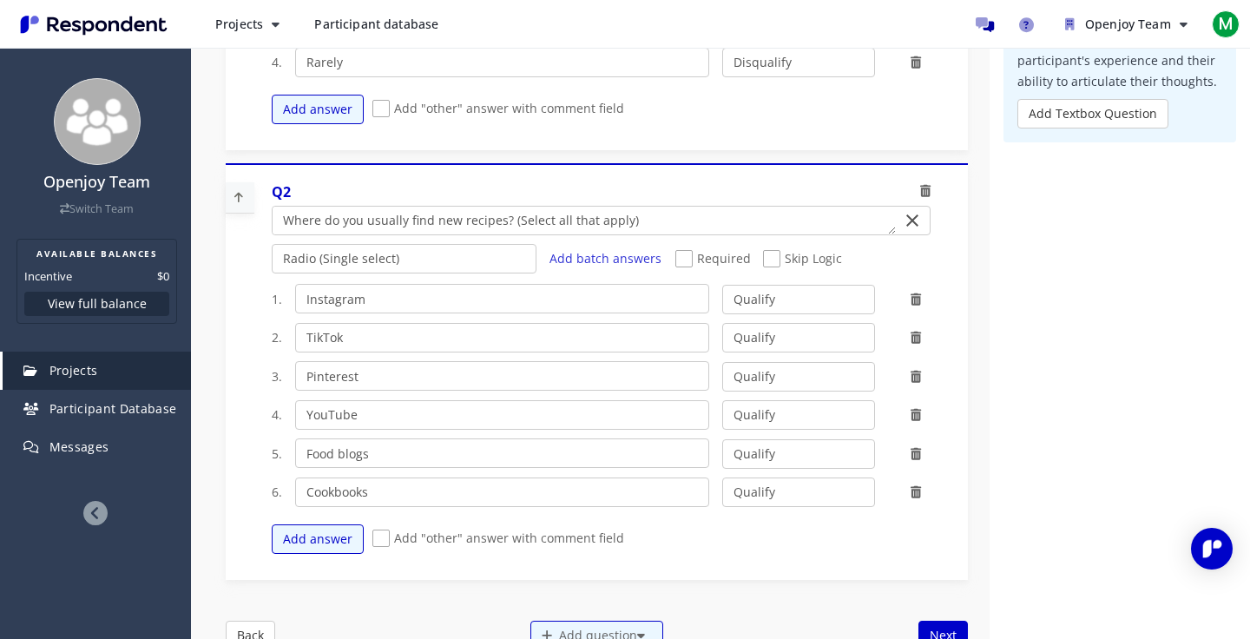
click at [377, 537] on span "Add "other" answer with comment field" at bounding box center [498, 539] width 252 height 21
click at [377, 537] on input "Add "other" answer with comment field" at bounding box center [377, 538] width 11 height 11
checkbox input "true"
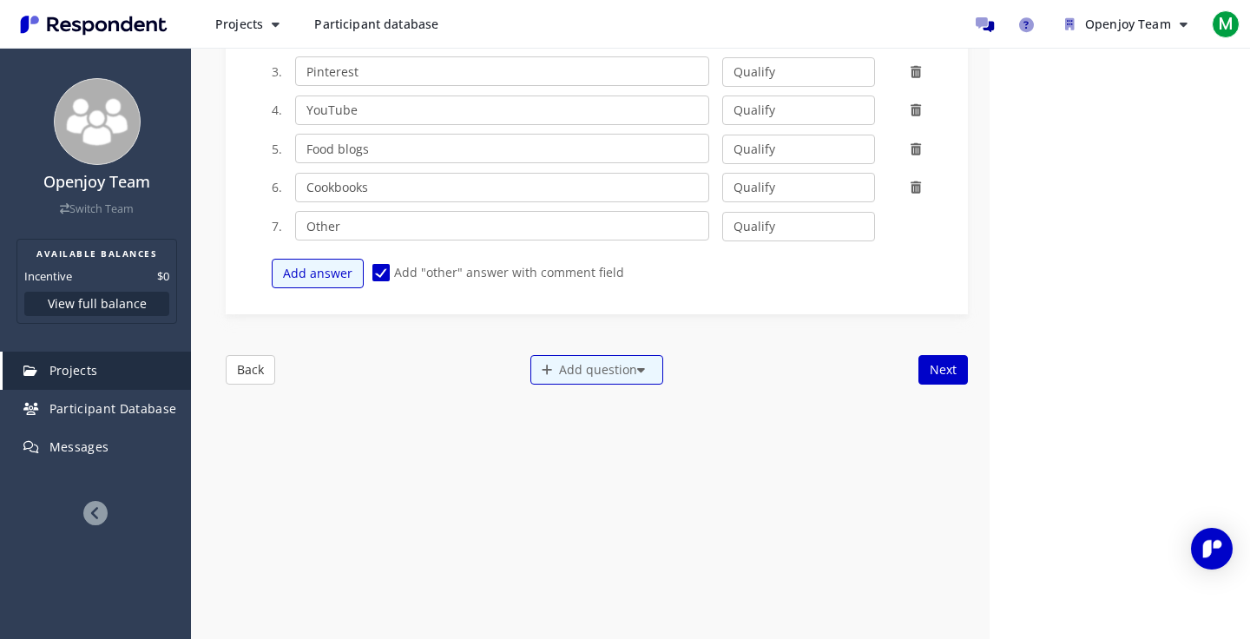
scroll to position [565, 0]
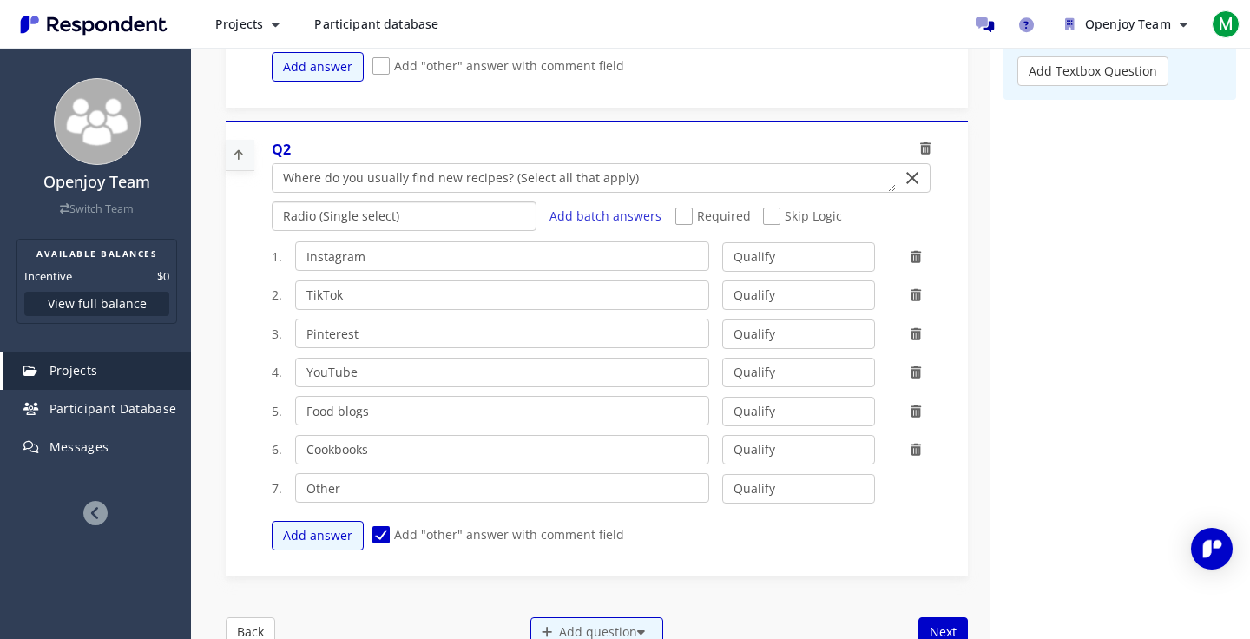
click at [402, 218] on select "Radio (Single select) Checkbox (Multi select) Multi-line text box Single-line t…" at bounding box center [405, 216] width 266 height 30
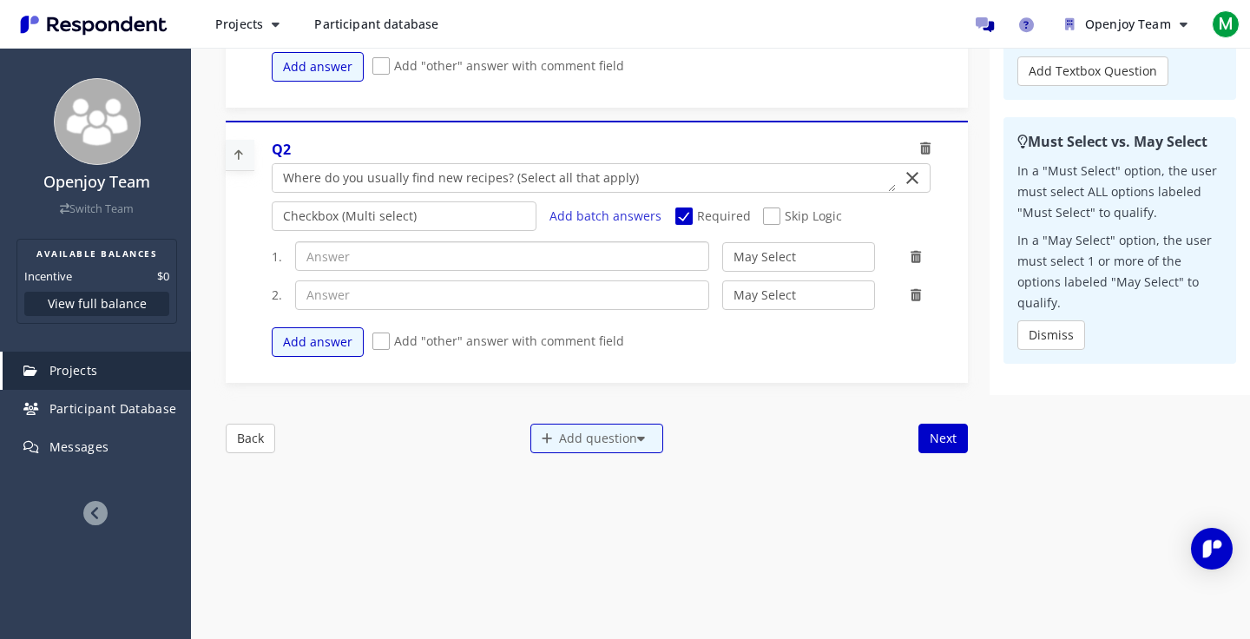
click at [354, 255] on input "text" at bounding box center [502, 256] width 415 height 30
paste input "Instagram"
type input "Instagram"
click at [341, 298] on input "text" at bounding box center [502, 295] width 415 height 30
paste input "TikTok"
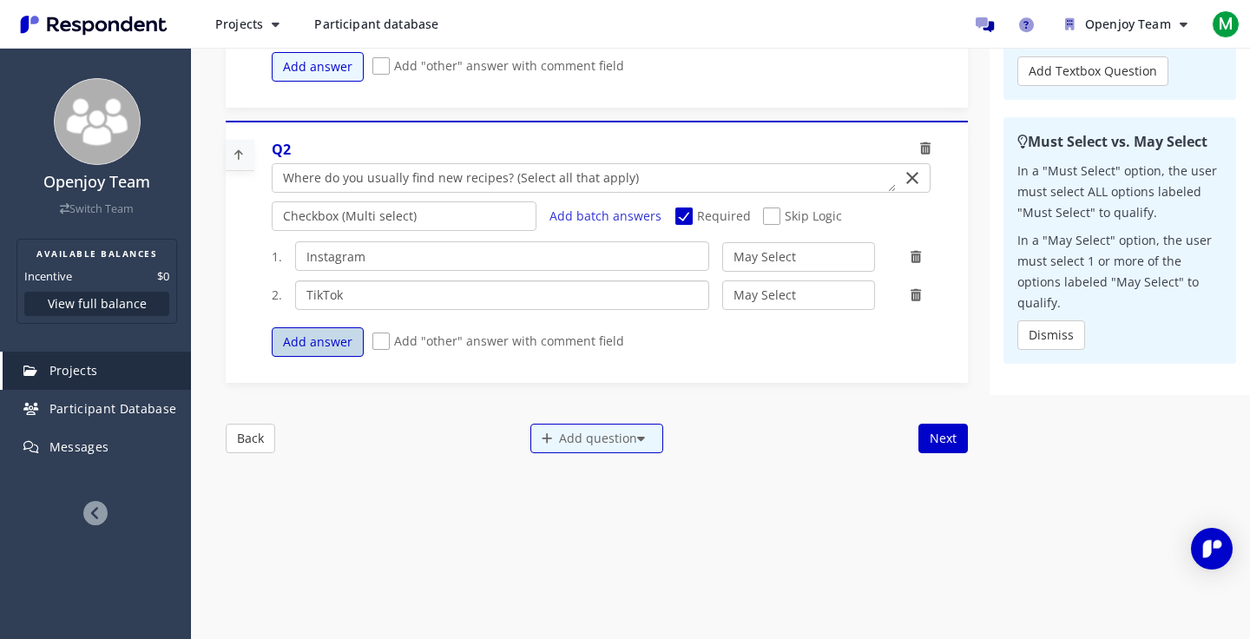
type input "TikTok"
click at [325, 337] on button "Add answer" at bounding box center [318, 342] width 92 height 30
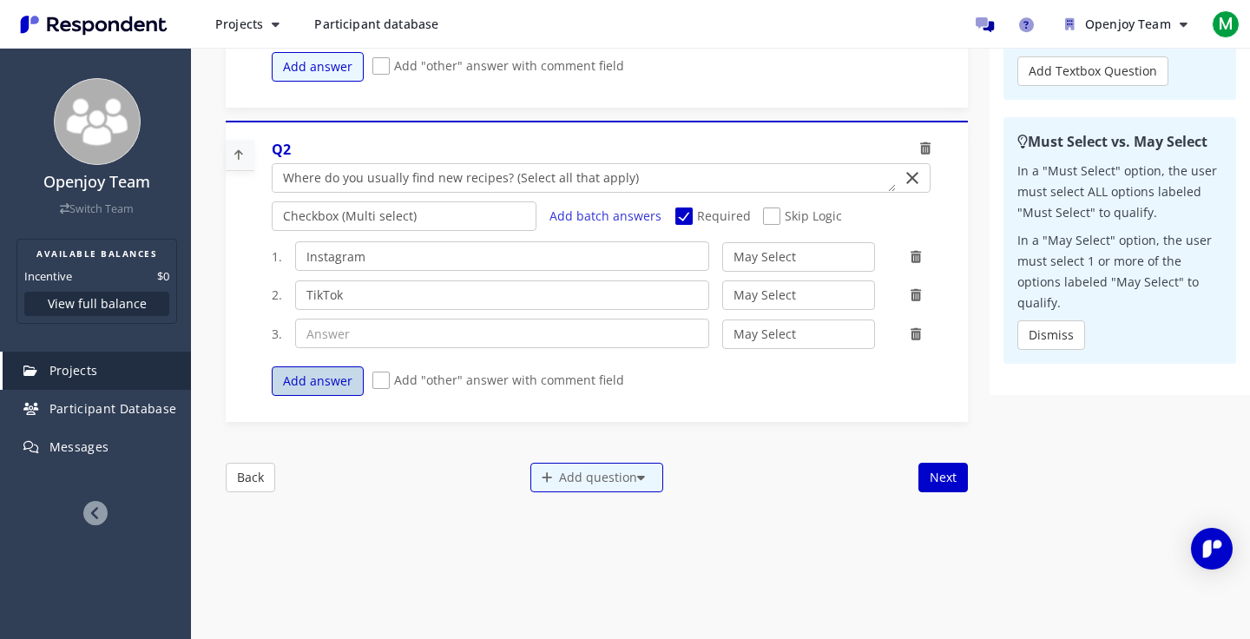
click at [321, 383] on button "Add answer" at bounding box center [318, 381] width 92 height 30
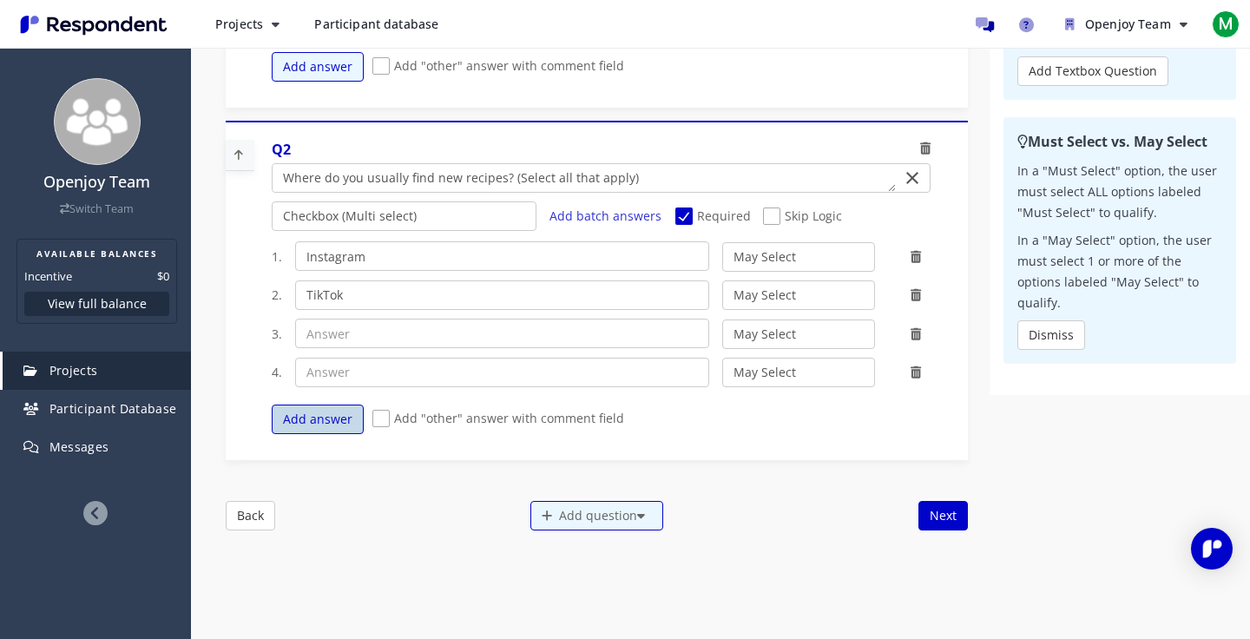
click at [319, 411] on button "Add answer" at bounding box center [318, 419] width 92 height 30
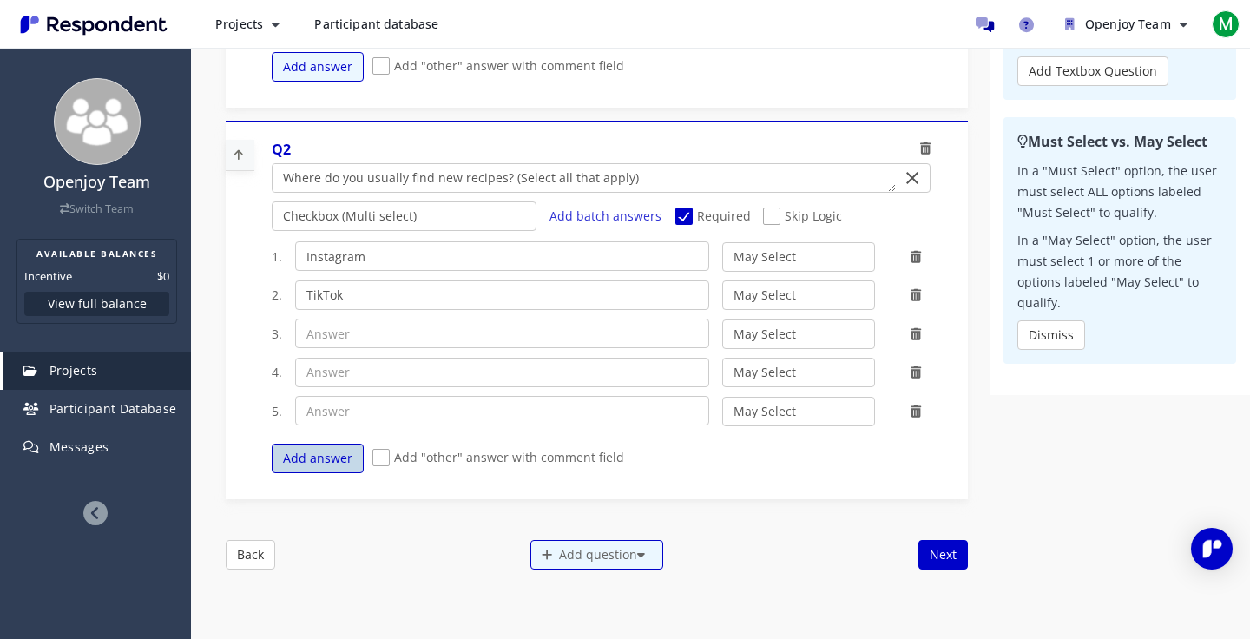
click at [318, 461] on button "Add answer" at bounding box center [318, 458] width 92 height 30
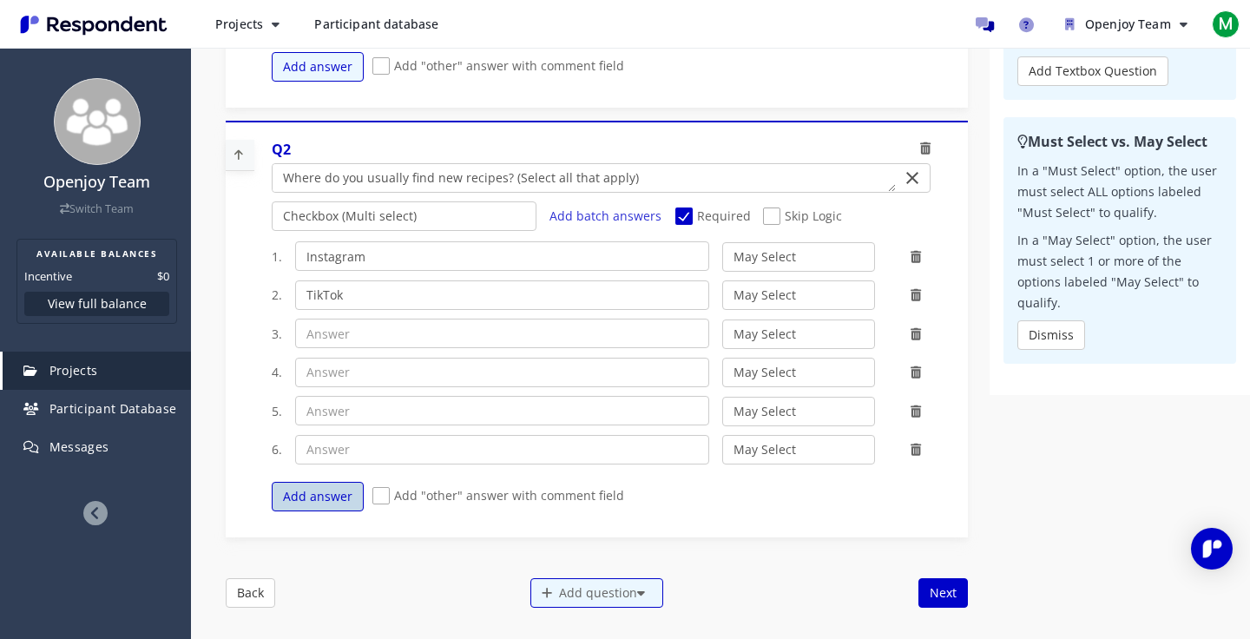
click at [317, 496] on button "Add answer" at bounding box center [318, 497] width 92 height 30
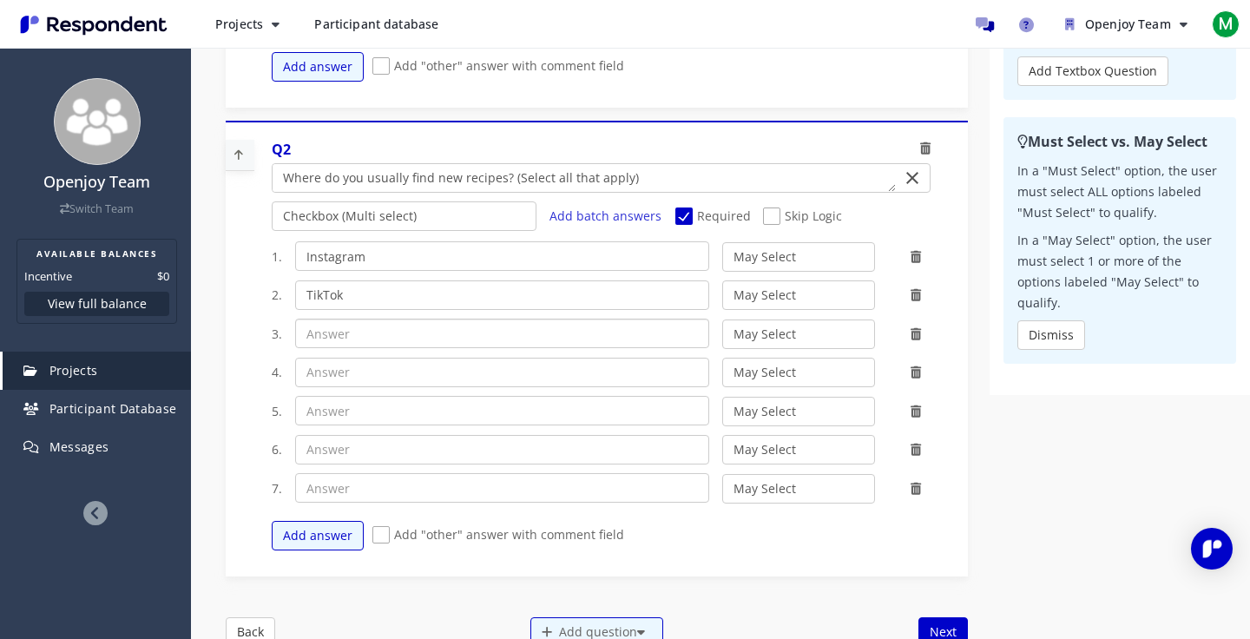
click at [345, 321] on input "text" at bounding box center [502, 333] width 415 height 30
paste input "Pinterest"
type input "Pinterest"
click at [362, 376] on input "text" at bounding box center [502, 373] width 415 height 30
paste input "YouTube"
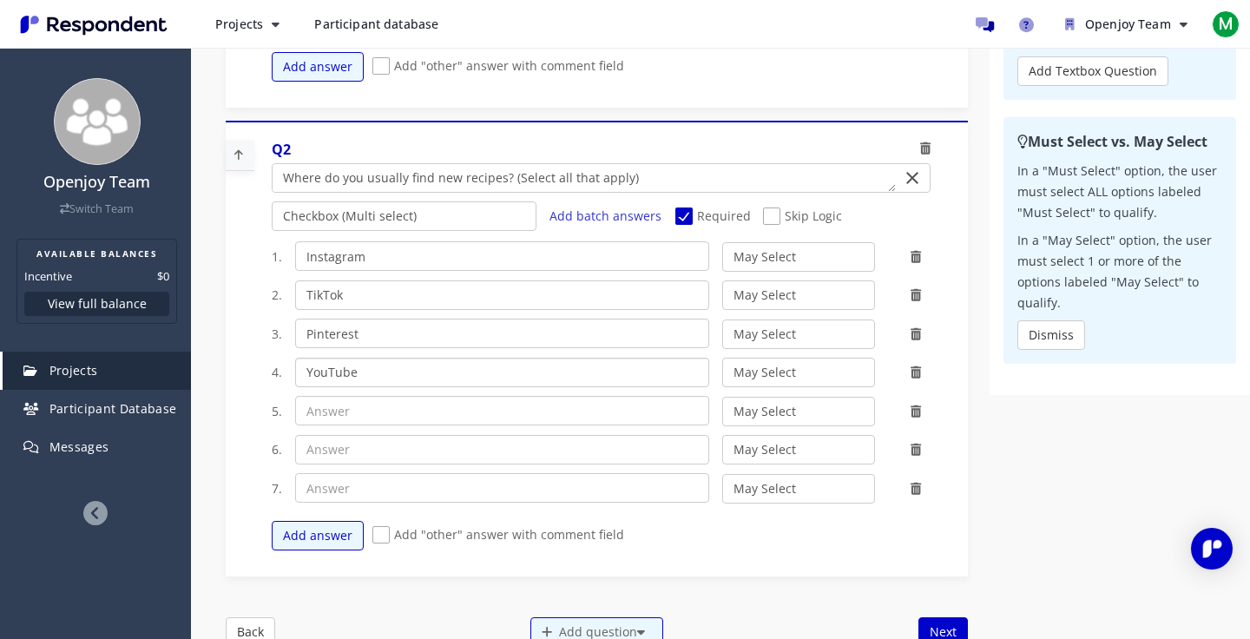
type input "YouTube"
click at [352, 412] on input "text" at bounding box center [502, 411] width 415 height 30
paste input "Food blogs"
type input "Food blogs"
click at [365, 449] on input "text" at bounding box center [502, 450] width 415 height 30
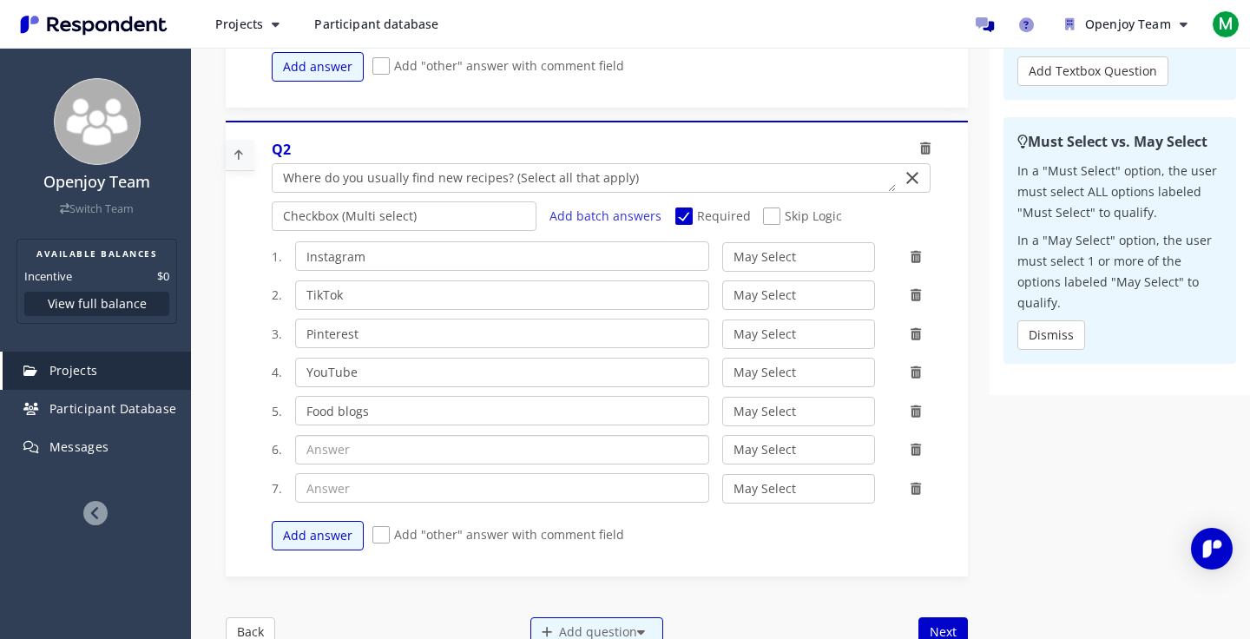
paste input "Cookbooks"
type input "Cookbooks"
click at [915, 483] on icon at bounding box center [915, 488] width 10 height 12
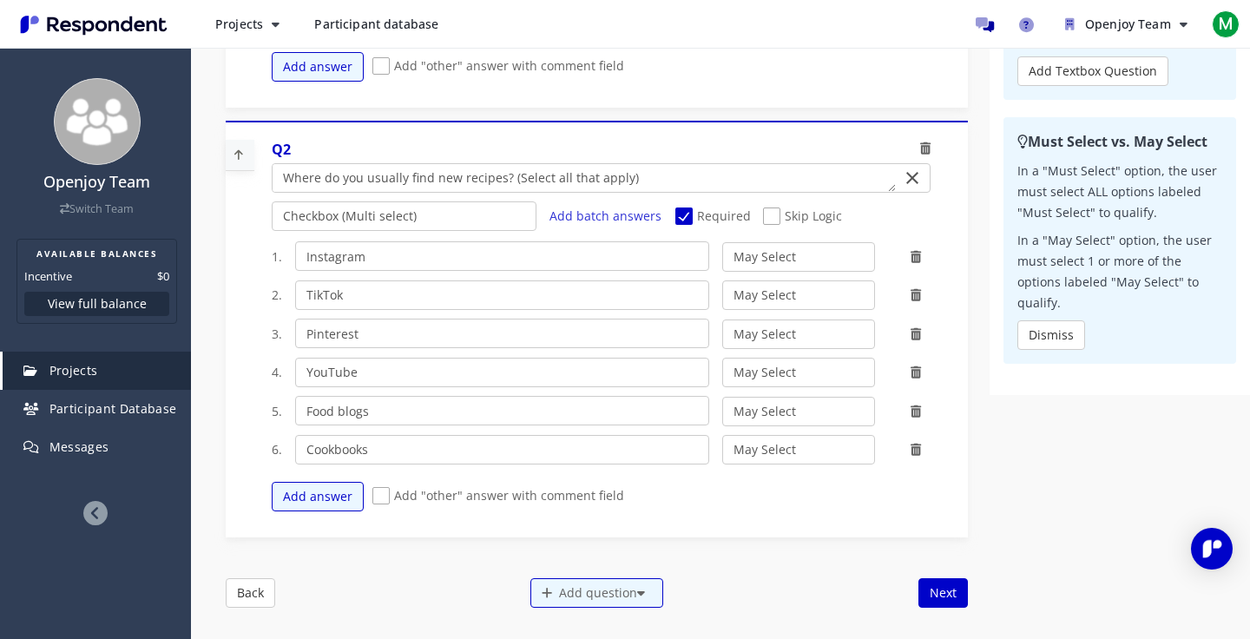
click at [383, 497] on span "Add "other" answer with comment field" at bounding box center [498, 497] width 252 height 21
click at [383, 497] on input "Add "other" answer with comment field" at bounding box center [377, 495] width 11 height 11
checkbox input "true"
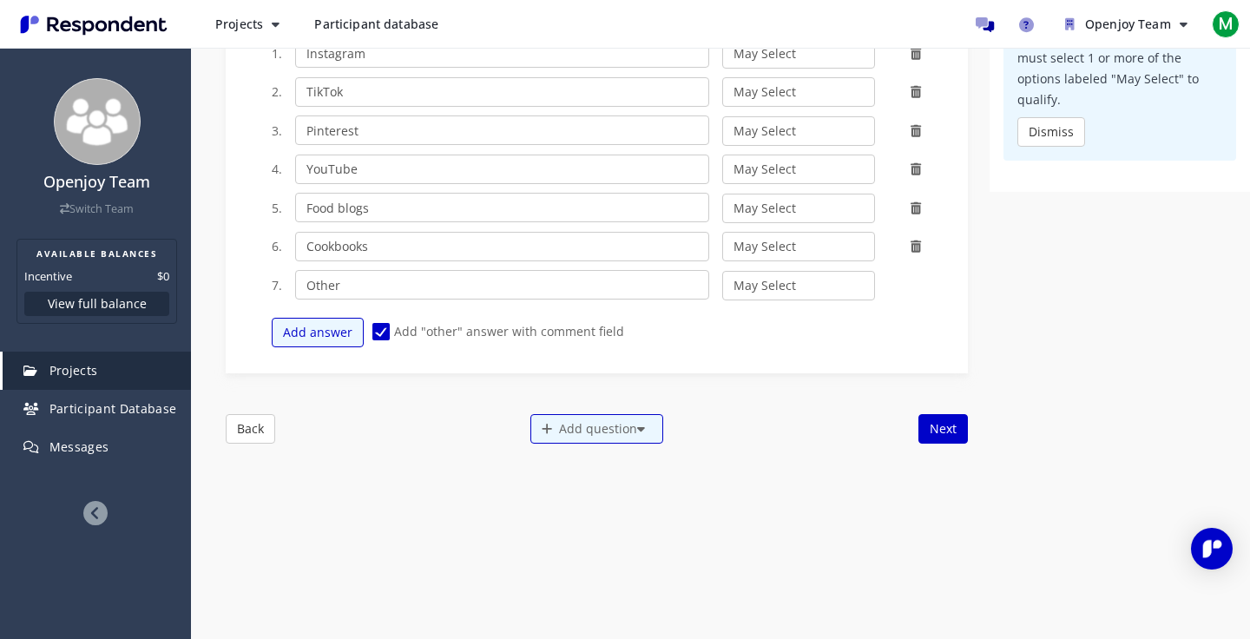
scroll to position [778, 0]
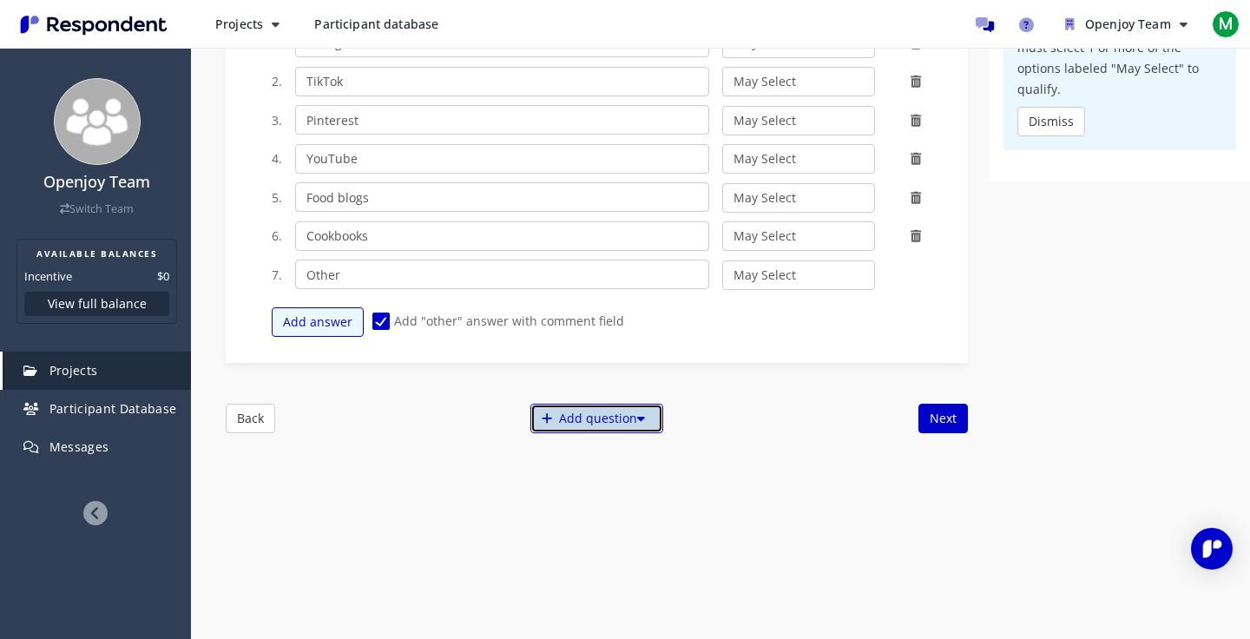
click at [575, 418] on div "Add question" at bounding box center [596, 418] width 133 height 30
click at [567, 410] on button "Create My Own" at bounding box center [611, 419] width 167 height 42
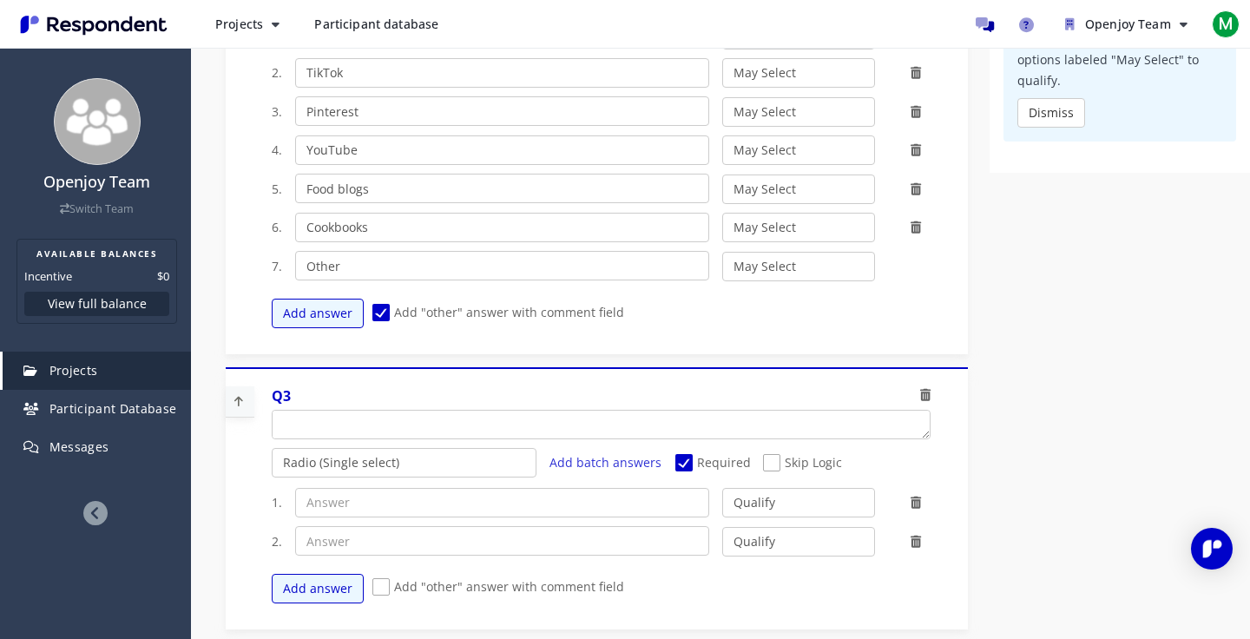
scroll to position [841, 0]
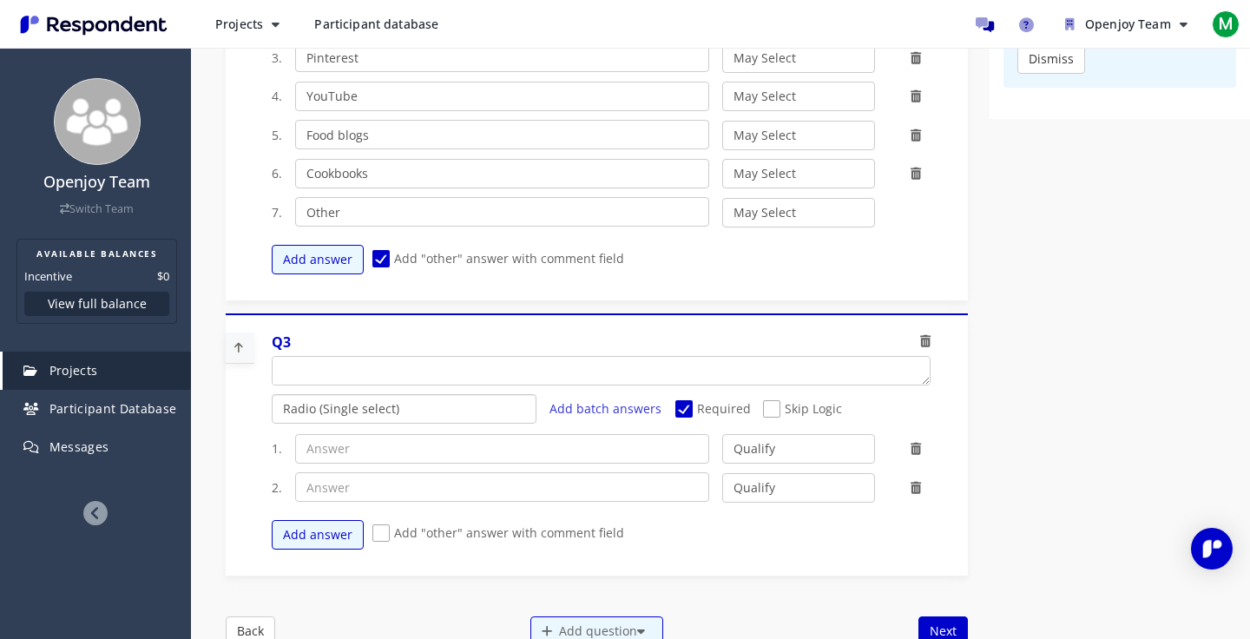
click at [357, 404] on select "Radio (Single select) Checkbox (Multi select) Multi-line text box Single-line t…" at bounding box center [405, 409] width 266 height 30
click at [362, 364] on textarea "Which of the following categories best describes your firm's total assets under…" at bounding box center [600, 371] width 657 height 28
paste textarea "How do you usually save recipes you like? (Select all that apply)"
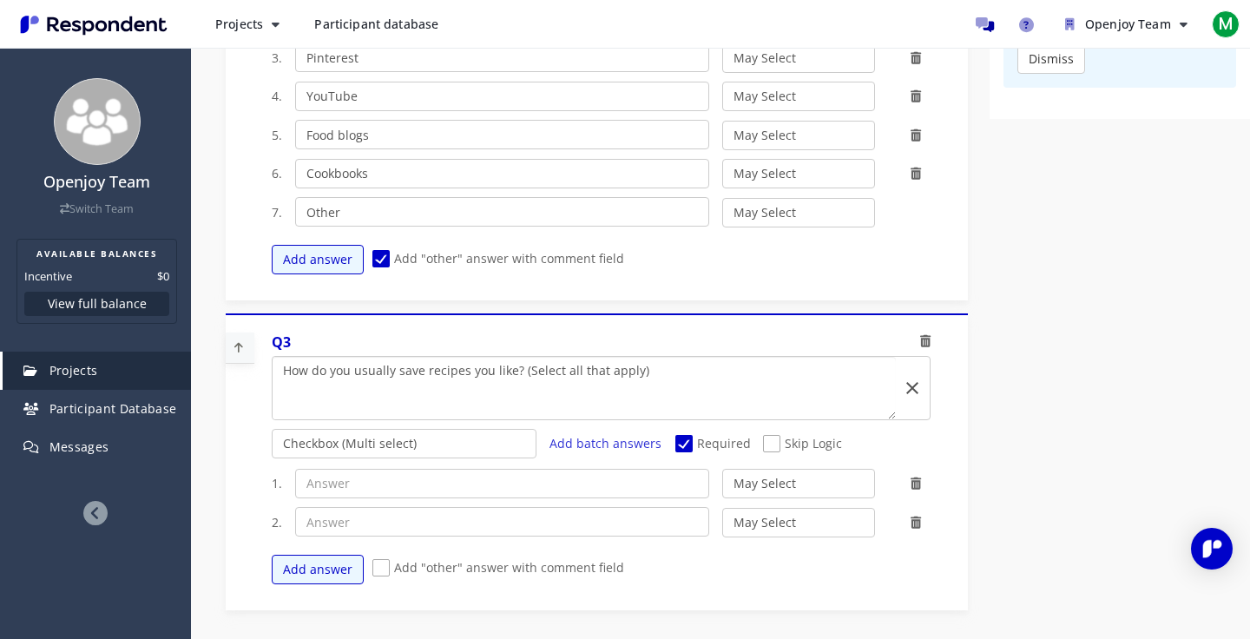
scroll to position [0, 0]
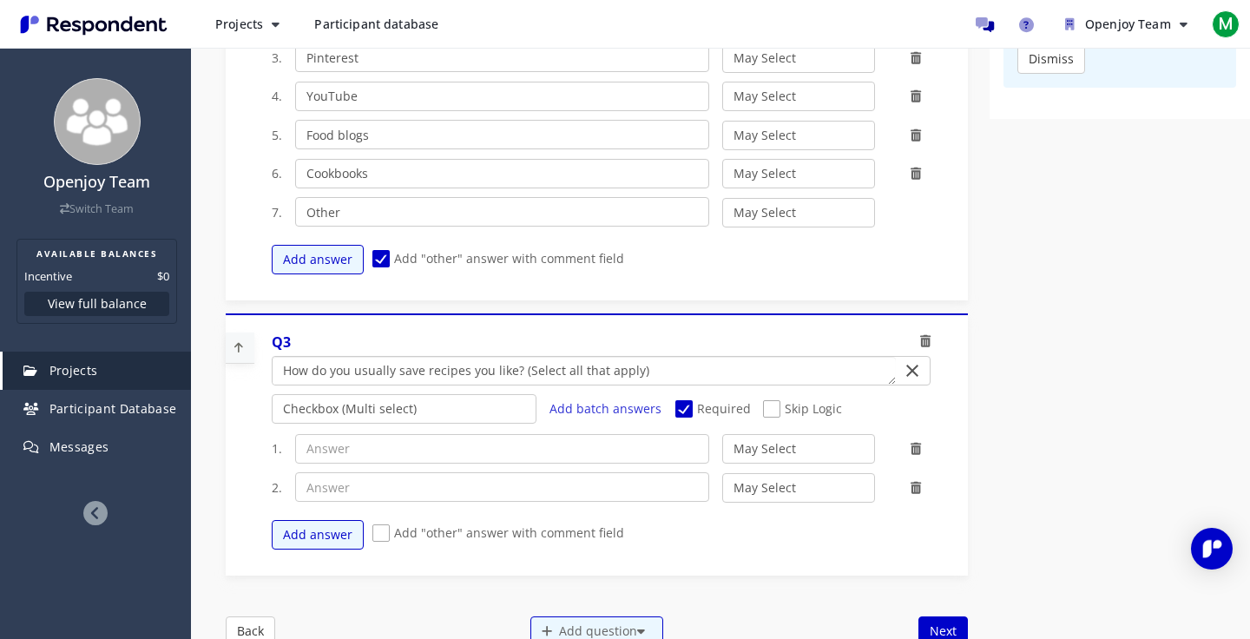
type textarea "How do you usually save recipes you like? (Select all that apply)"
click at [360, 442] on input "text" at bounding box center [502, 449] width 415 height 30
paste input "I take screenshots on my phone"
type input "I take screenshots on my phone"
click at [347, 483] on input "text" at bounding box center [502, 487] width 415 height 30
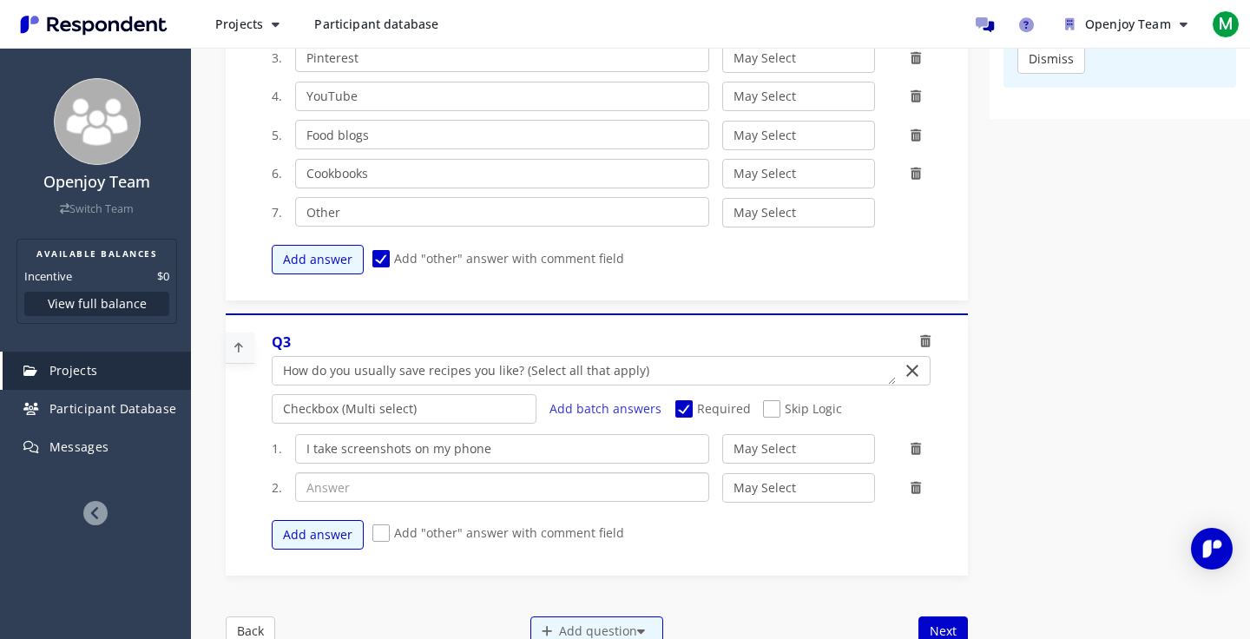
paste input "I save them in Instagram or TikTok collections"
type input "I save them in Instagram or TikTok collections"
click at [321, 524] on button "Add answer" at bounding box center [318, 535] width 92 height 30
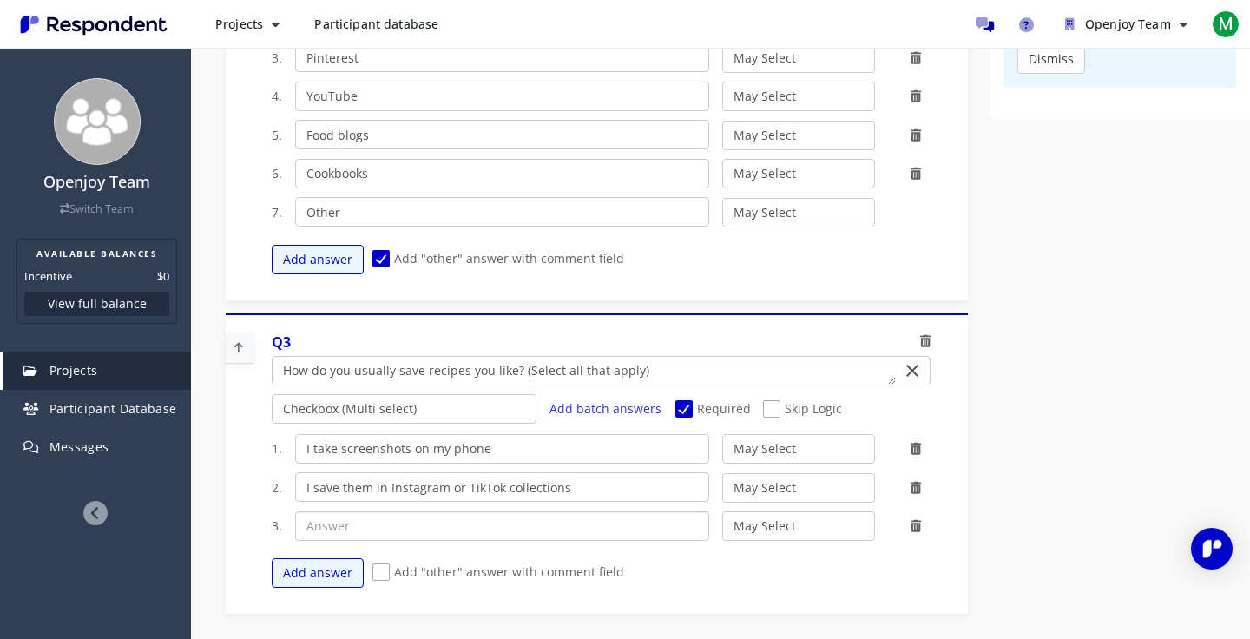
click at [348, 520] on input "text" at bounding box center [502, 526] width 415 height 30
paste input "I use Pinterest boards"
type input "I use Pinterest boards"
click at [336, 563] on button "Add answer" at bounding box center [318, 573] width 92 height 30
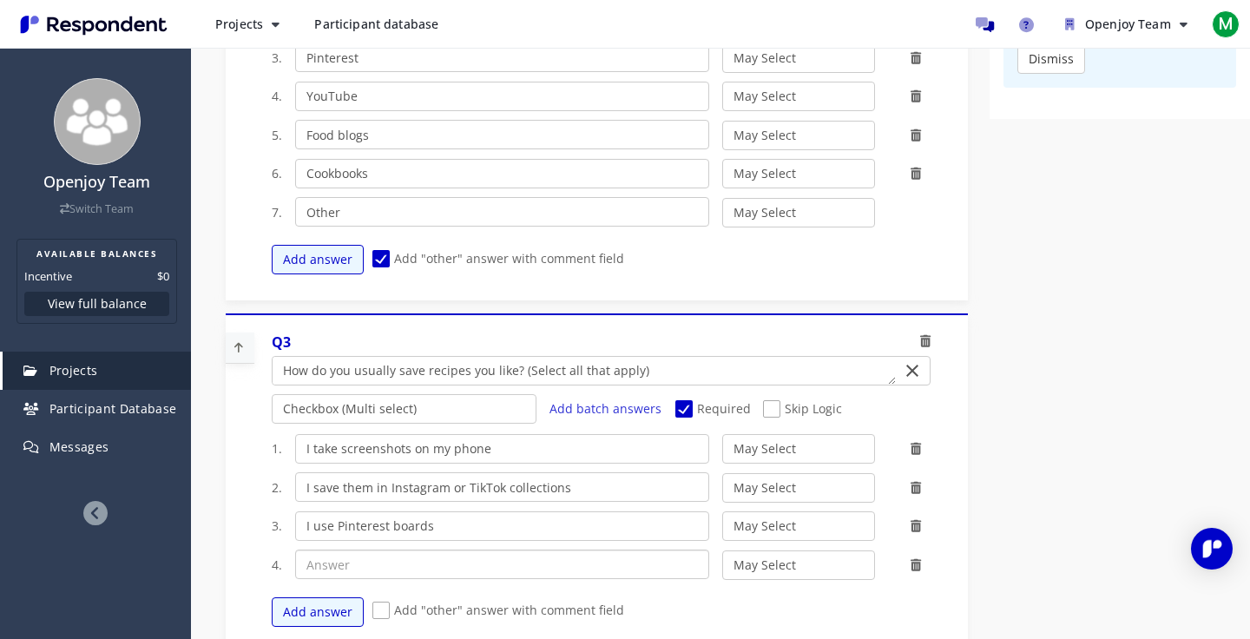
click at [361, 561] on input "text" at bounding box center [502, 564] width 415 height 30
paste input "I bookmark them in my browser"
type input "I bookmark them in my browser"
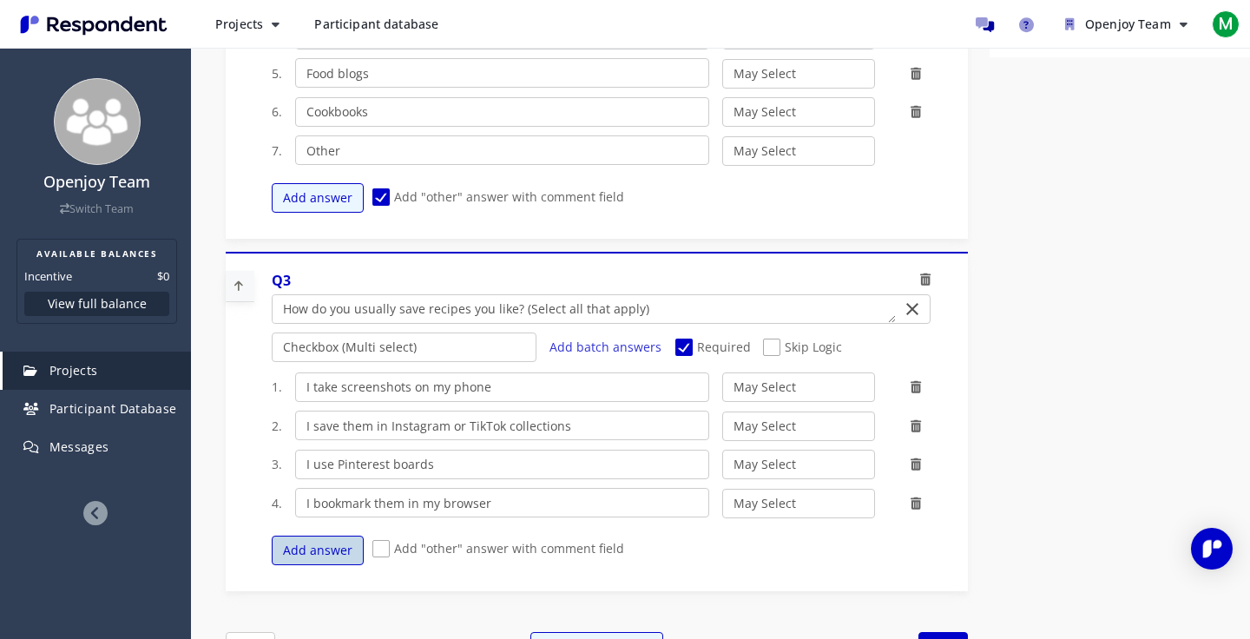
click at [322, 540] on button "Add answer" at bounding box center [318, 550] width 92 height 30
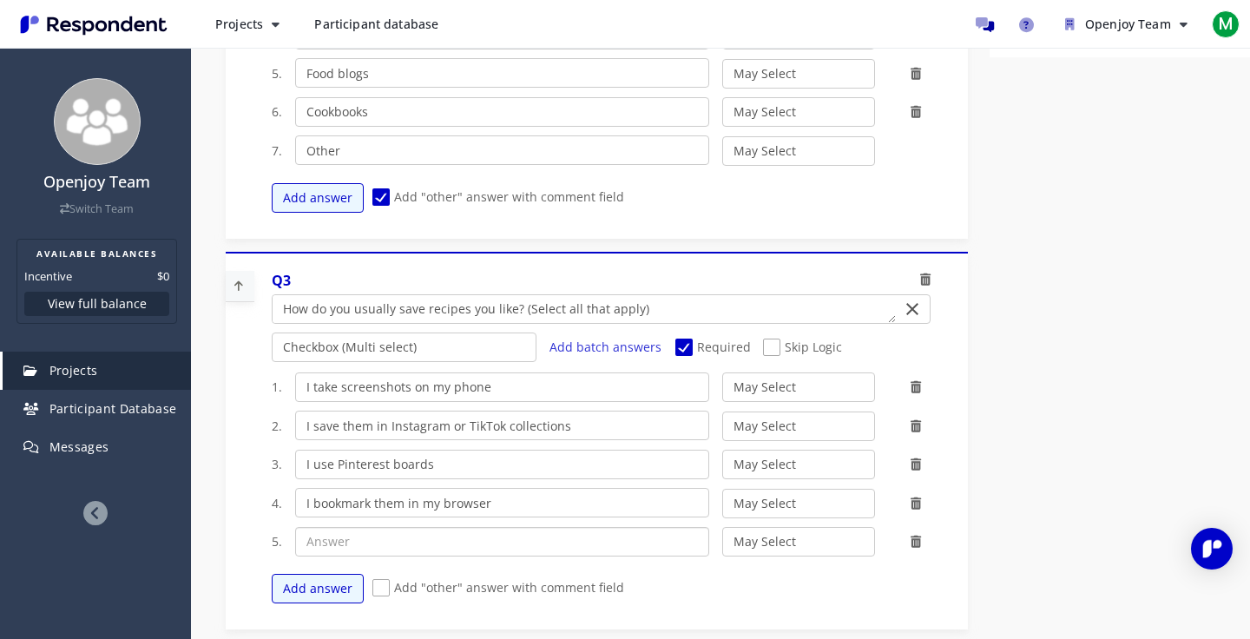
click at [365, 545] on input "text" at bounding box center [502, 542] width 415 height 30
paste input "I save them in Notes, Evernote, Notion, or Google Docs"
type input "I save them in Notes, Evernote, Notion, or Google Docs"
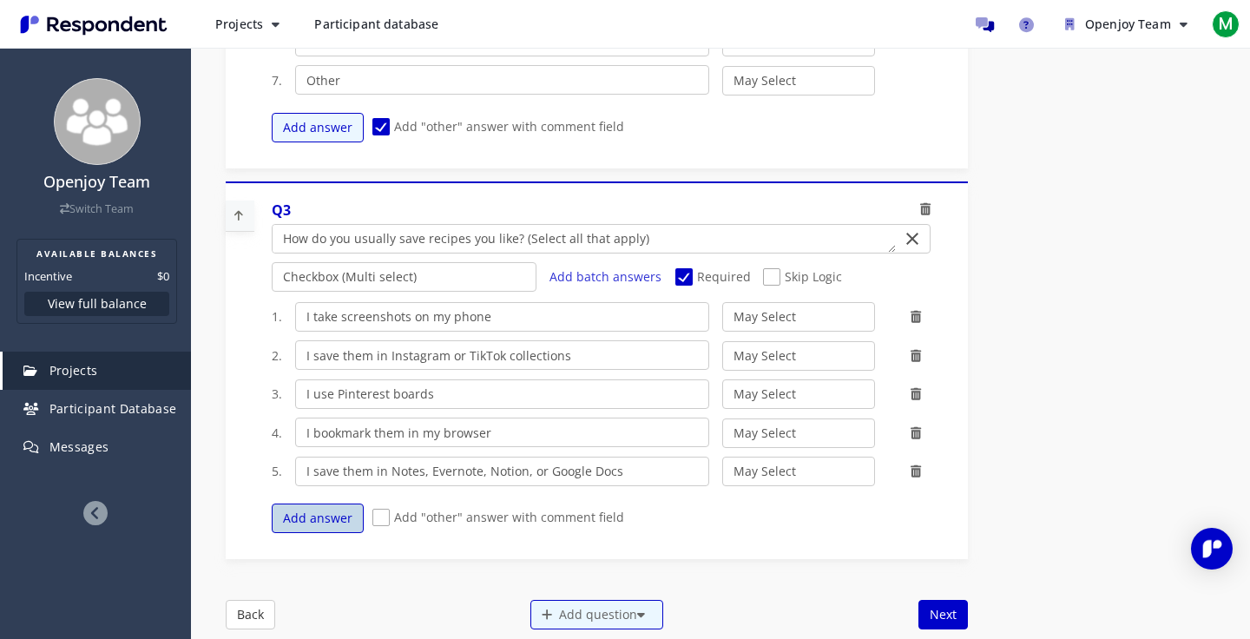
click at [325, 512] on button "Add answer" at bounding box center [318, 518] width 92 height 30
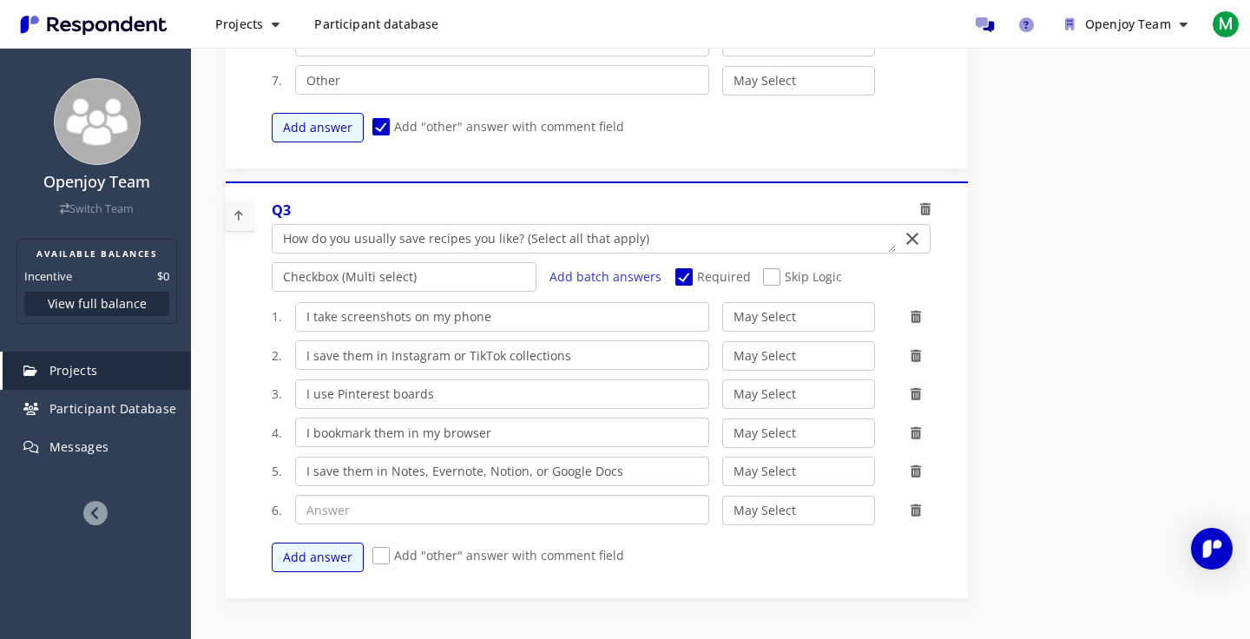
click at [381, 498] on input "text" at bounding box center [502, 510] width 415 height 30
paste input "I use a recipe app or website (like Whisk, Paprika, or ReciMe)"
type input "I use a recipe app or website (like Whisk, Paprika, or ReciMe)"
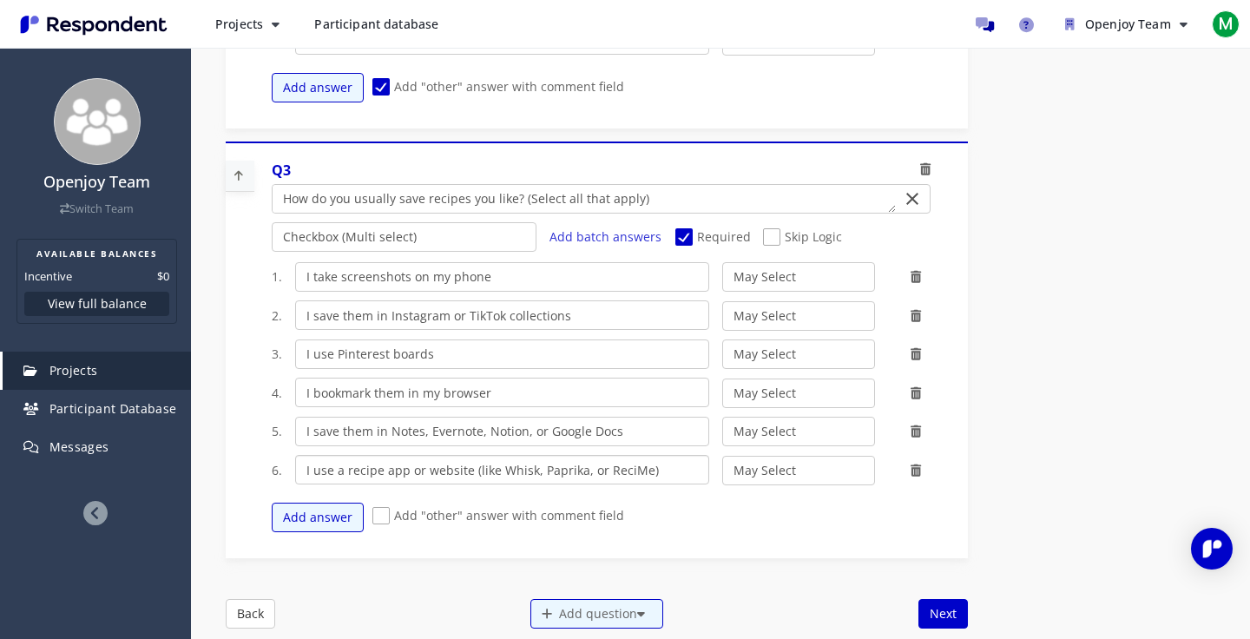
scroll to position [1040, 0]
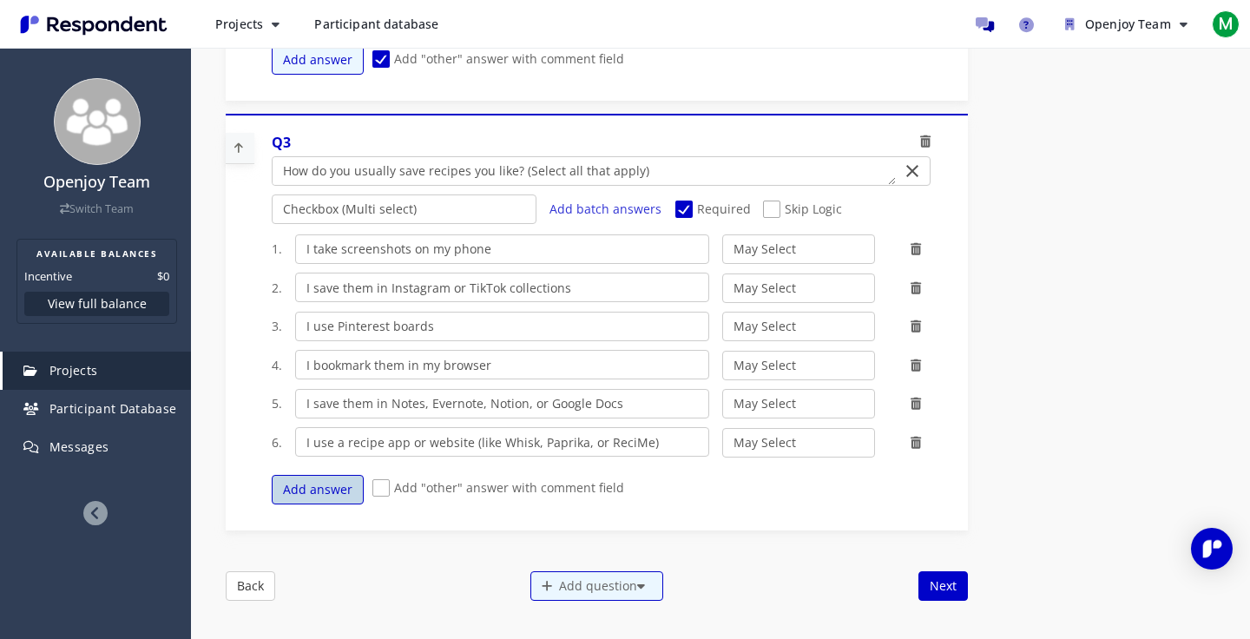
click at [325, 490] on button "Add answer" at bounding box center [318, 490] width 92 height 30
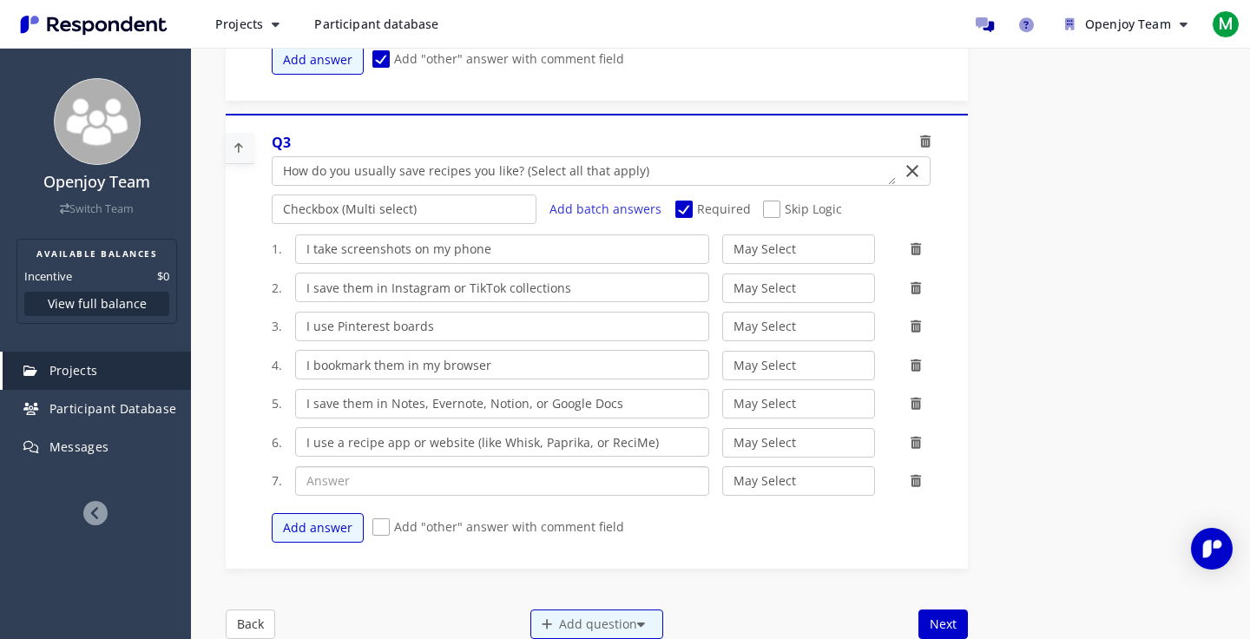
click at [365, 475] on input "text" at bounding box center [502, 481] width 415 height 30
paste input "I use ChatGPT or another AI tool"
type input "I use ChatGPT or another AI tool"
click at [320, 521] on button "Add answer" at bounding box center [318, 528] width 92 height 30
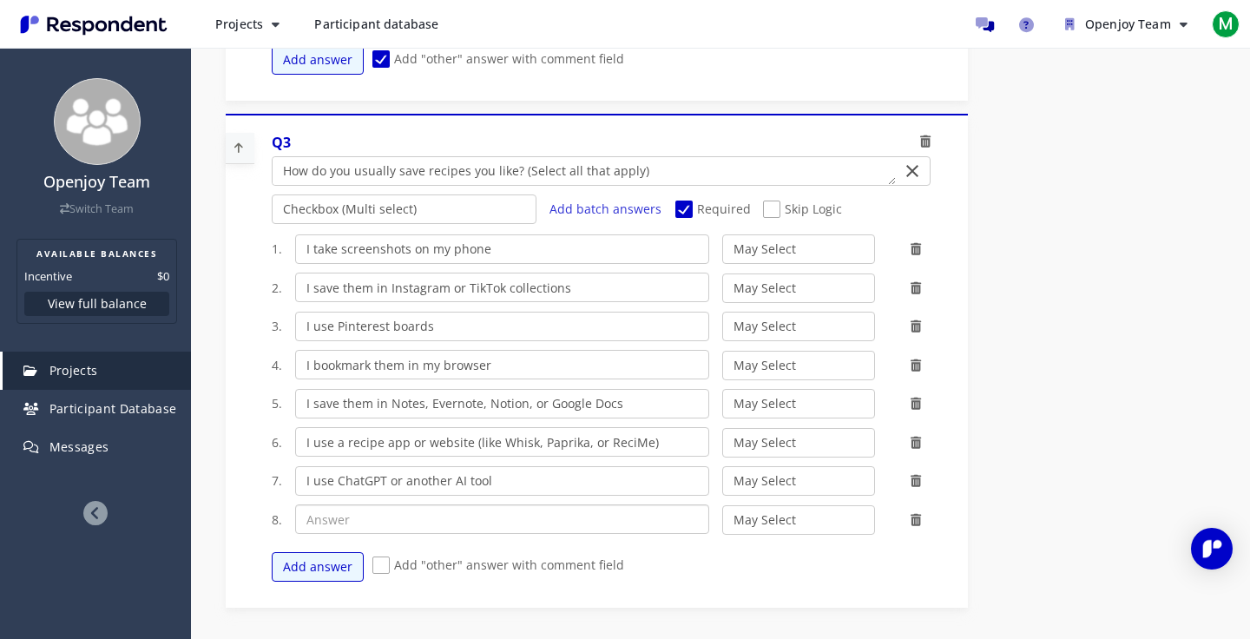
click at [358, 508] on input "text" at bounding box center [502, 519] width 415 height 30
paste input "I don’t usually save recipes"
type input "I don’t usually save recipes"
click at [384, 557] on span "Add "other" answer with comment field" at bounding box center [498, 566] width 252 height 21
click at [384, 560] on input "Add "other" answer with comment field" at bounding box center [377, 565] width 11 height 11
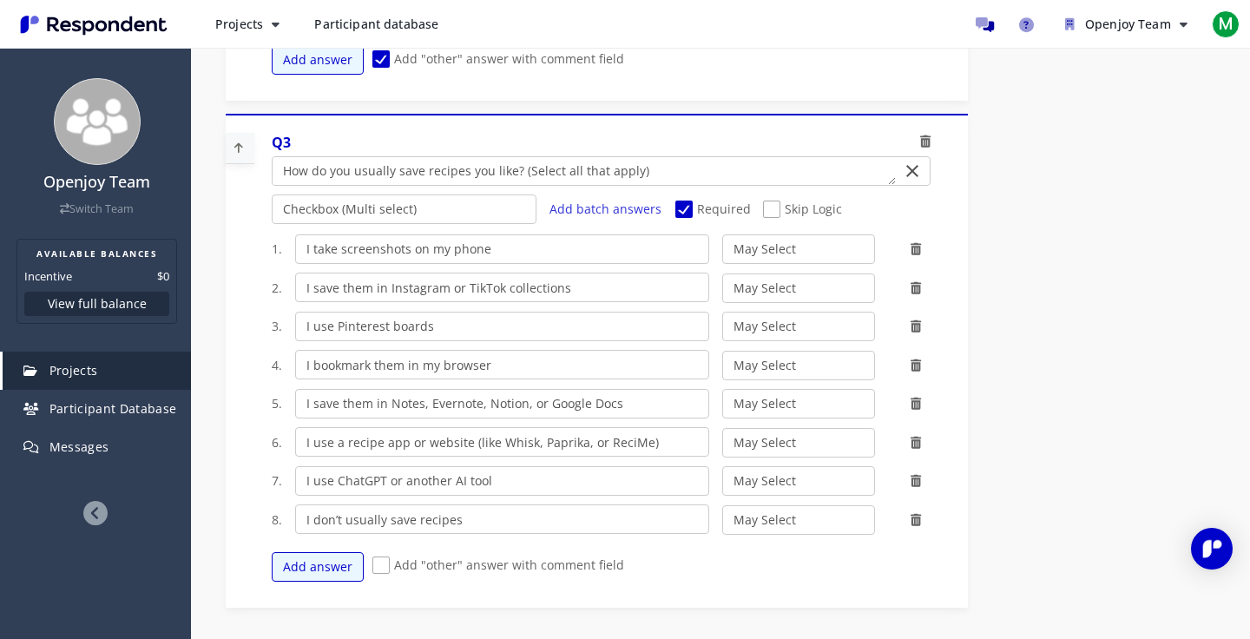
checkbox input "true"
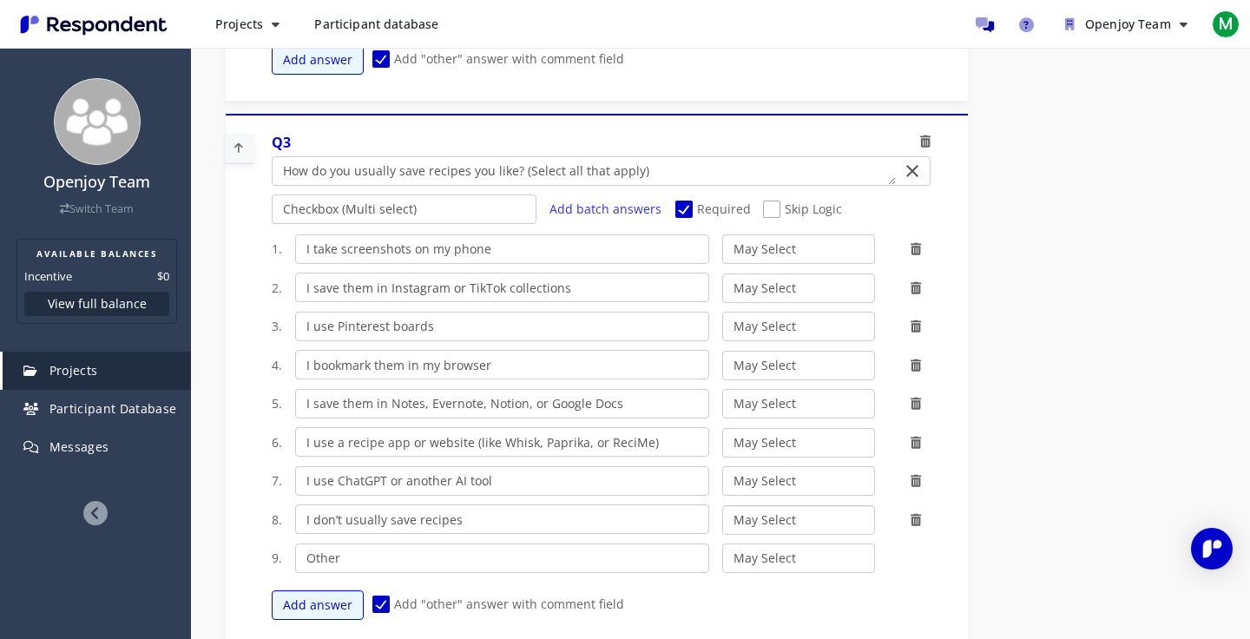
click at [753, 508] on select "May Select Must Select Disqualify" at bounding box center [798, 520] width 152 height 30
select select "number:3"
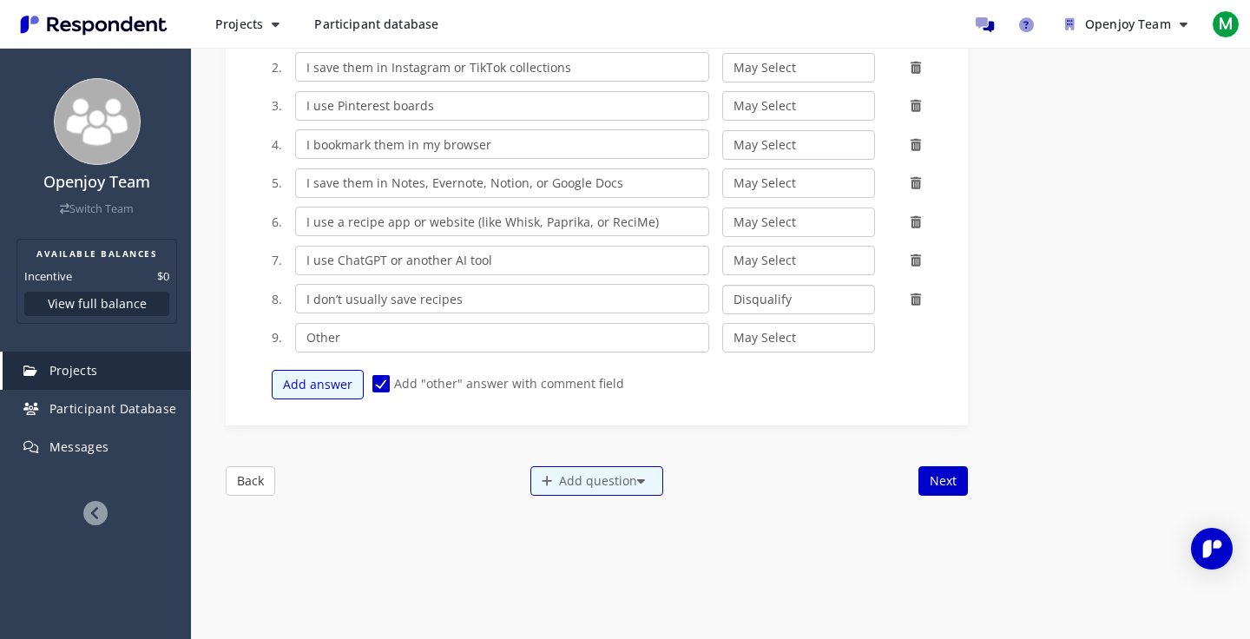
scroll to position [1282, 0]
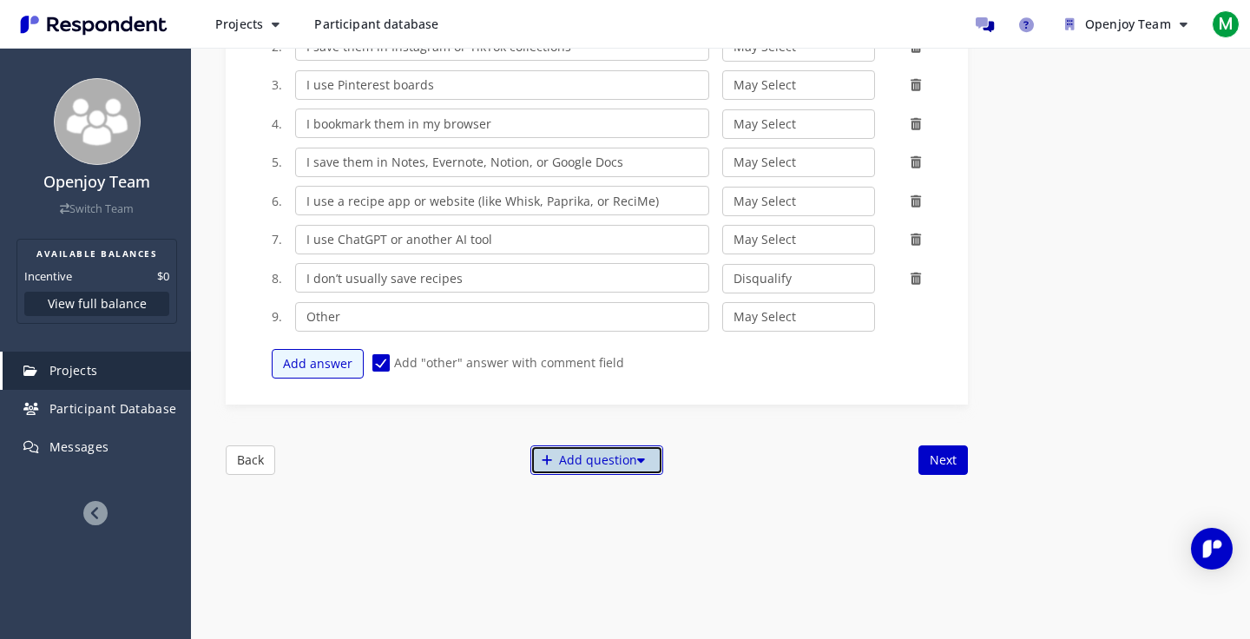
click at [568, 456] on div "Add question" at bounding box center [596, 460] width 133 height 30
click at [579, 459] on button "Create My Own" at bounding box center [611, 457] width 167 height 42
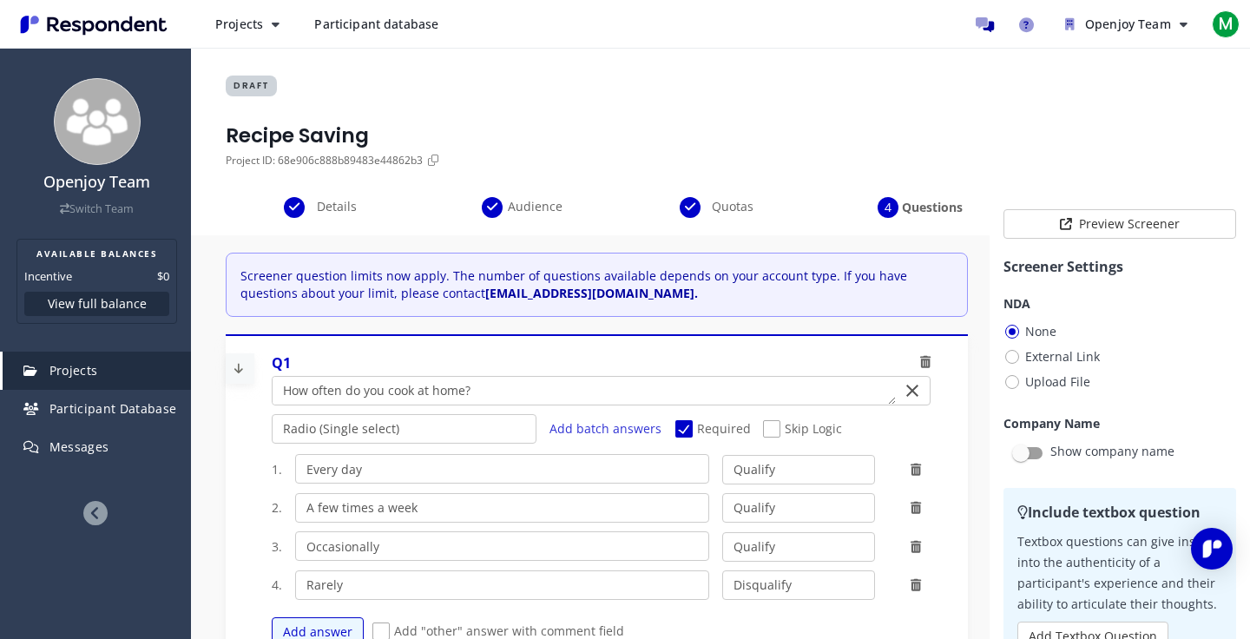
scroll to position [1282, 0]
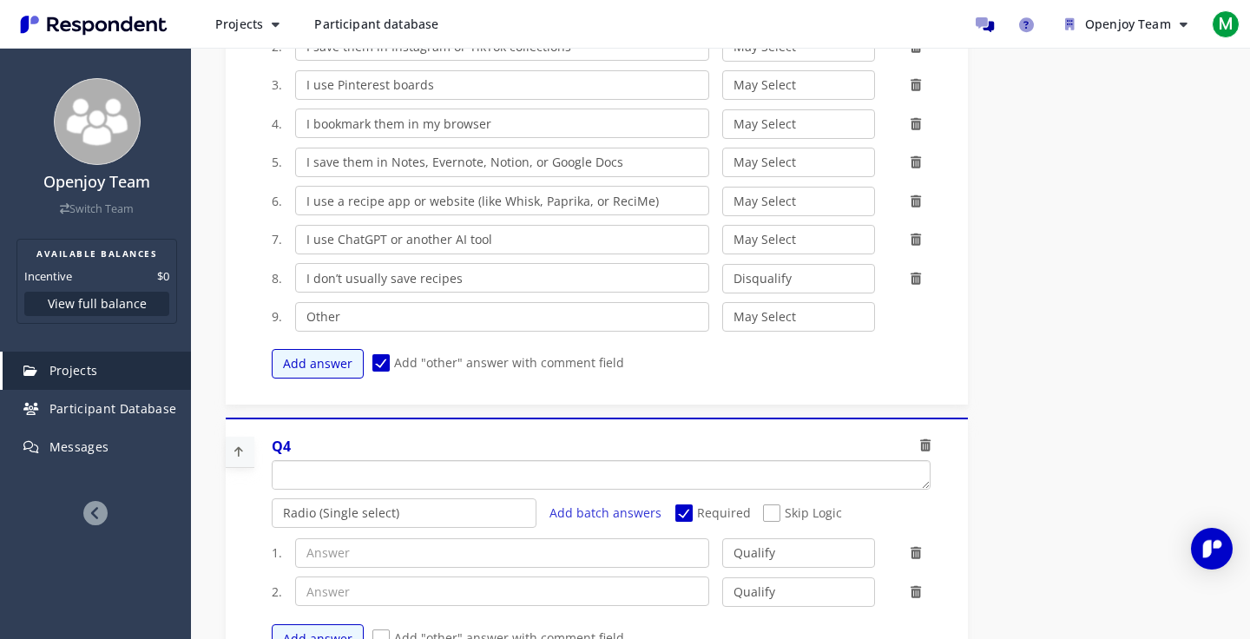
click at [389, 461] on textarea "Which of the following categories best describes your firm's total assets under…" at bounding box center [600, 475] width 657 height 28
paste textarea "Have you ever used ChatGPT or another AI tool to find or save recipes?"
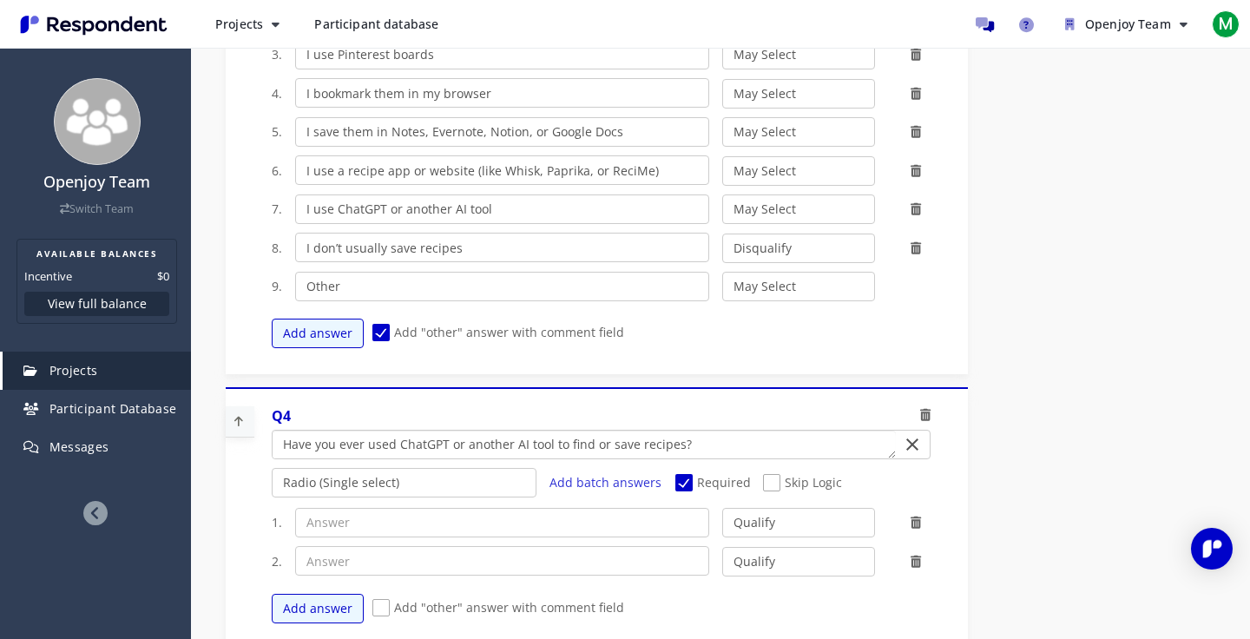
type textarea "Have you ever used ChatGPT or another AI tool to find or save recipes?"
click at [337, 518] on input "text" at bounding box center [502, 523] width 415 height 30
paste input "Yes"
type input "Yes"
click at [335, 550] on input "text" at bounding box center [502, 561] width 415 height 30
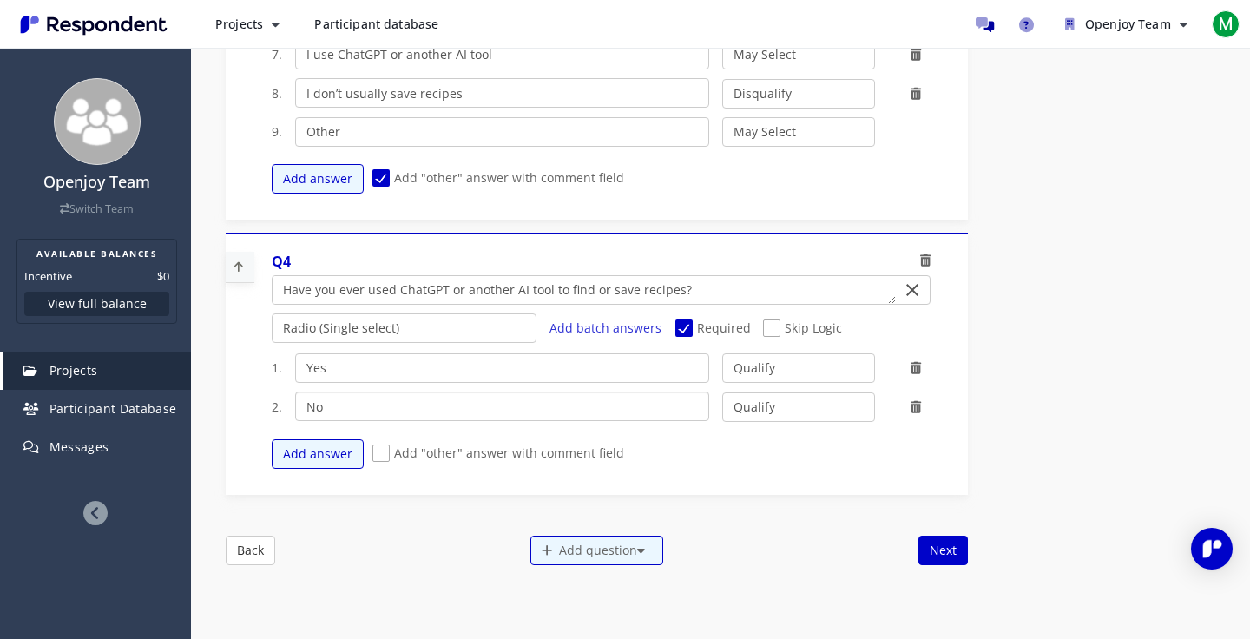
scroll to position [1467, 0]
type input "No"
click at [586, 544] on div "Add question" at bounding box center [596, 550] width 133 height 30
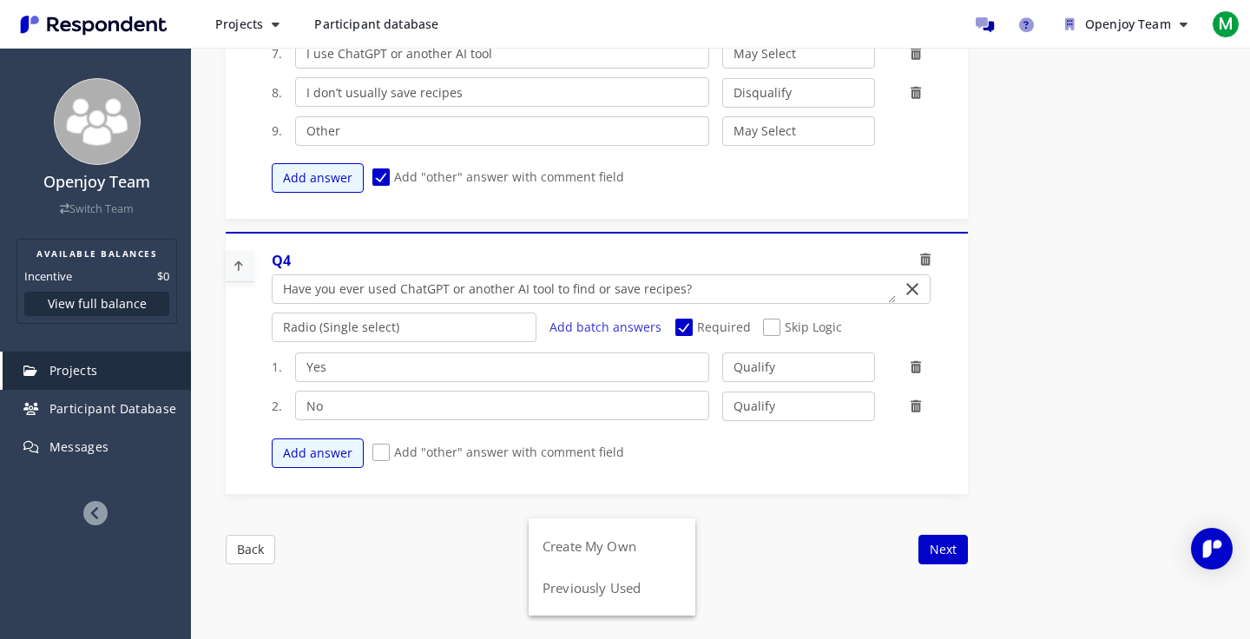
scroll to position [0, 0]
click at [579, 548] on button "Create My Own" at bounding box center [611, 546] width 167 height 42
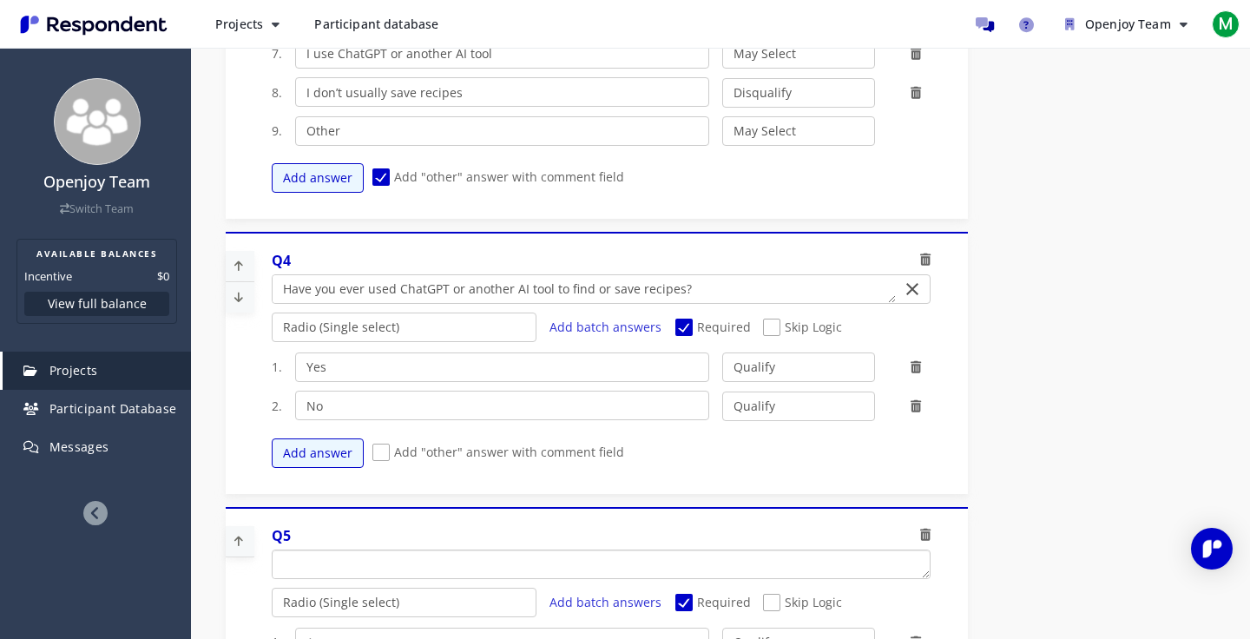
click at [386, 554] on textarea "Which of the following categories best describes your firm's total assets under…" at bounding box center [600, 564] width 657 height 28
paste textarea "What’s one thing you wish were easier about saving recipes?"
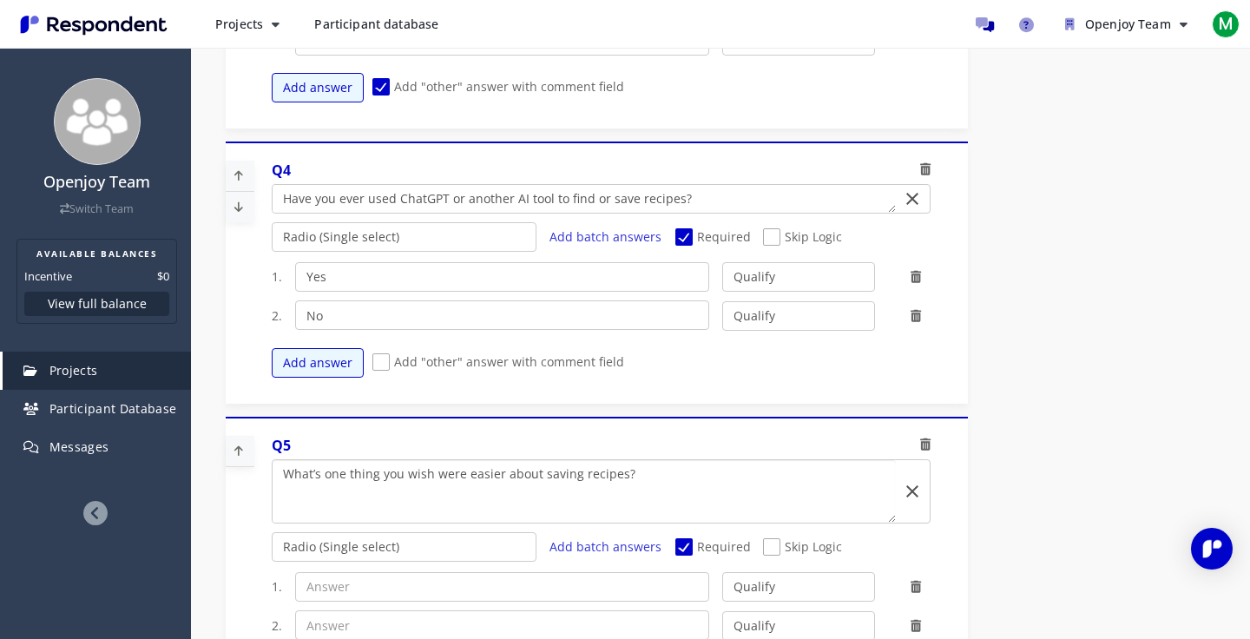
scroll to position [1773, 0]
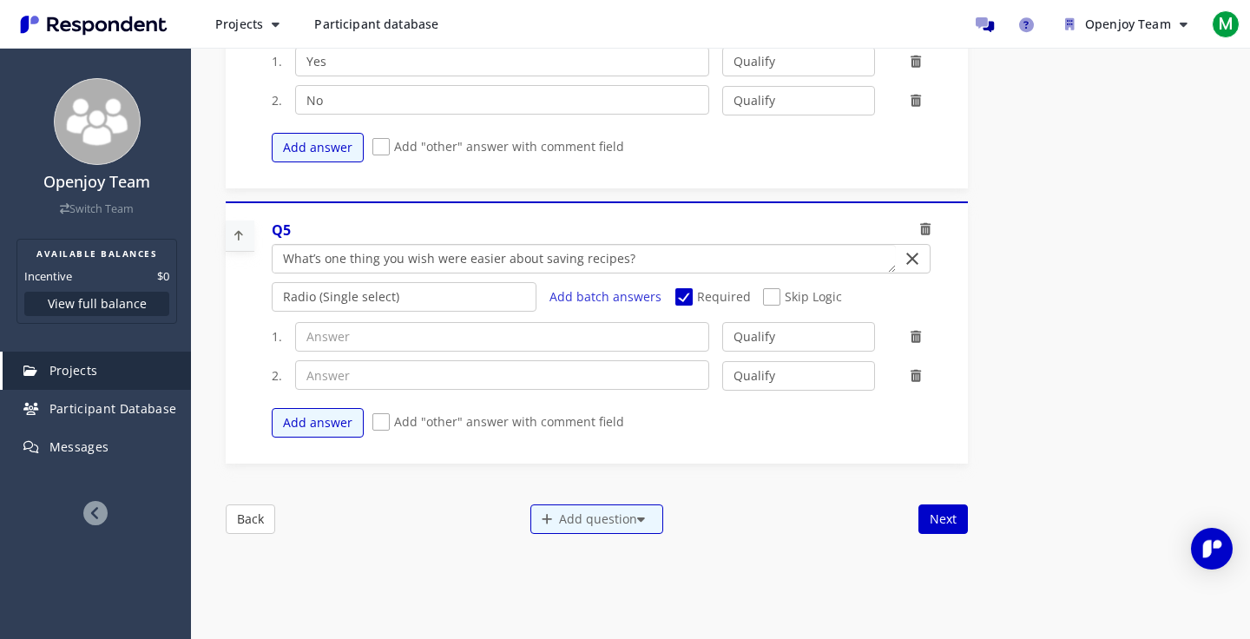
type textarea "What’s one thing you wish were easier about saving recipes?"
click at [437, 285] on select "Radio (Single select) Checkbox (Multi select) Multi-line text box Single-line t…" at bounding box center [405, 297] width 266 height 30
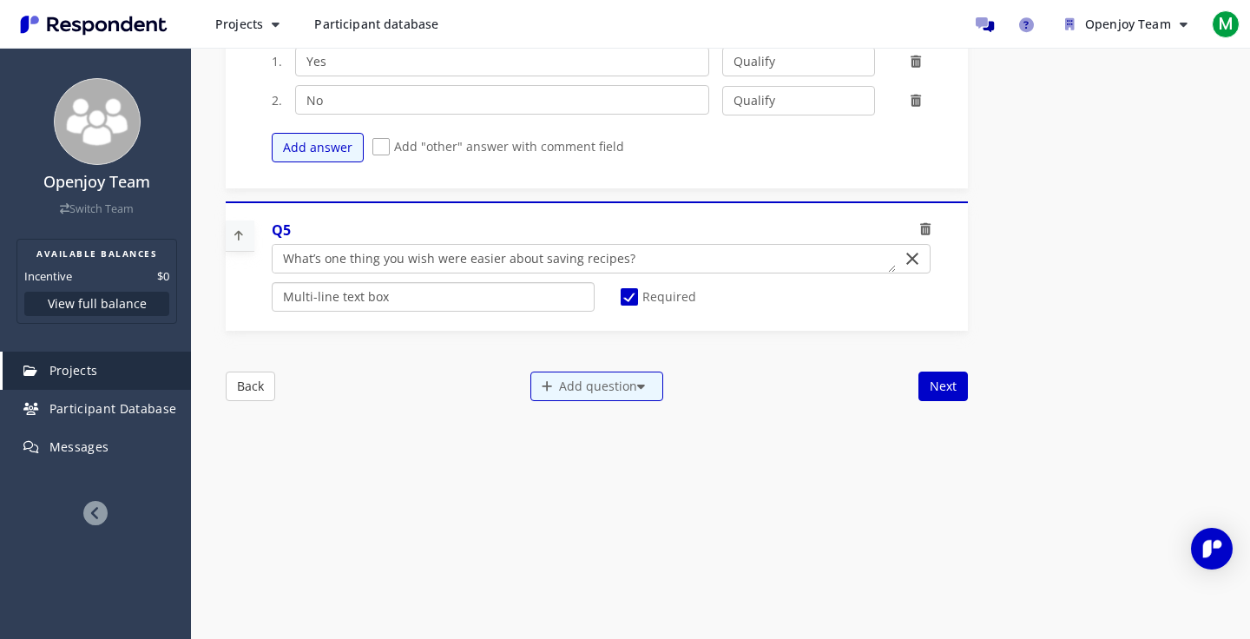
click at [426, 288] on select "Radio (Single select) Checkbox (Multi select) Multi-line text box Single-line t…" at bounding box center [433, 297] width 323 height 30
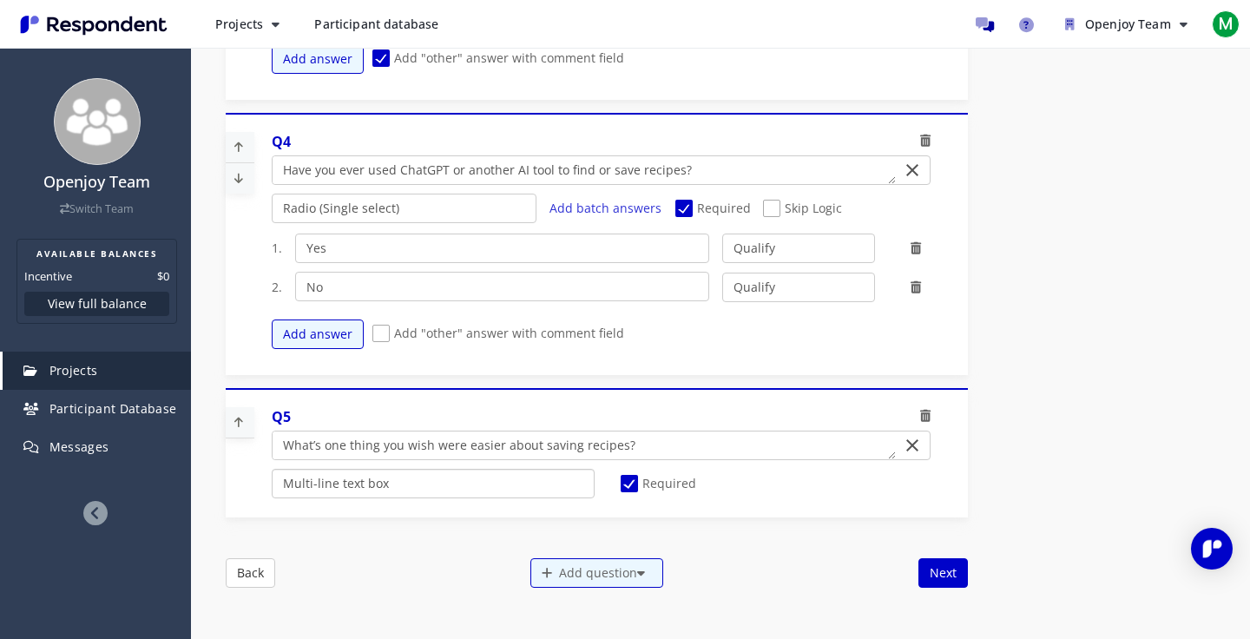
scroll to position [1585, 0]
click at [950, 571] on button "Next" at bounding box center [942, 574] width 49 height 30
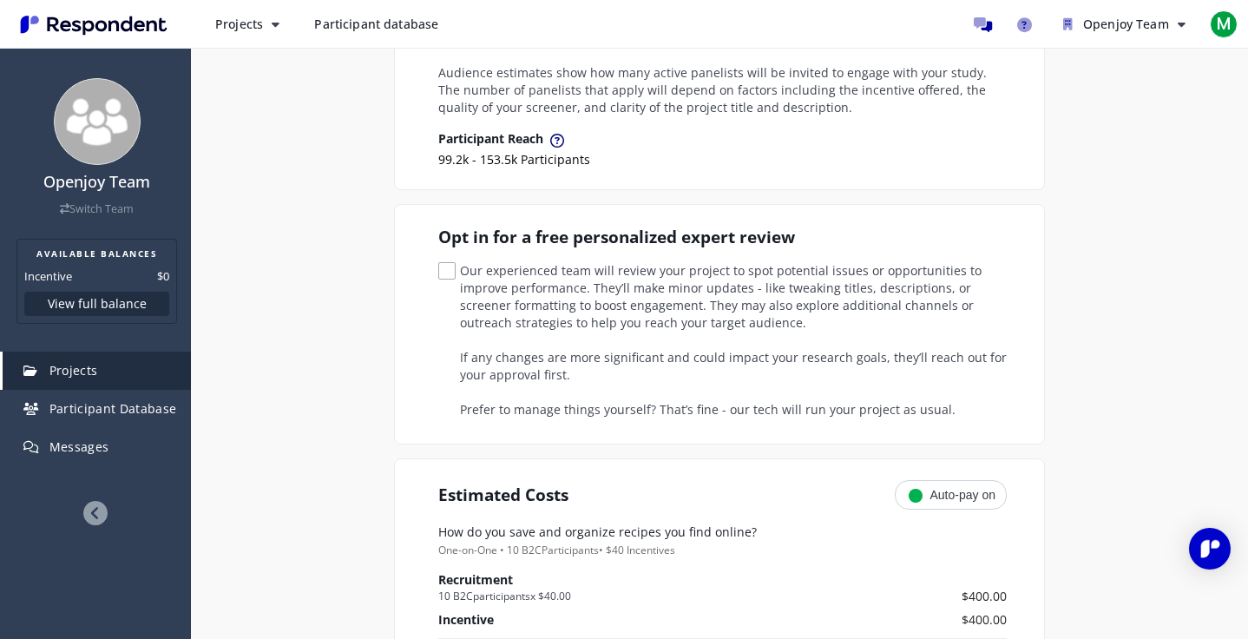
scroll to position [0, 0]
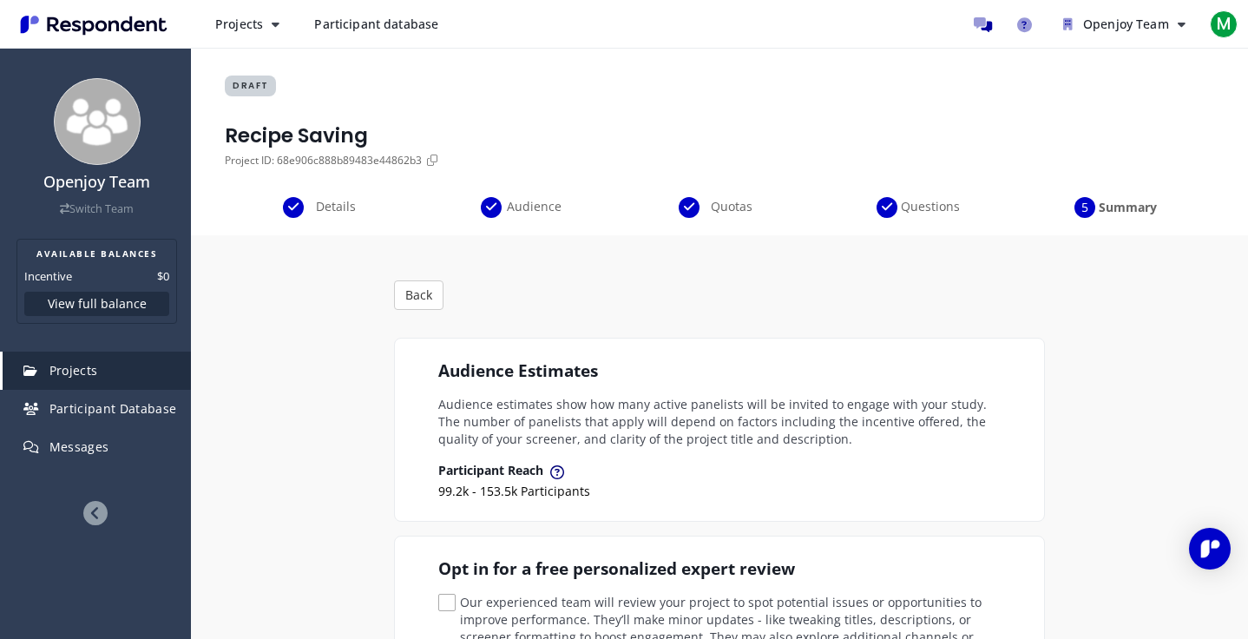
click at [335, 208] on span "Details" at bounding box center [335, 206] width 57 height 17
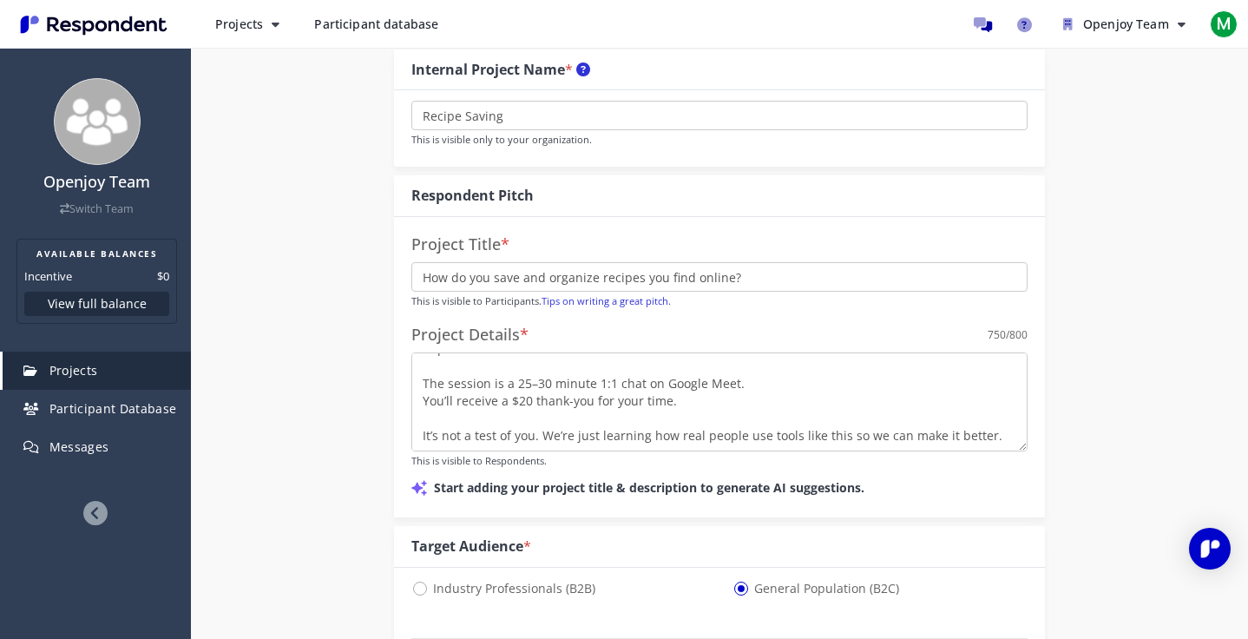
scroll to position [141, 0]
click at [528, 386] on textarea "I’m chatting with people who love finding recipes on Instagram, TikTok, Pintere…" at bounding box center [719, 401] width 616 height 99
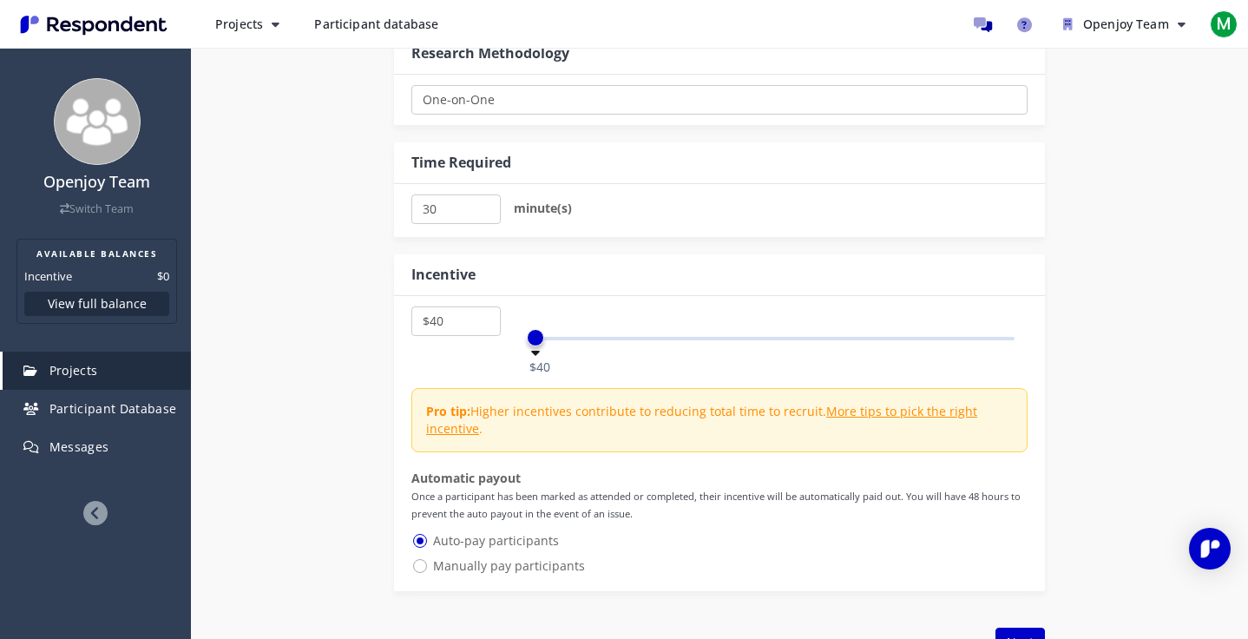
scroll to position [1307, 0]
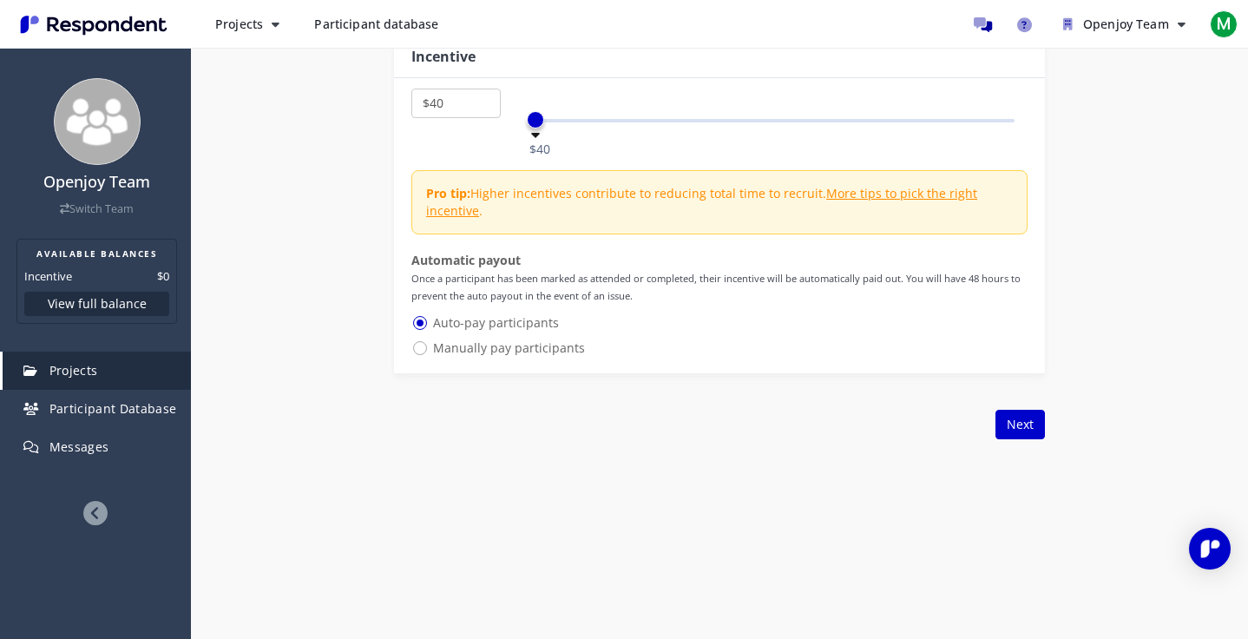
type textarea "I’m chatting with people who love finding recipes on Instagram, TikTok, Pintere…"
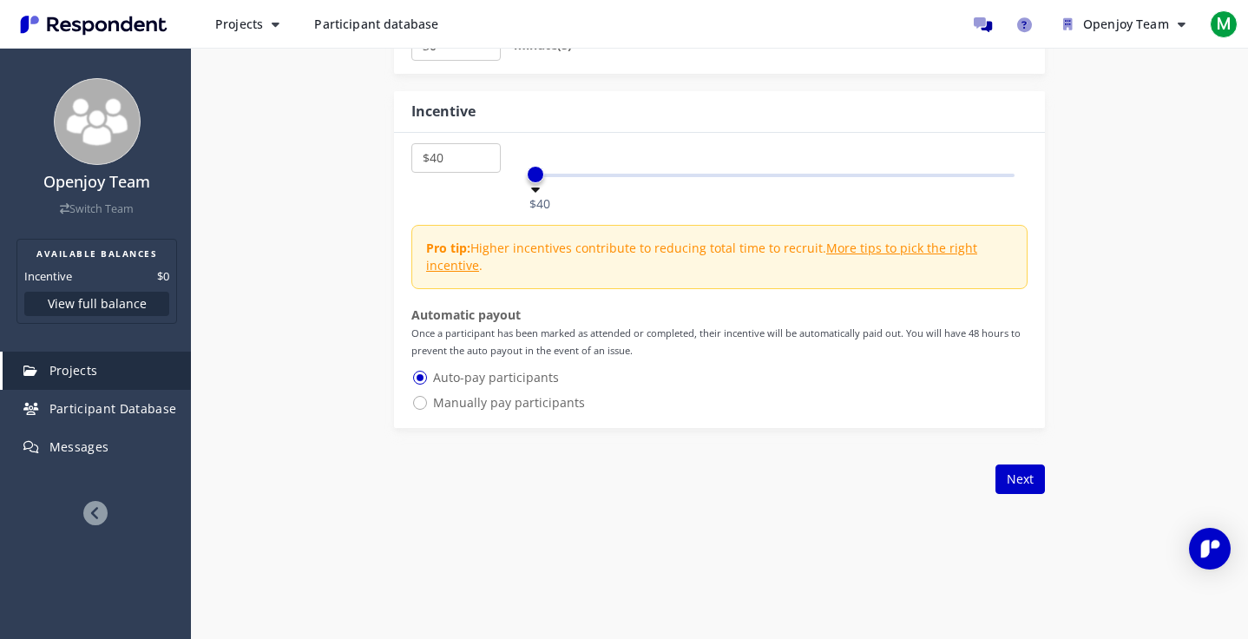
scroll to position [1538, 0]
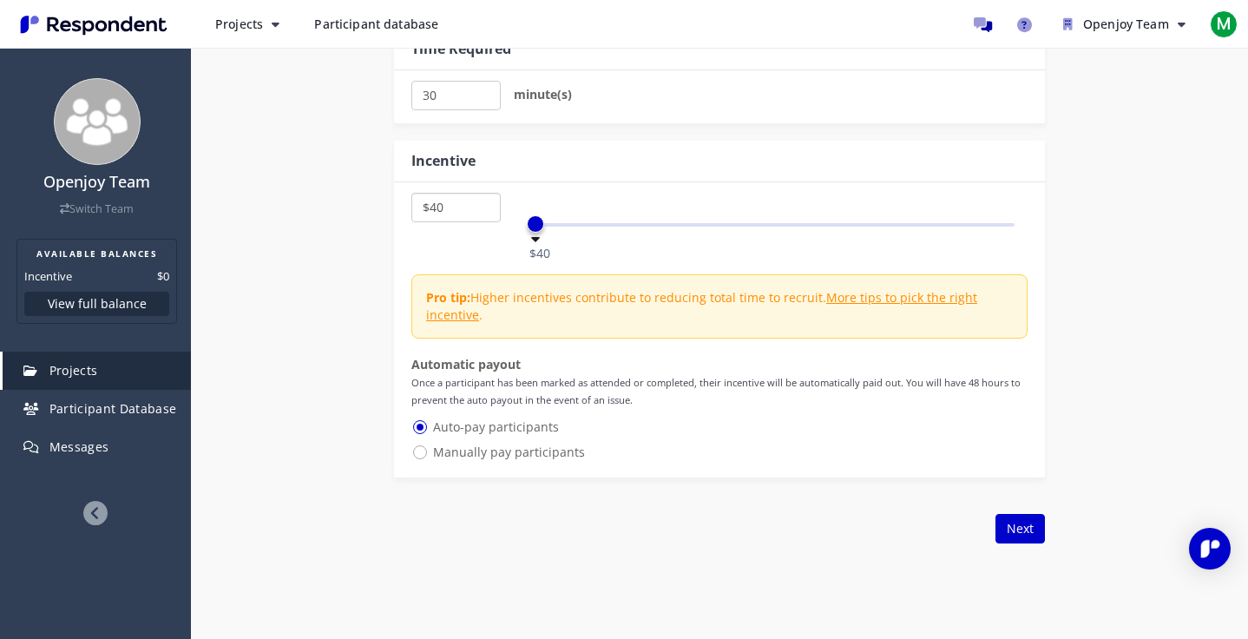
click at [460, 194] on select "$5 $10 $15 $20 $25 $30 $35 $40 $45 $50 $55 $60 $65 $70 $75 $80 $85 $90 $95 $100…" at bounding box center [455, 208] width 89 height 30
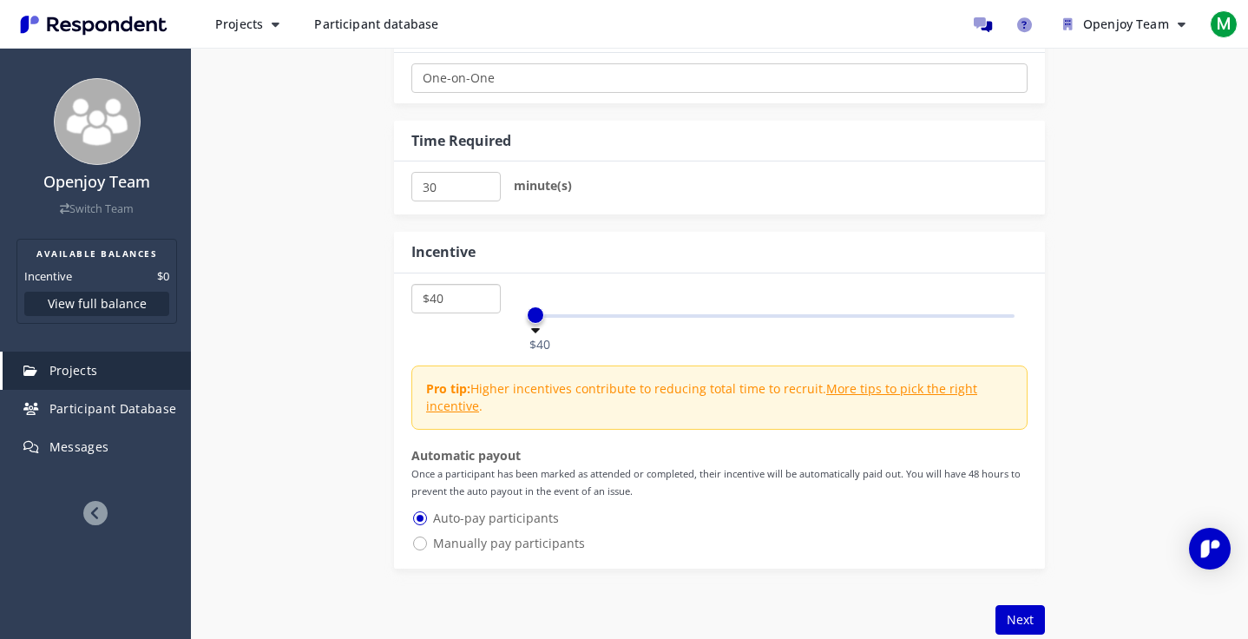
scroll to position [1630, 0]
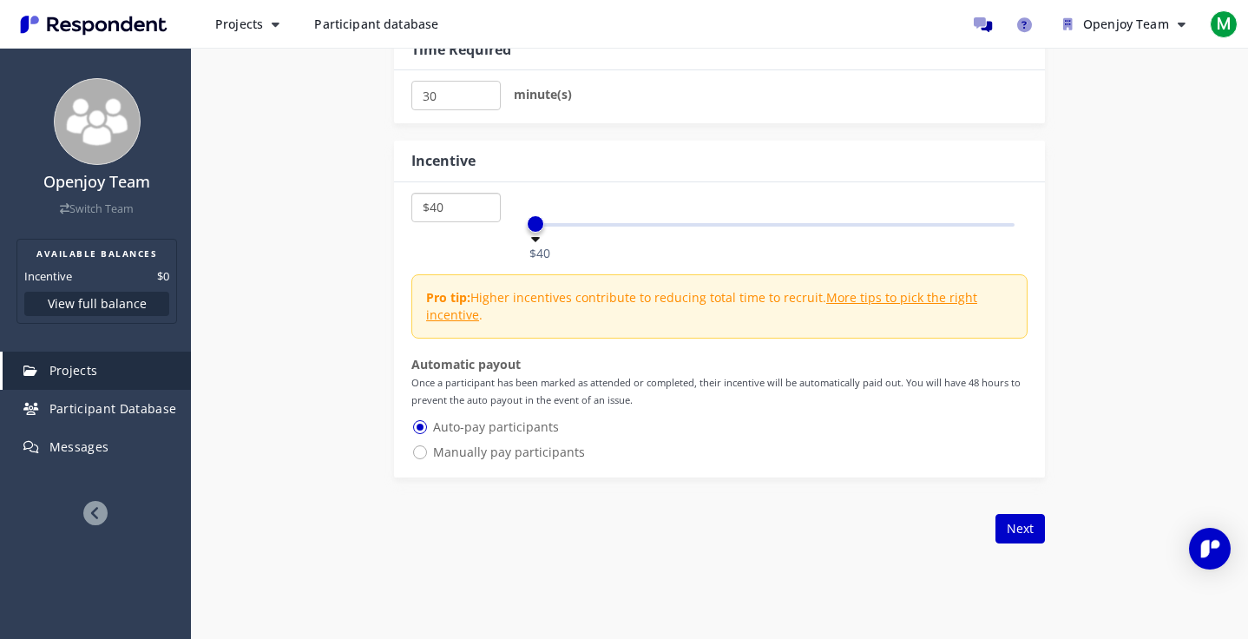
select select "number:30"
click at [1023, 532] on button "Next" at bounding box center [1019, 529] width 49 height 30
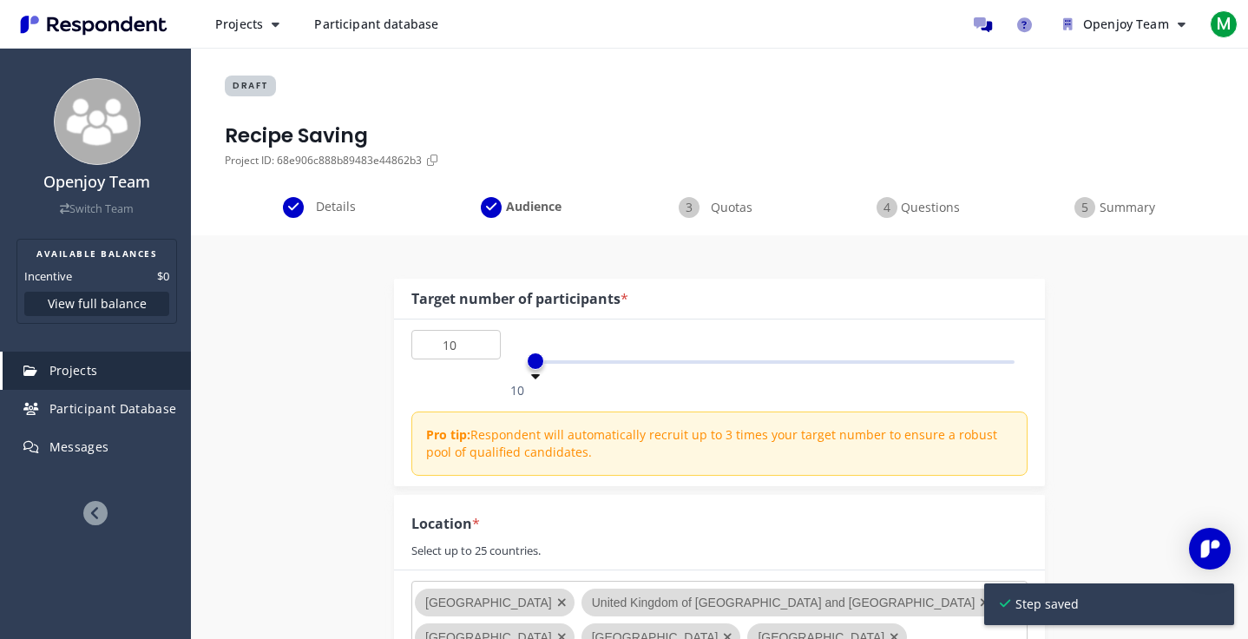
scroll to position [1231, 0]
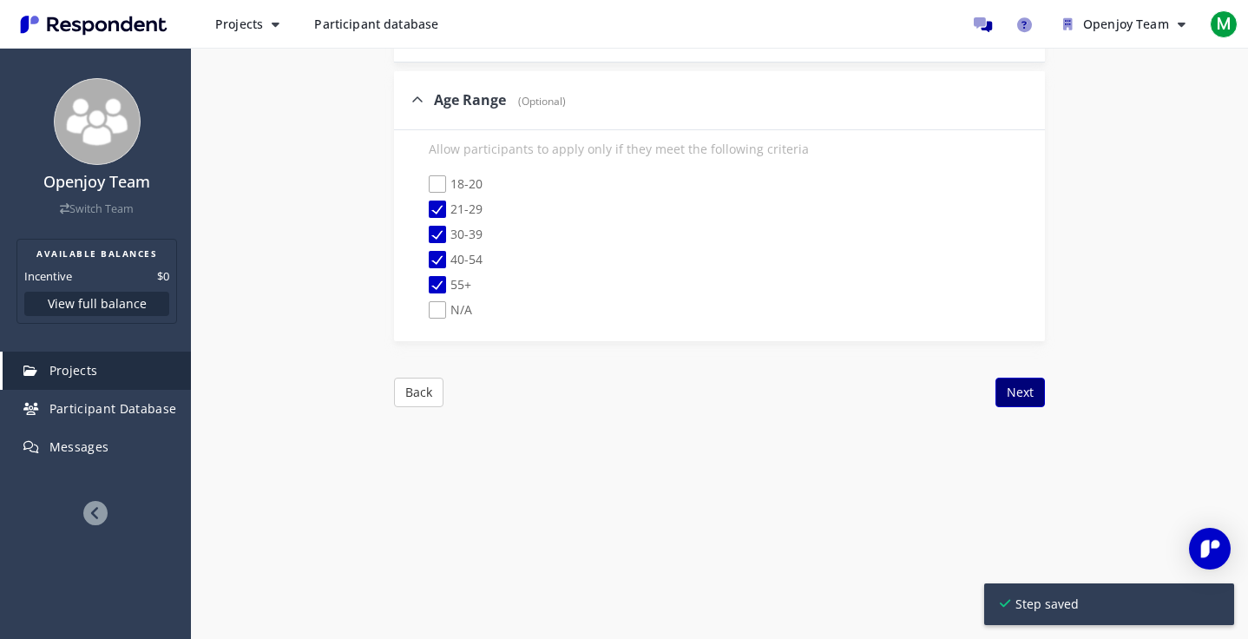
click at [1030, 377] on button "Next" at bounding box center [1019, 392] width 49 height 30
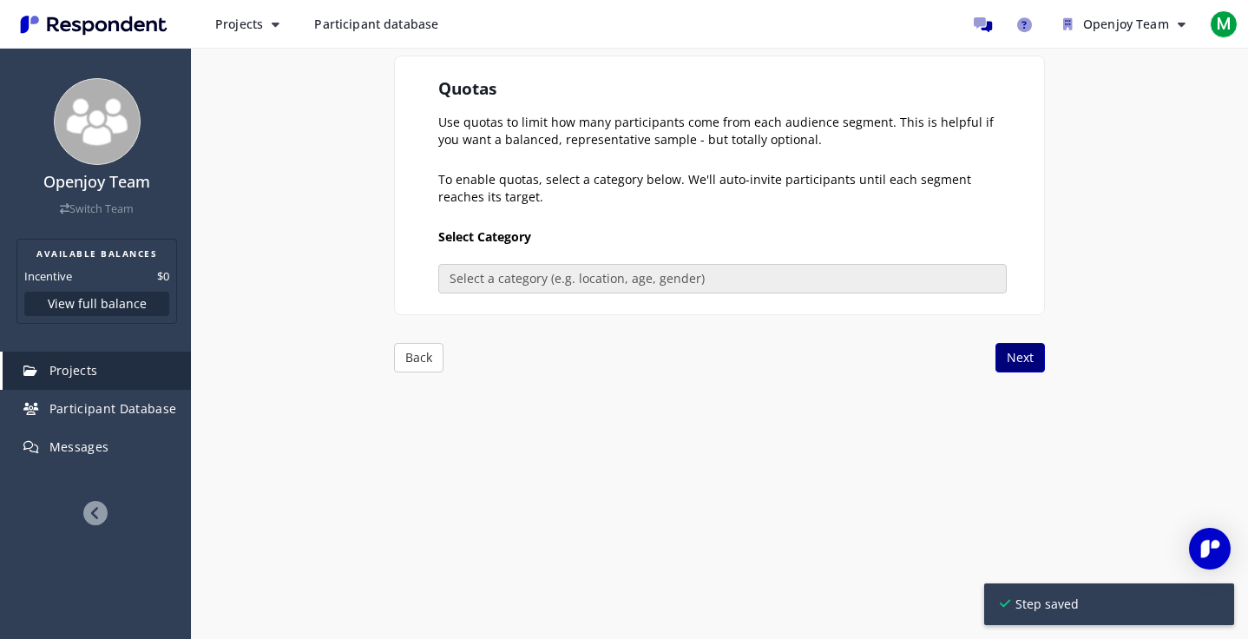
click at [1022, 349] on button "Next" at bounding box center [1019, 358] width 49 height 30
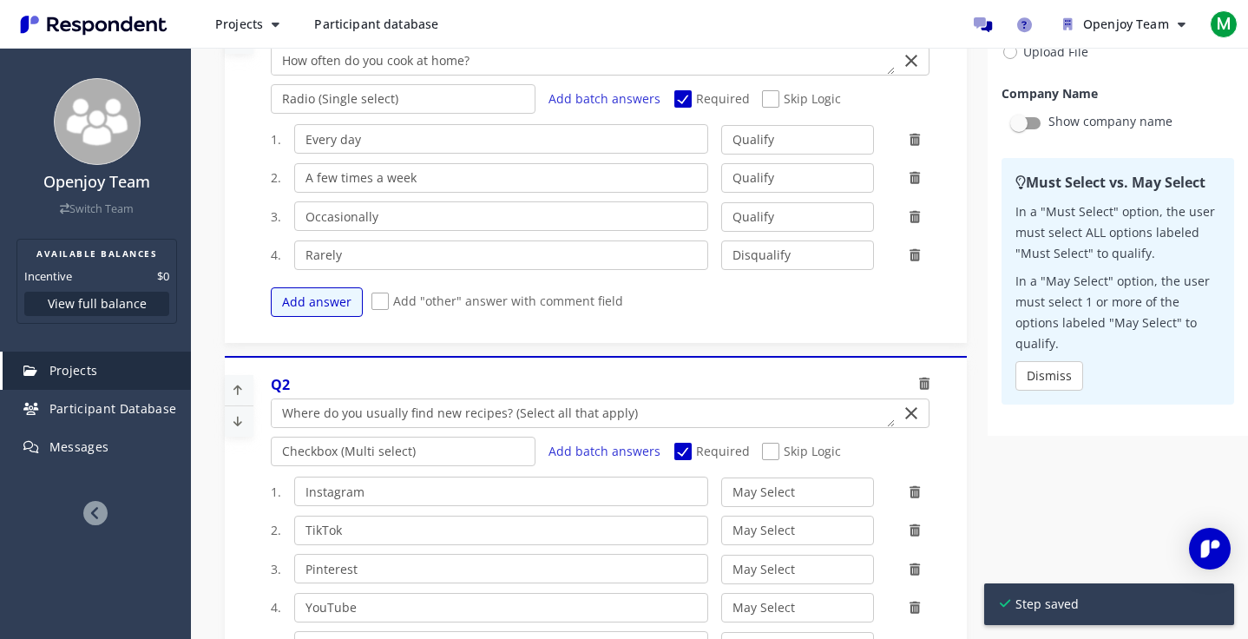
scroll to position [1792, 0]
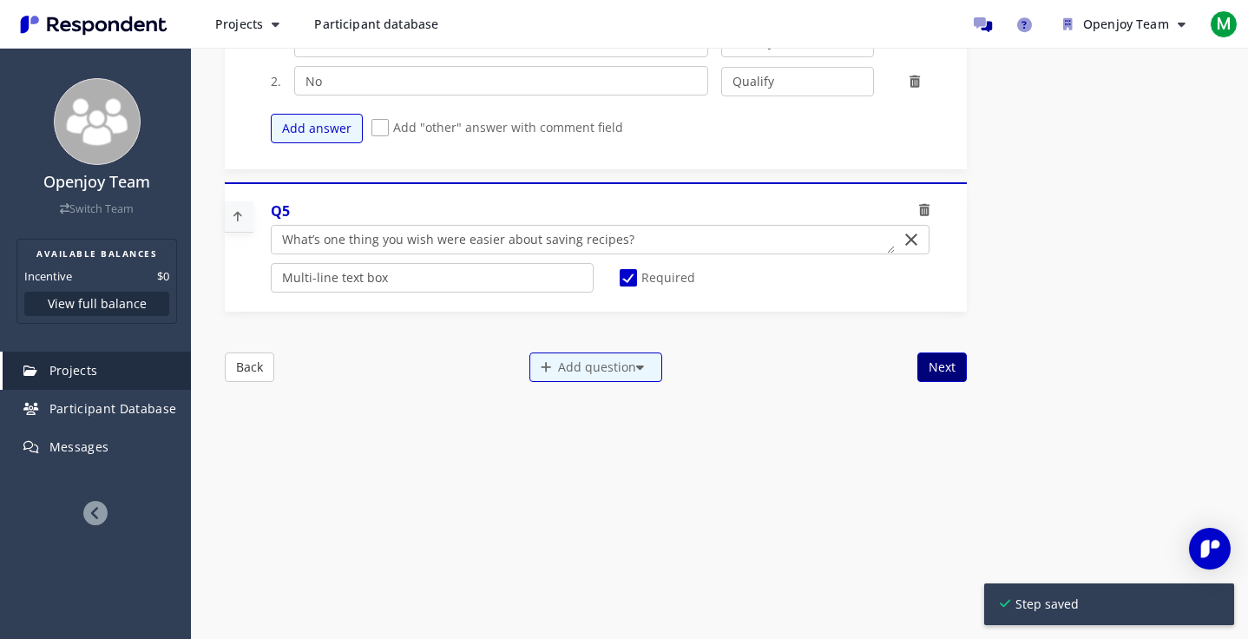
click at [932, 367] on button "Next" at bounding box center [941, 367] width 49 height 30
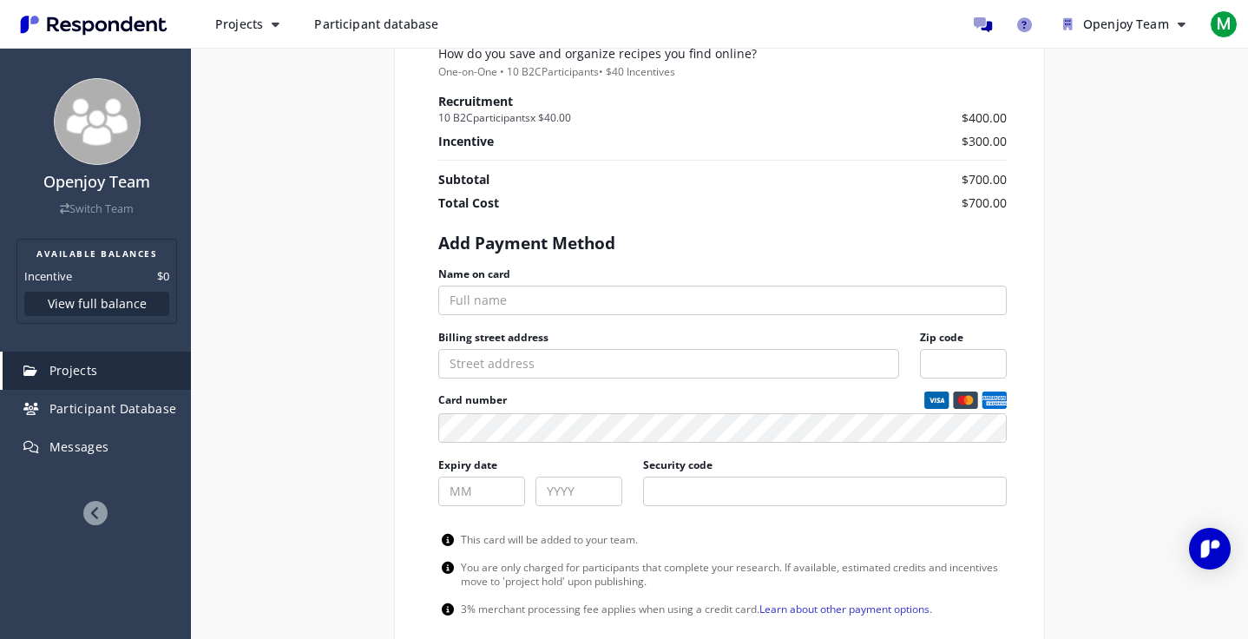
scroll to position [807, 0]
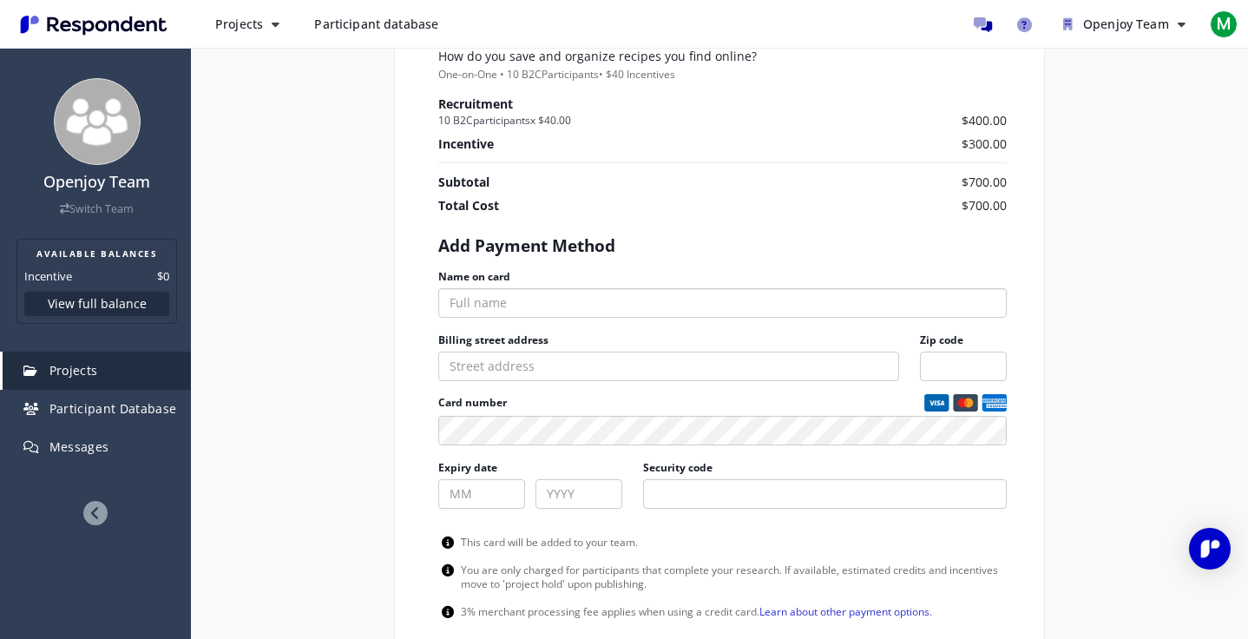
click at [491, 304] on input "Name on card" at bounding box center [722, 303] width 568 height 30
type input "[PERSON_NAME]"
click at [678, 496] on input "Security code" at bounding box center [825, 494] width 364 height 30
paste input "062"
type input "062"
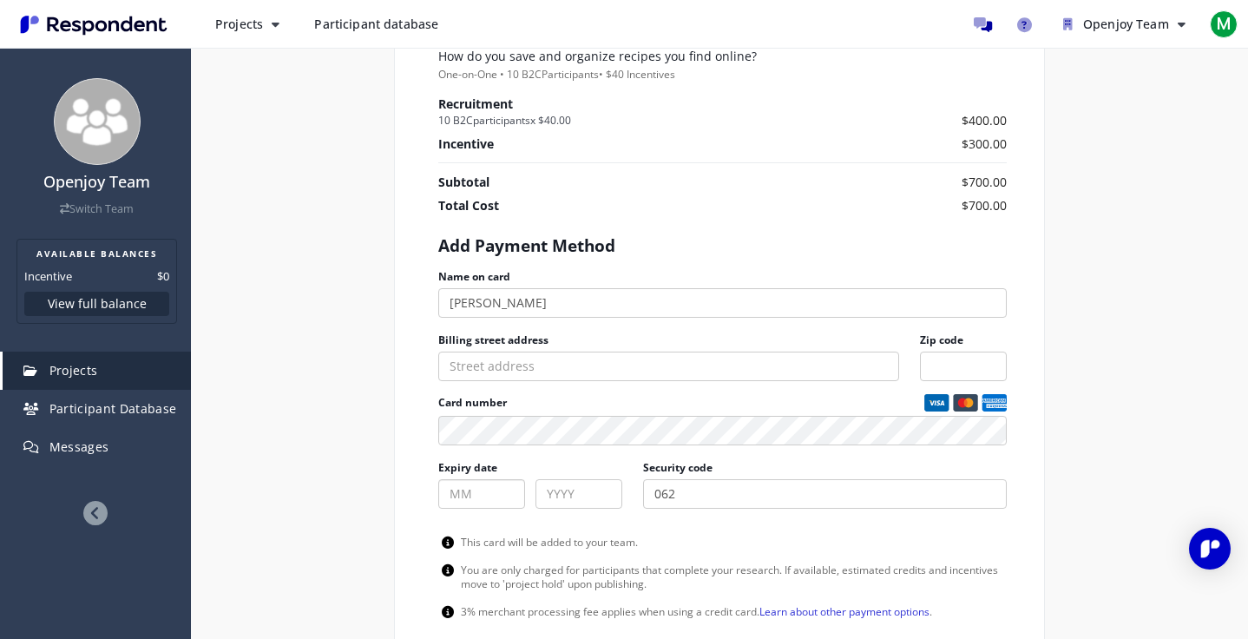
click at [473, 498] on input "Expiry date" at bounding box center [481, 494] width 87 height 30
type input "11"
click at [582, 493] on input "Project breakdown summary" at bounding box center [578, 494] width 87 height 30
type input "2"
type input "2028"
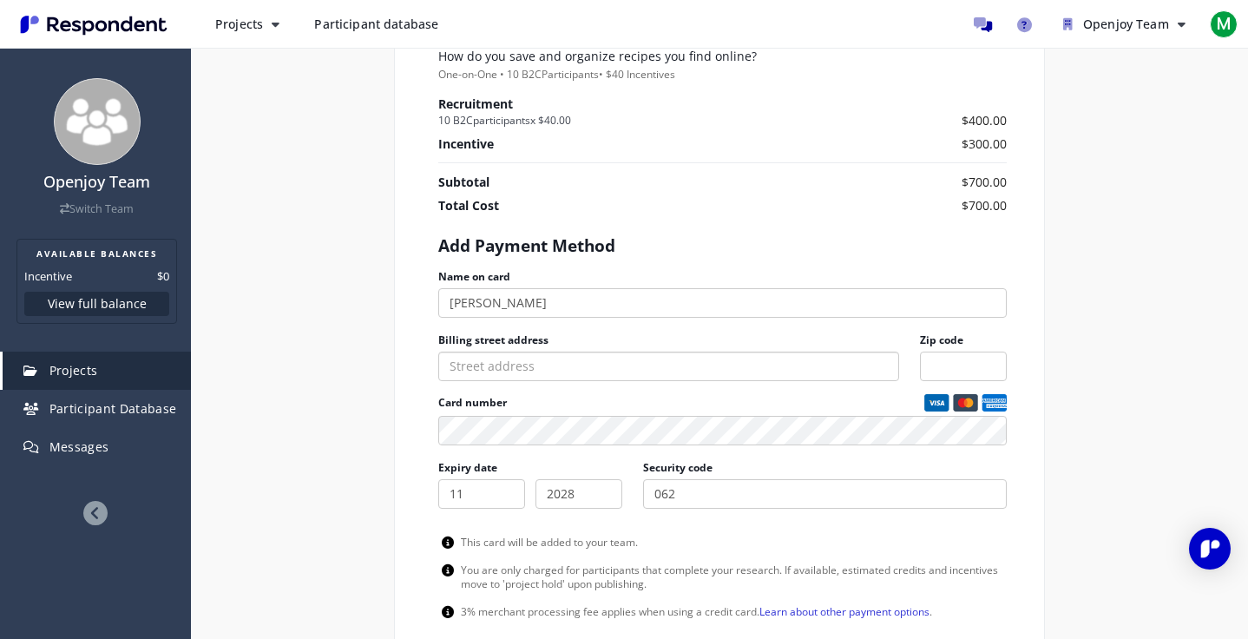
click at [492, 362] on input "Billing street address" at bounding box center [668, 366] width 461 height 30
click at [474, 297] on input "[PERSON_NAME]" at bounding box center [722, 303] width 568 height 30
paste input "Samarchyan"
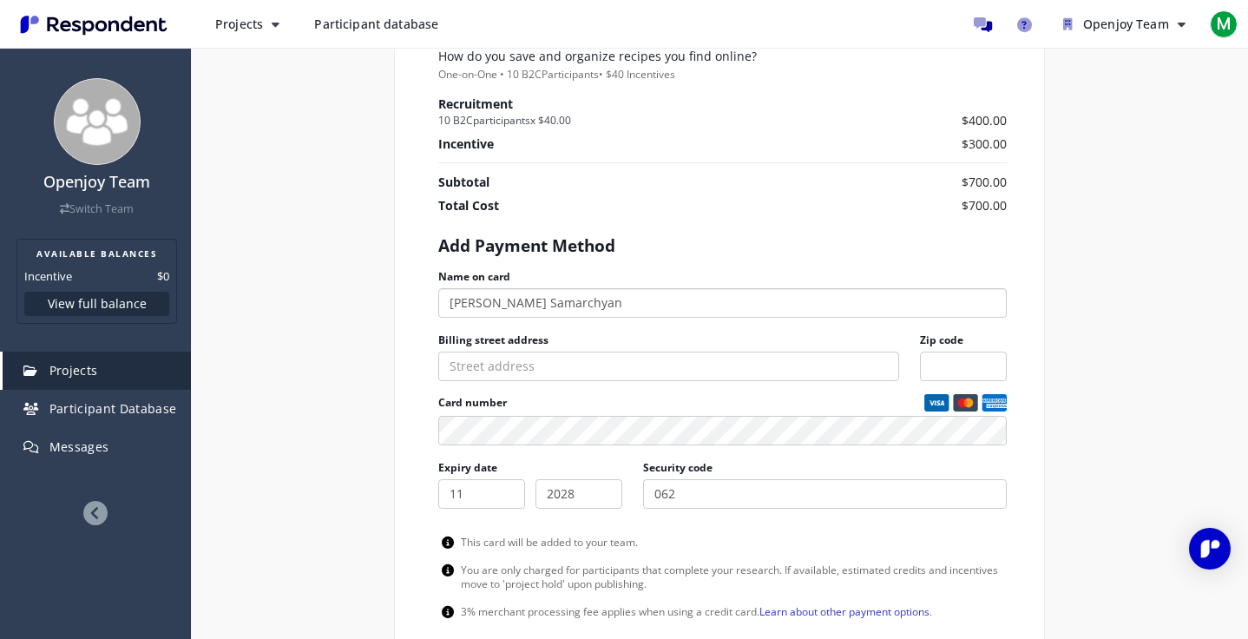
type input "[PERSON_NAME] Samarchyan"
click at [491, 365] on input "Billing street address" at bounding box center [668, 366] width 461 height 30
paste input "[STREET_ADDRESS]"
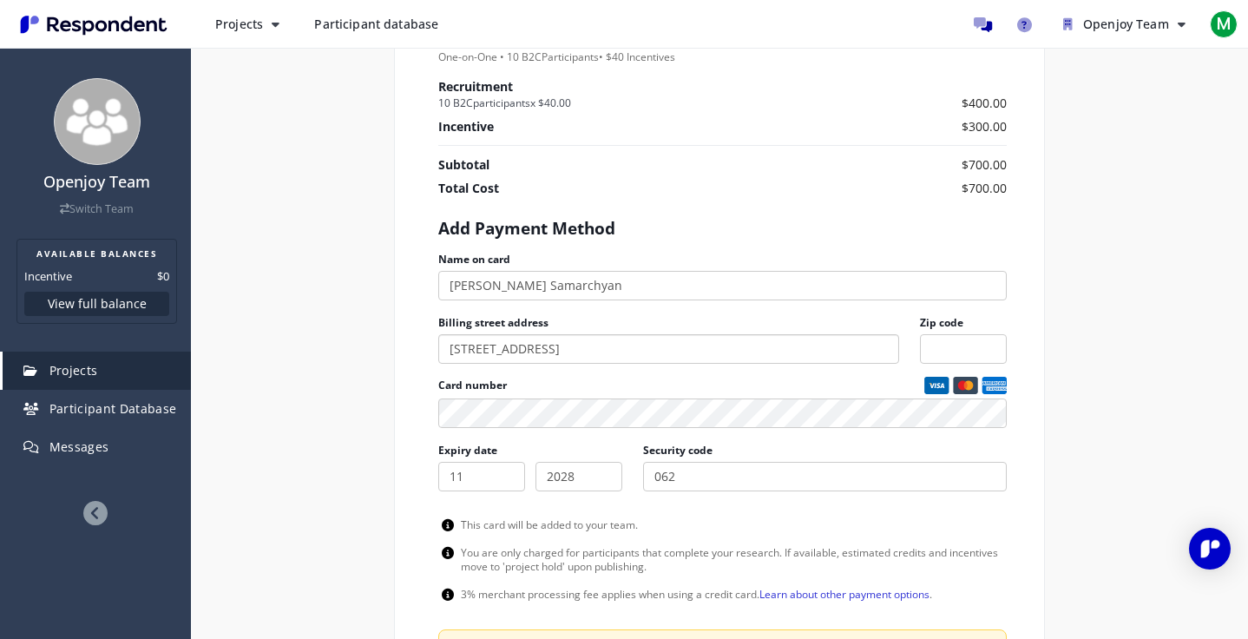
scroll to position [1027, 0]
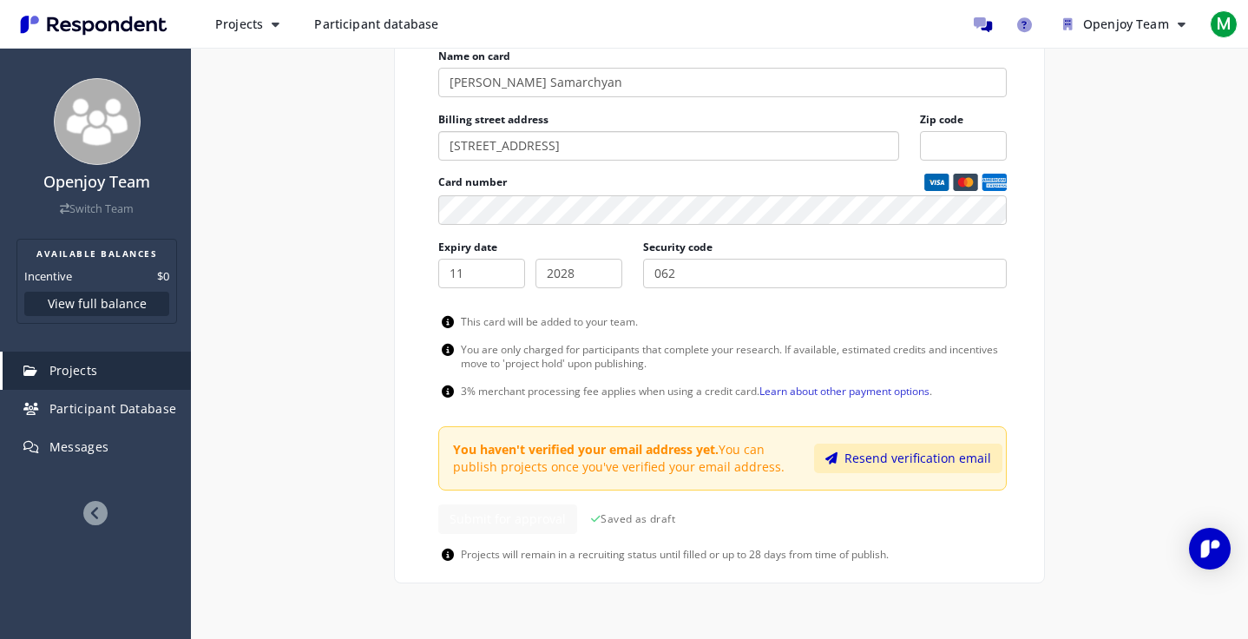
type input "[STREET_ADDRESS]"
click at [892, 457] on button "Resend verification email" at bounding box center [908, 458] width 188 height 30
